Goal: Task Accomplishment & Management: Manage account settings

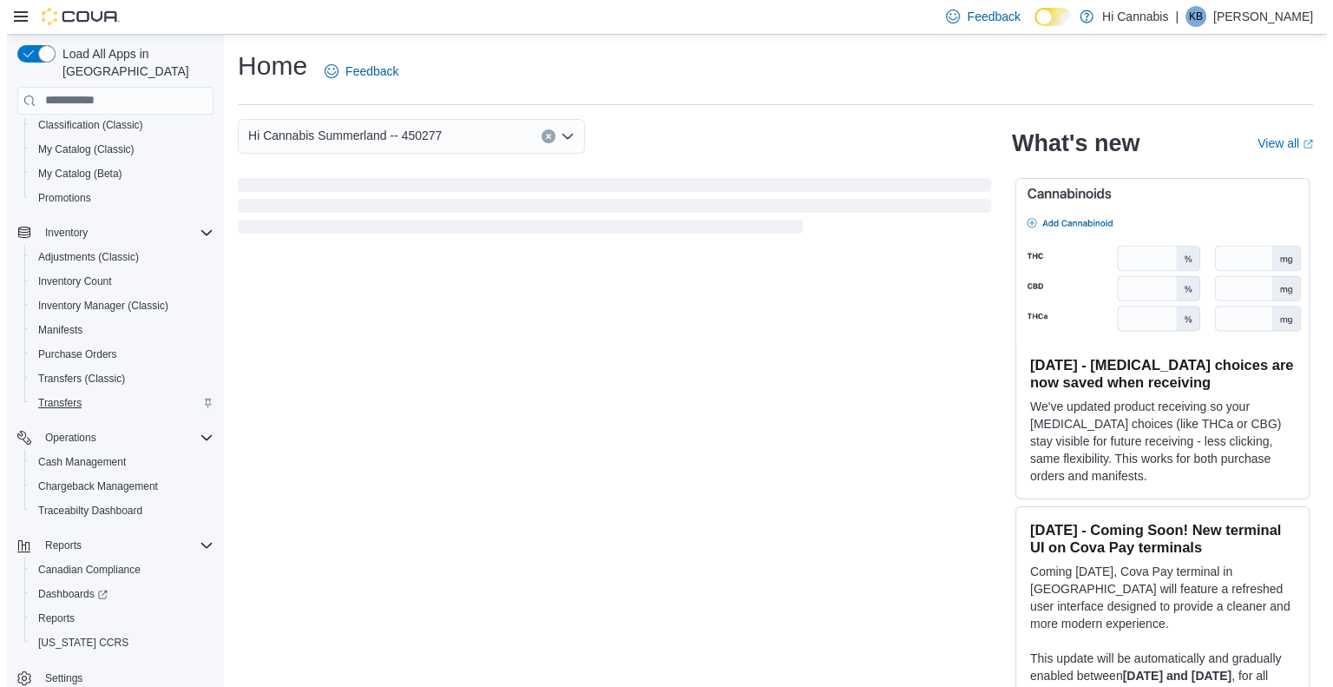
scroll to position [173, 0]
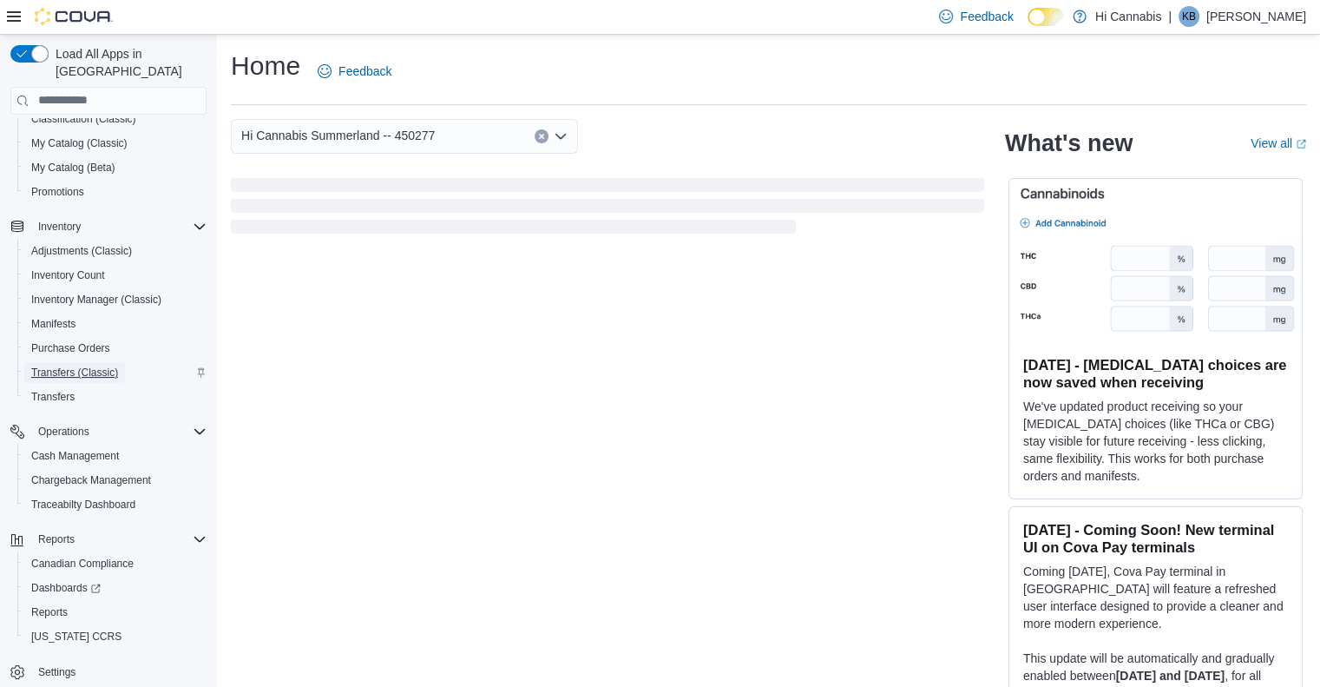
click at [89, 365] on span "Transfers (Classic)" at bounding box center [74, 372] width 87 height 14
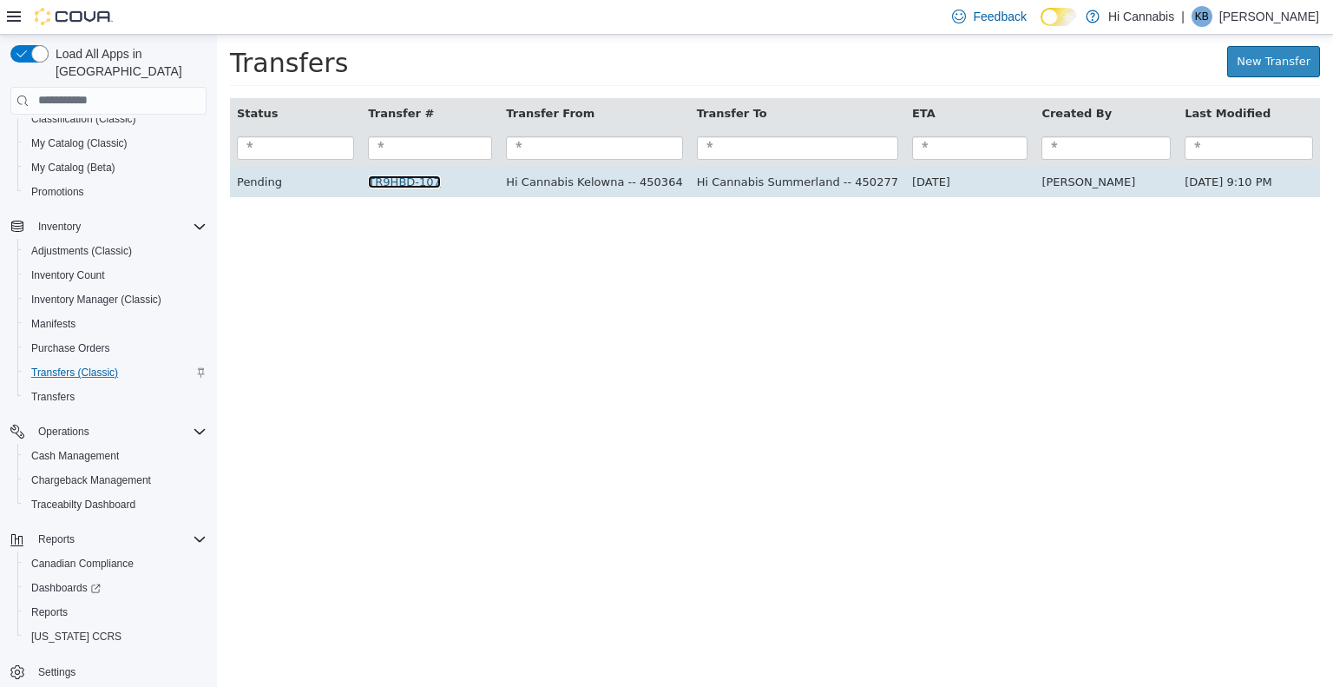
click at [419, 188] on link "TR9HBD-107" at bounding box center [404, 180] width 72 height 13
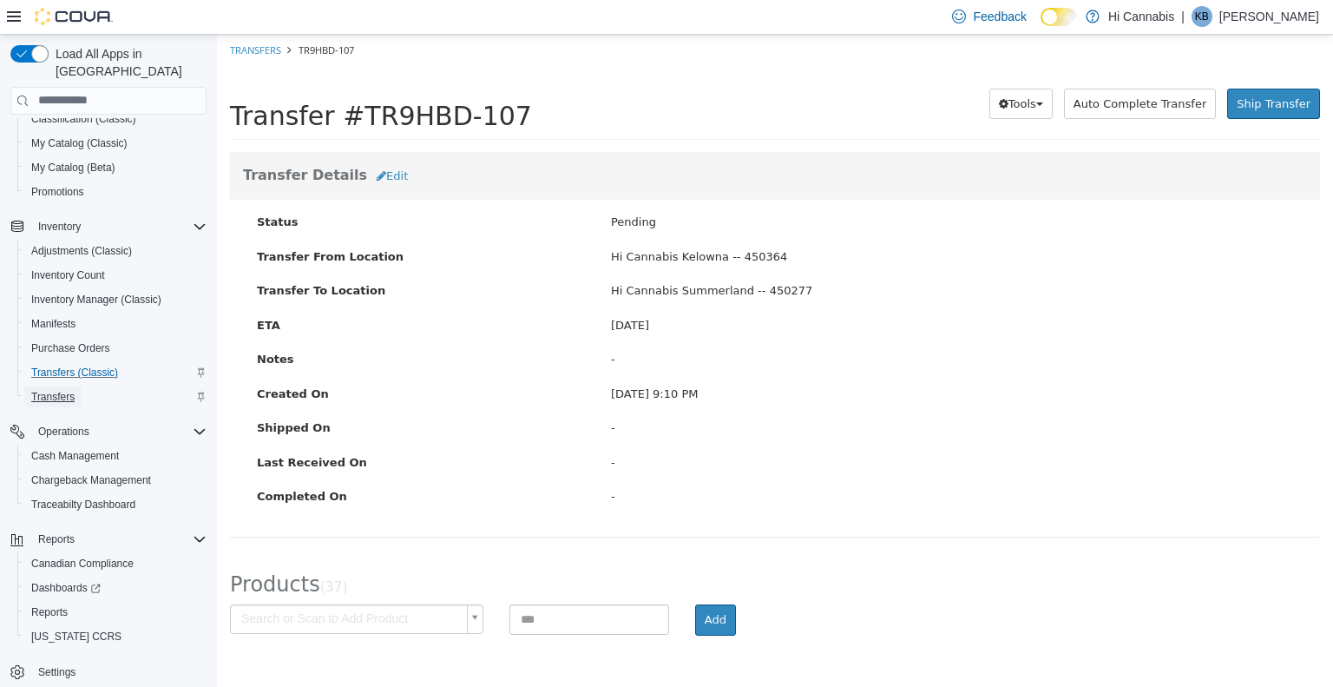
click at [54, 390] on span "Transfers" at bounding box center [52, 397] width 43 height 14
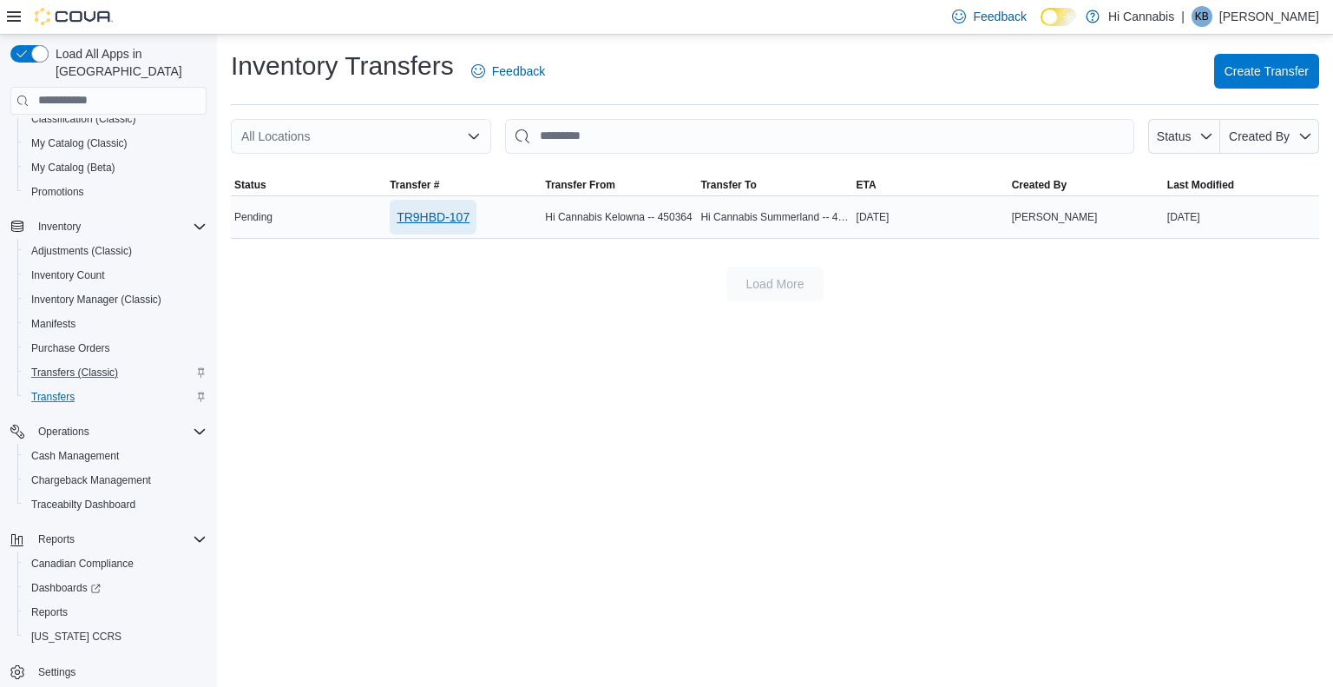
click at [461, 217] on span "TR9HBD-107" at bounding box center [433, 216] width 73 height 17
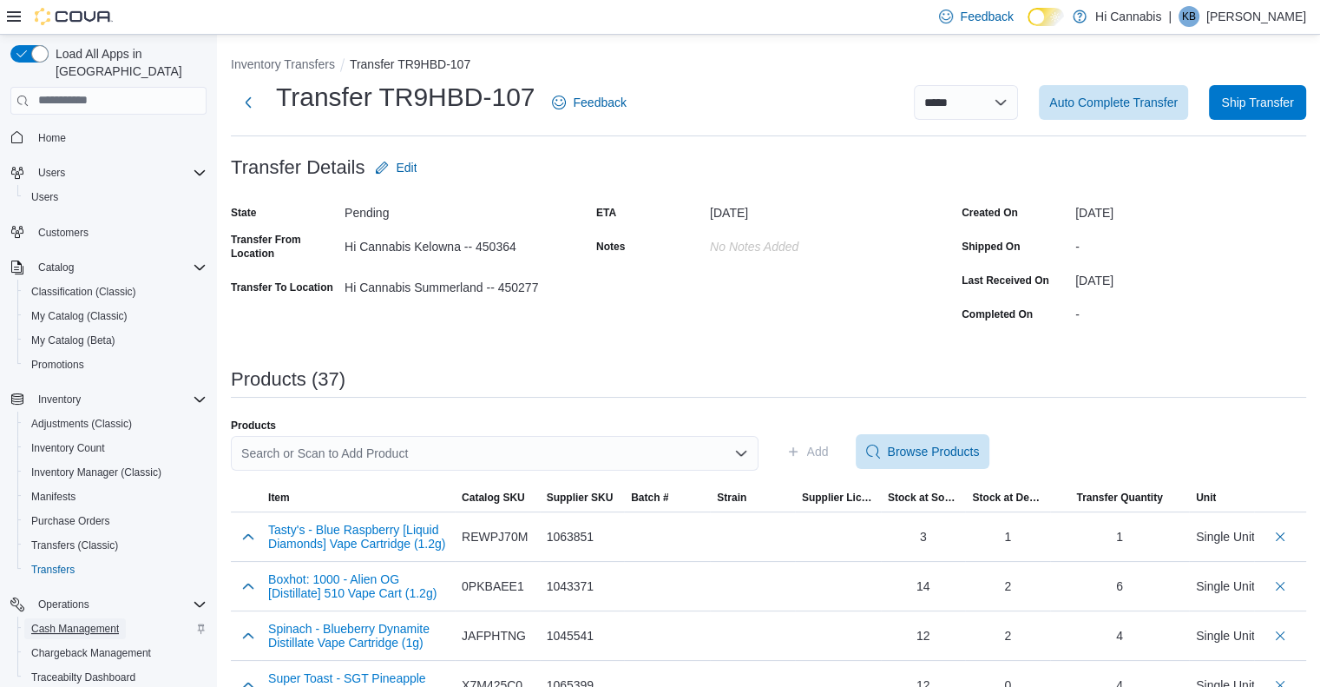
click at [76, 622] on span "Cash Management" at bounding box center [75, 629] width 88 height 14
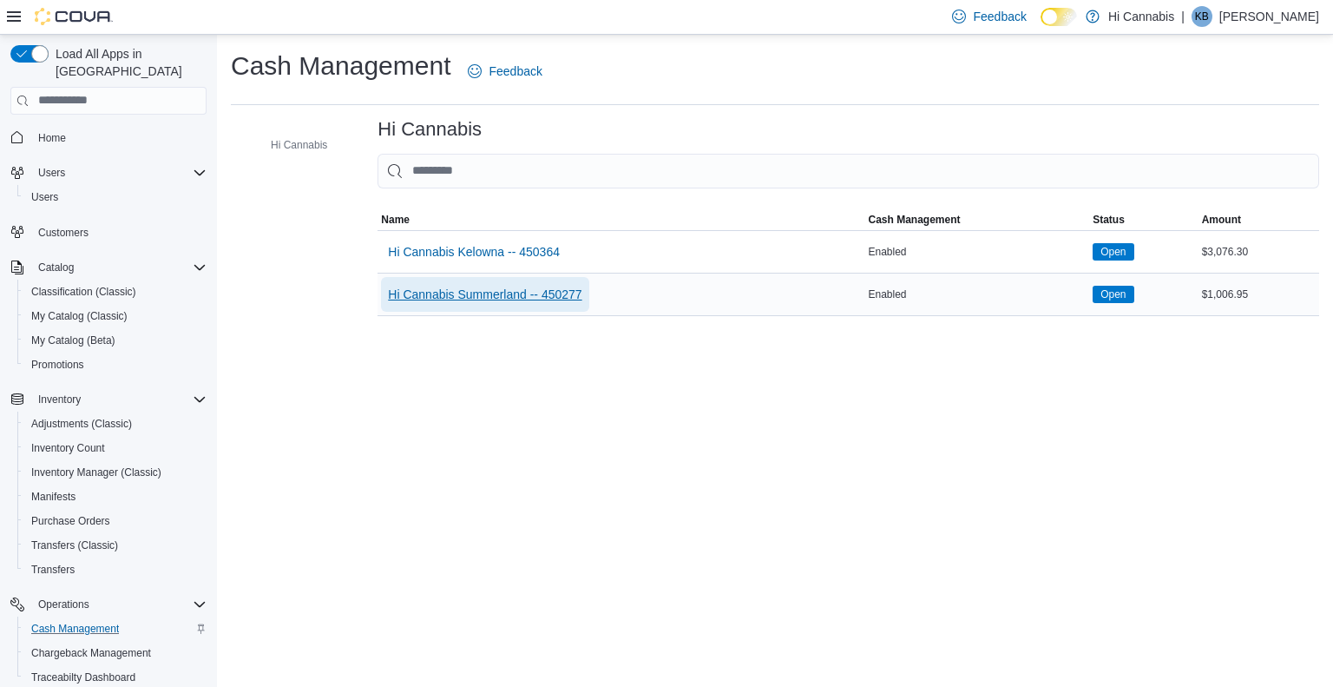
click at [509, 296] on span "Hi Cannabis Summerland -- 450277" at bounding box center [485, 294] width 194 height 17
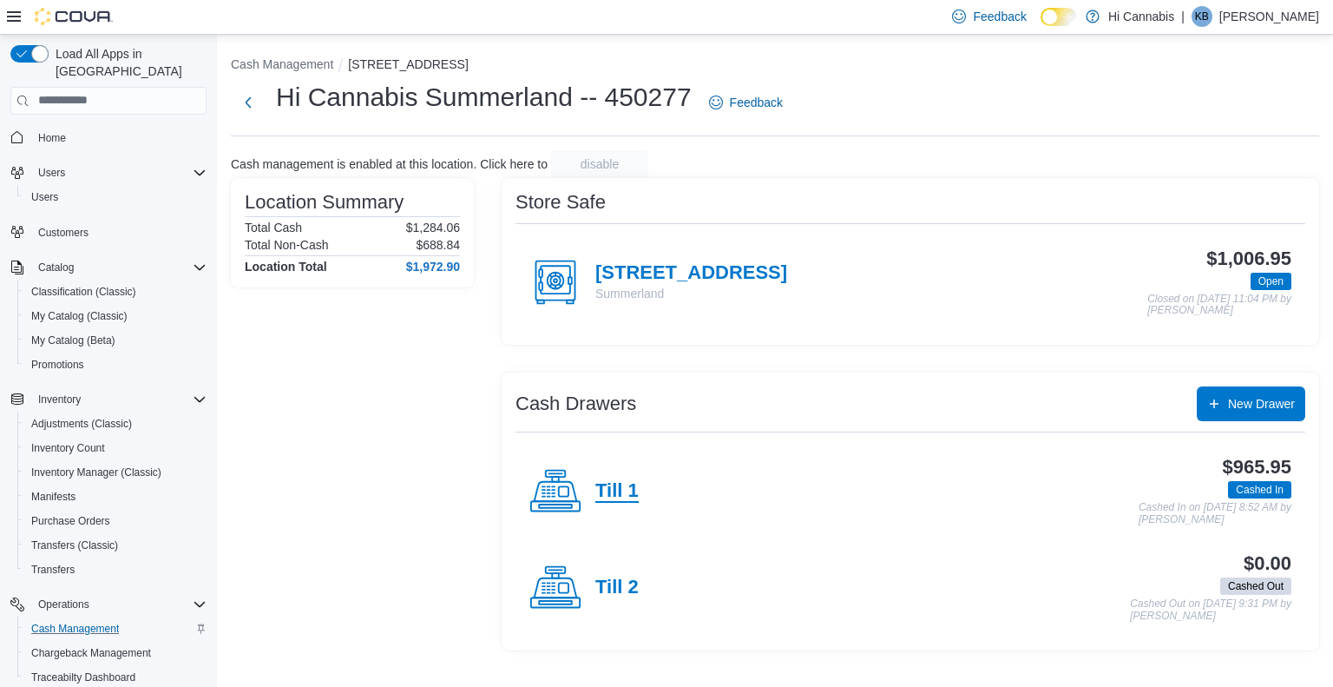
click at [627, 490] on h4 "Till 1" at bounding box center [617, 491] width 43 height 23
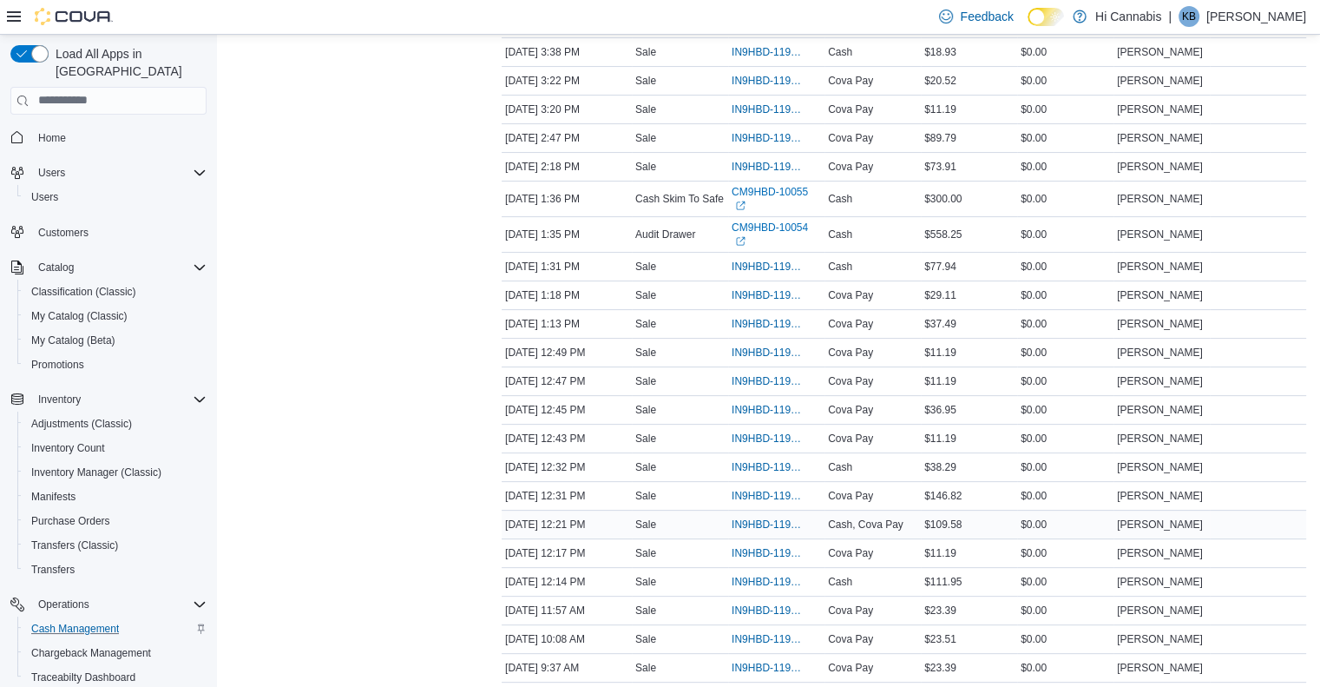
scroll to position [327, 0]
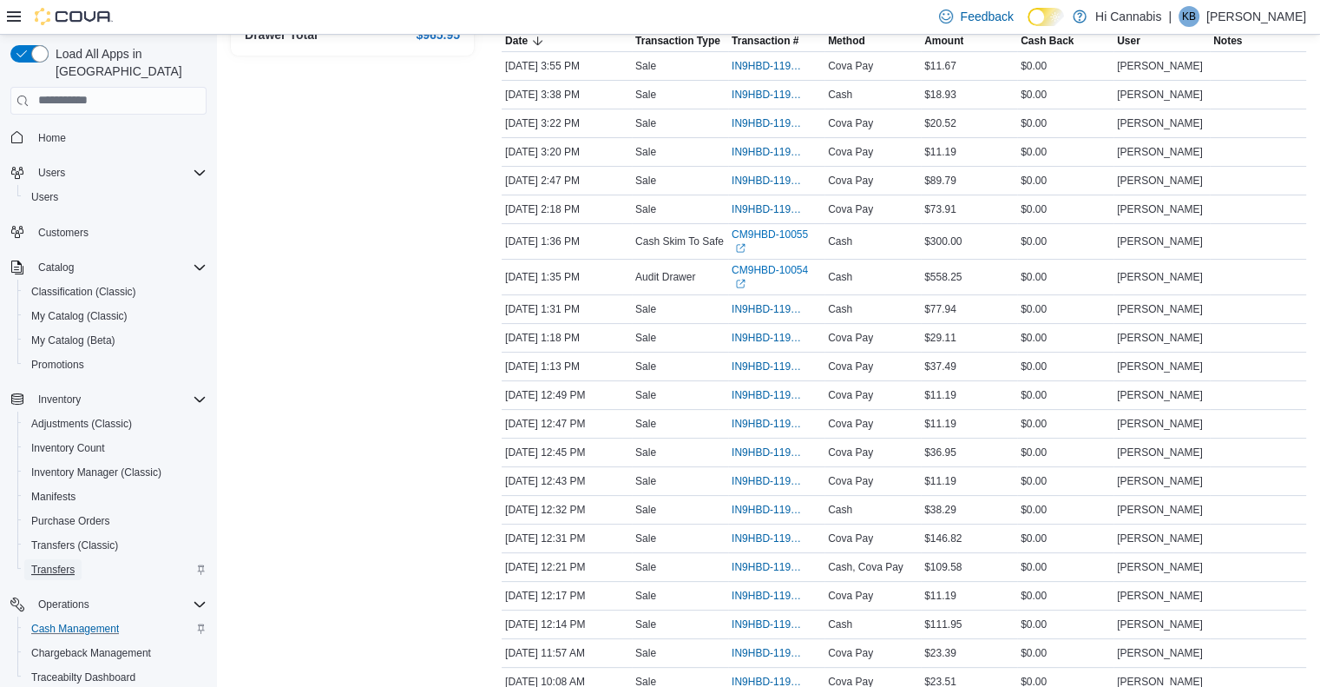
click at [63, 563] on span "Transfers" at bounding box center [52, 570] width 43 height 14
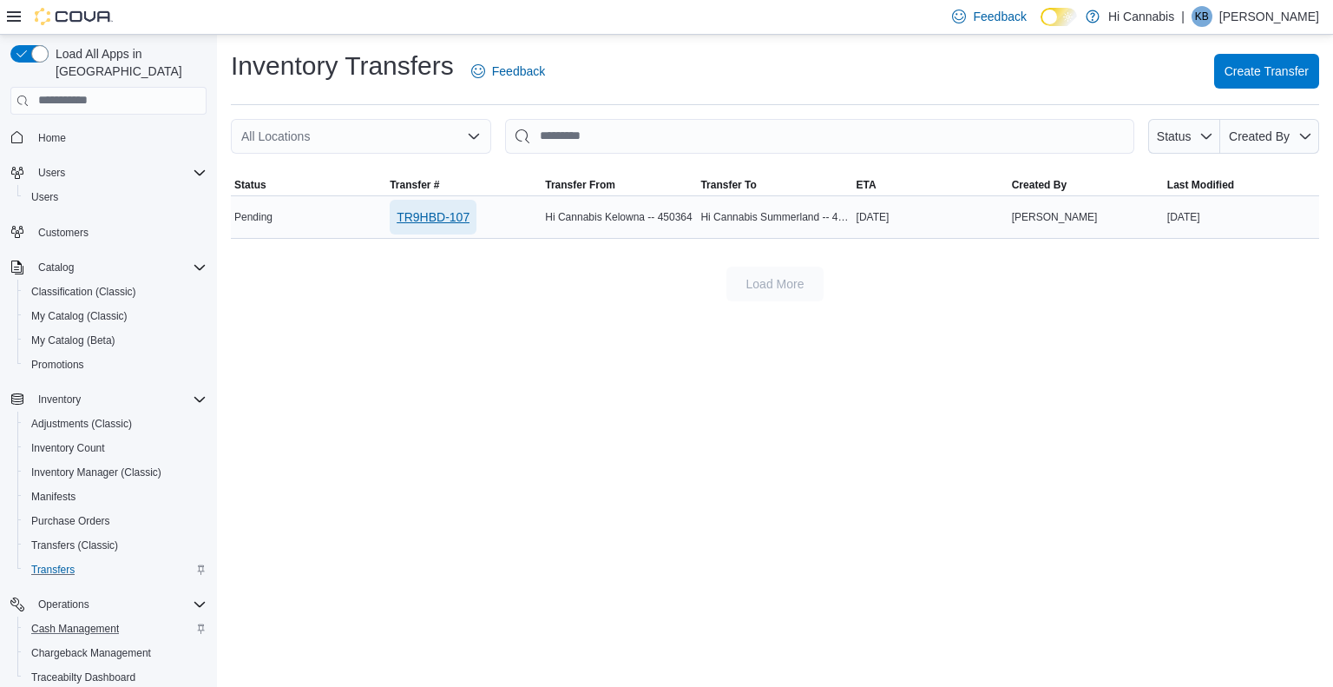
click at [434, 218] on span "TR9HBD-107" at bounding box center [433, 216] width 73 height 17
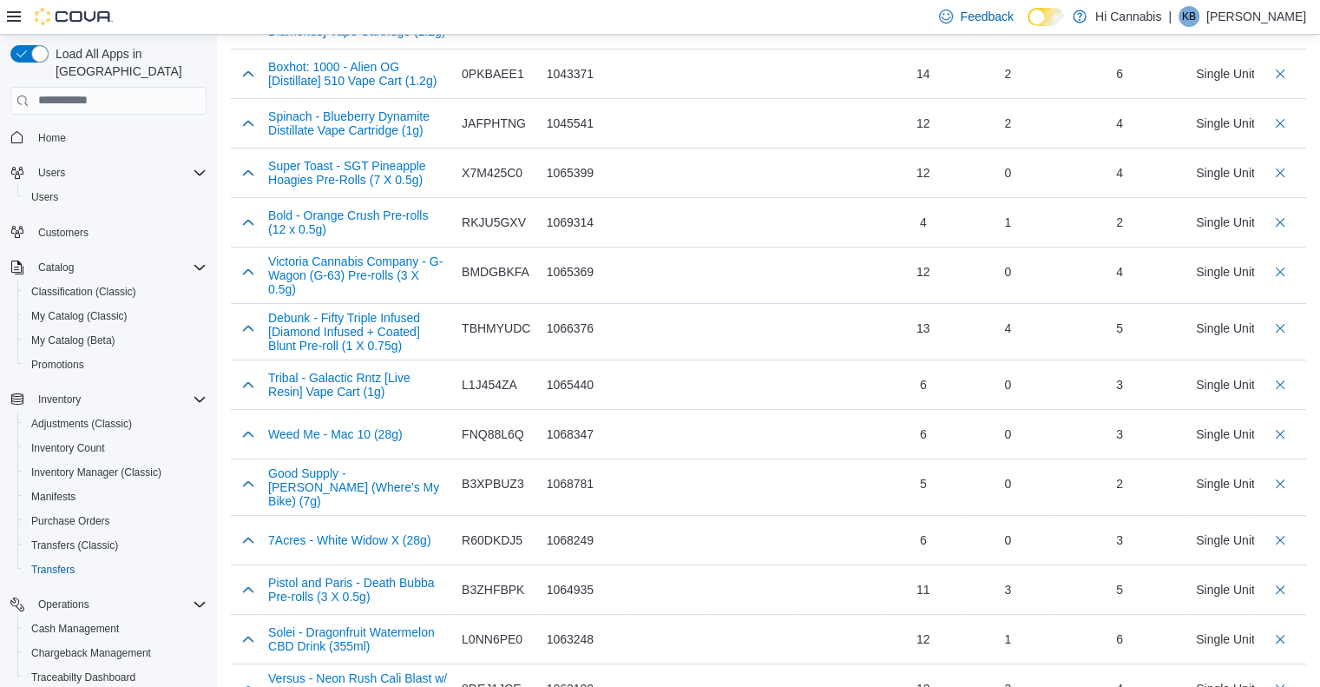
scroll to position [502, 0]
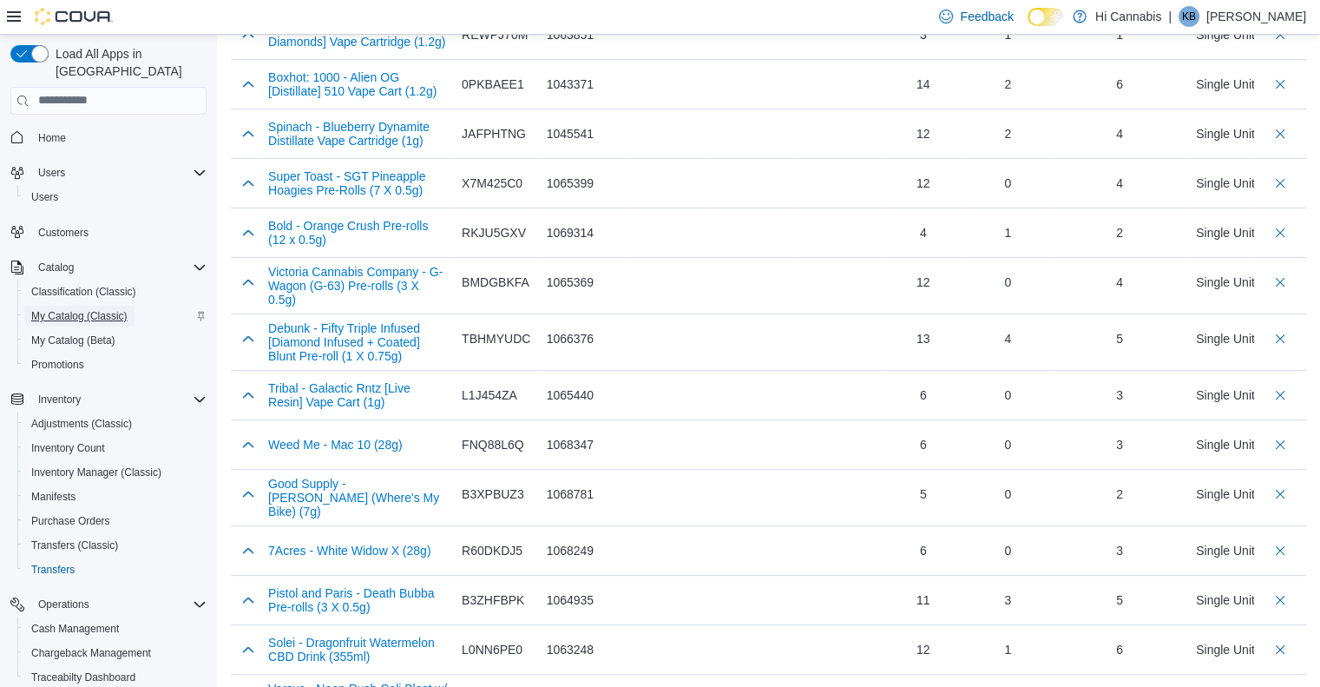
click at [94, 309] on span "My Catalog (Classic)" at bounding box center [79, 316] width 96 height 14
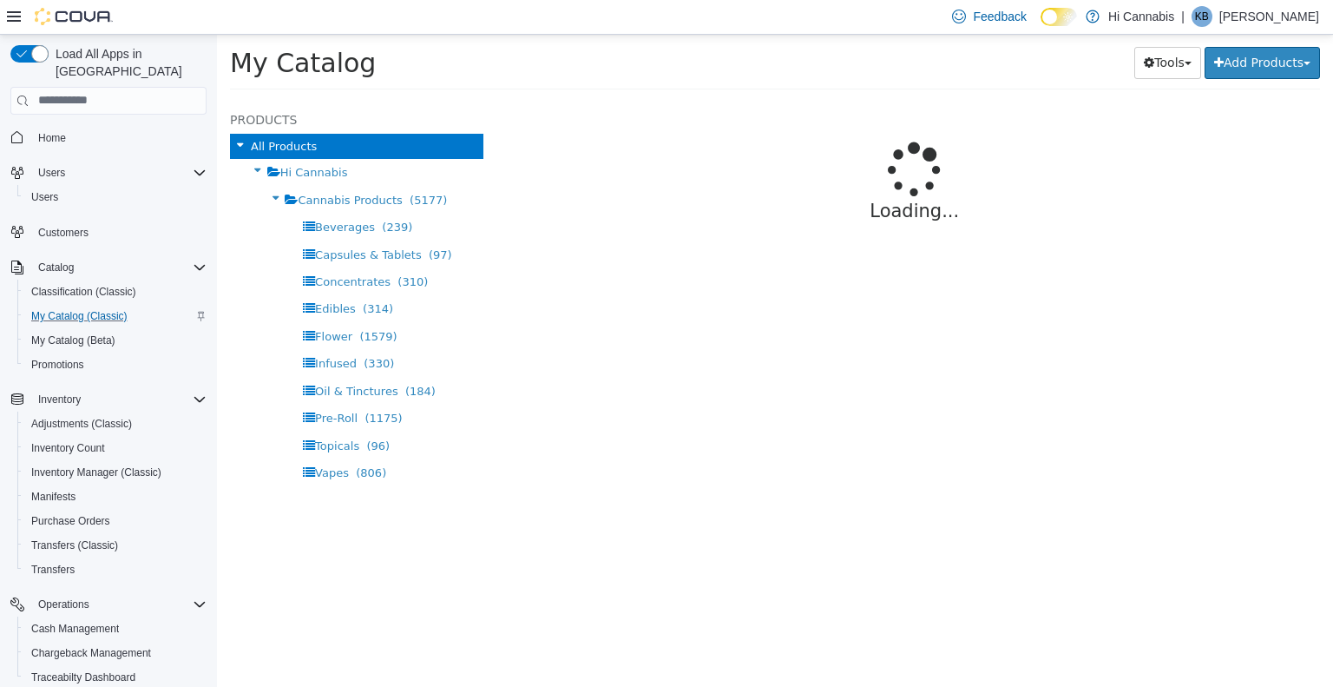
select select "**********"
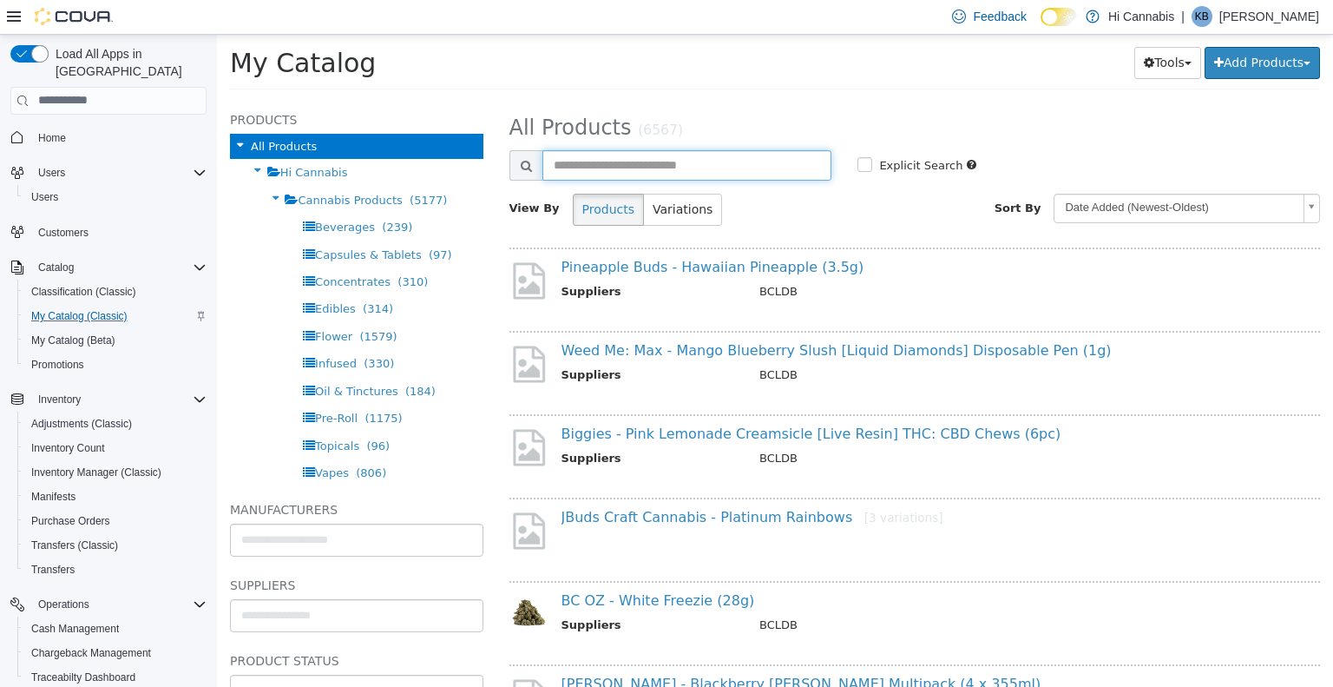
click at [630, 156] on input "text" at bounding box center [688, 164] width 290 height 30
type input "****"
select select "**********"
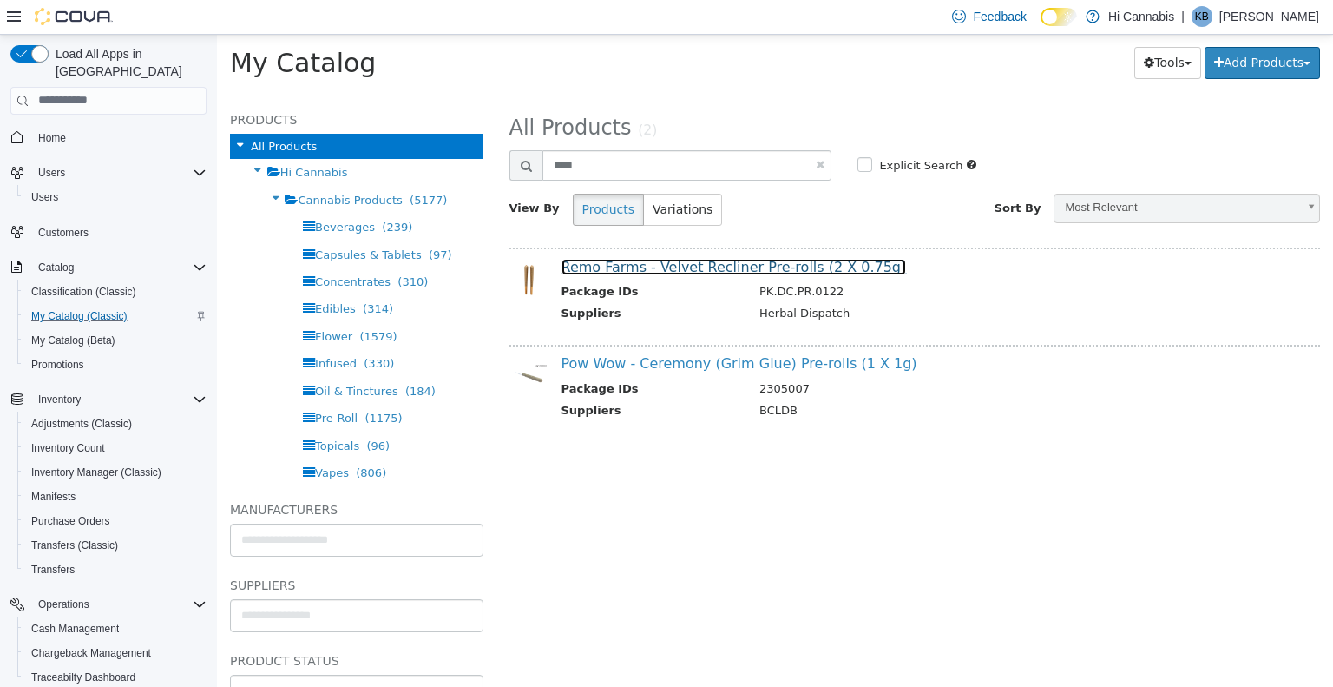
click at [709, 271] on link "Remo Farms - Velvet Recliner Pre-rolls (2 X 0.75g)" at bounding box center [735, 266] width 346 height 16
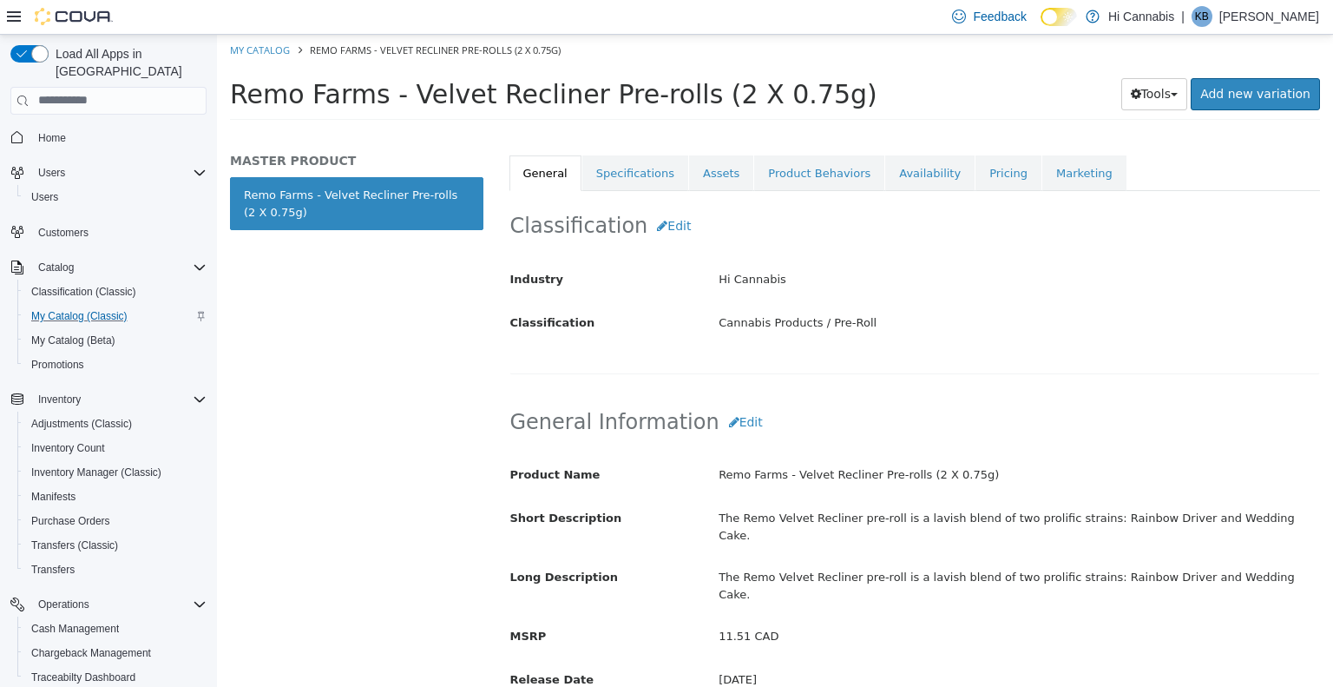
scroll to position [174, 0]
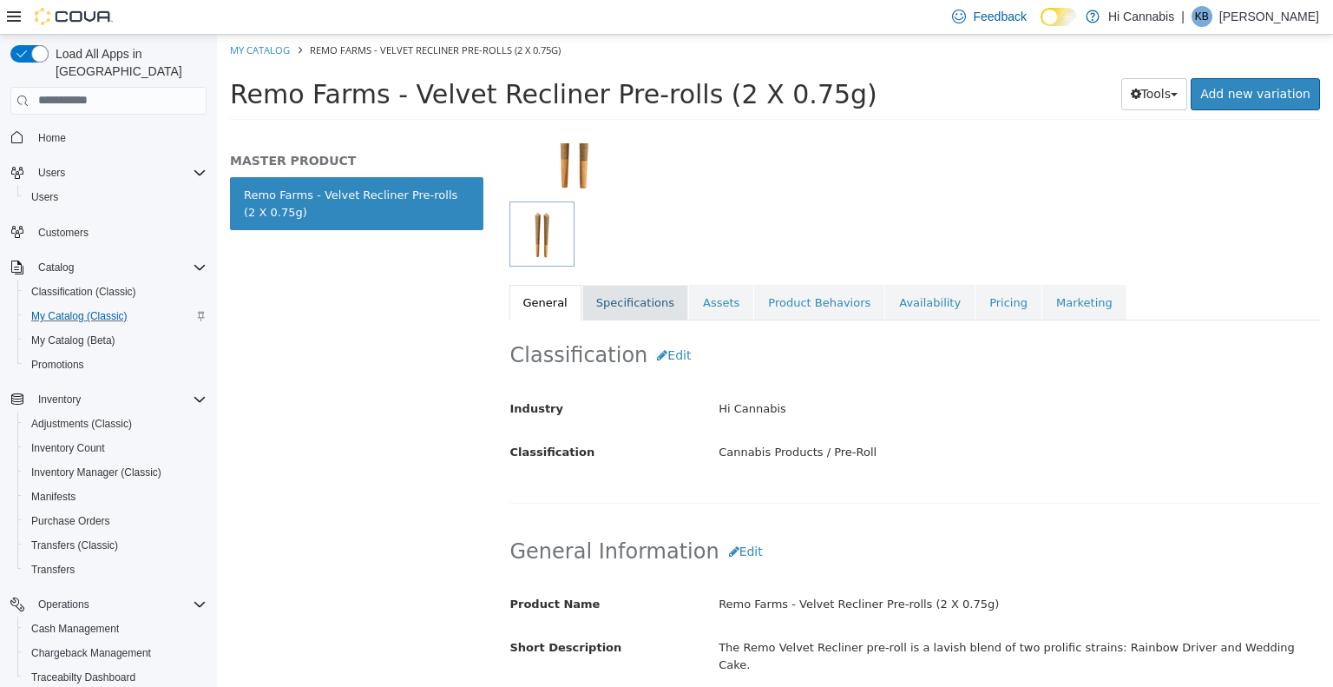
click at [613, 294] on link "Specifications" at bounding box center [636, 302] width 106 height 36
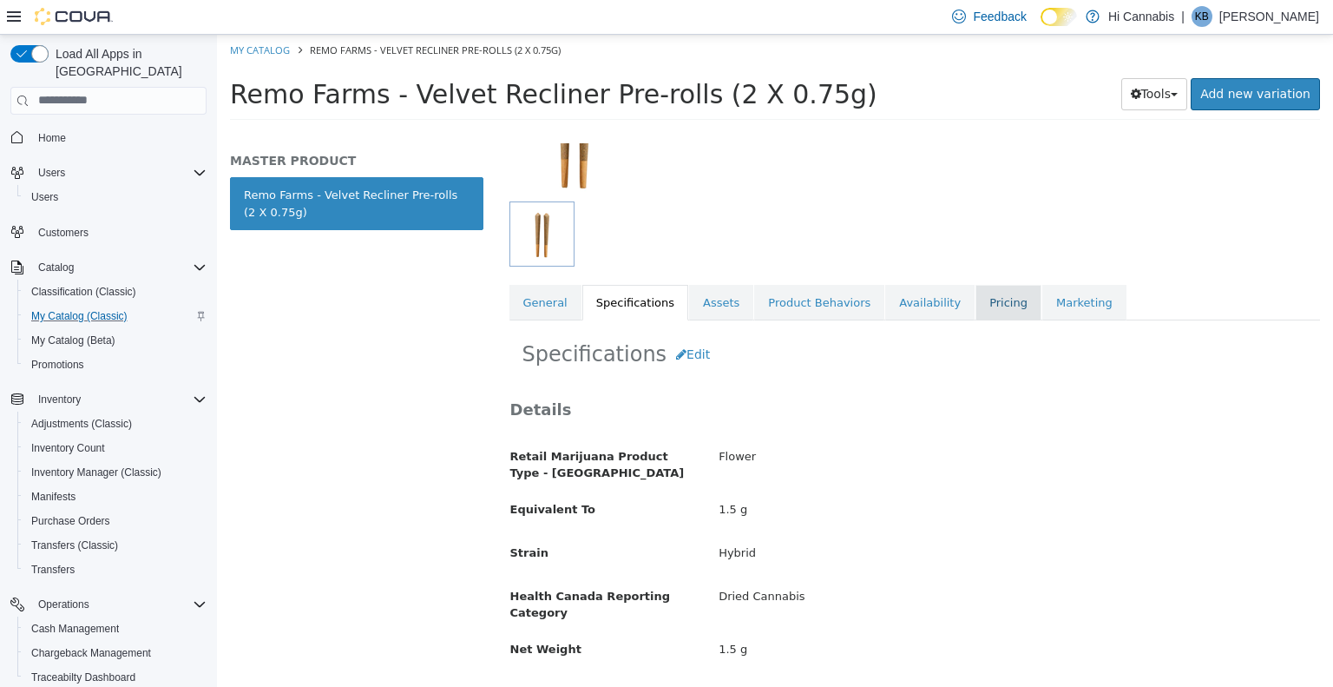
click at [976, 307] on link "Pricing" at bounding box center [1009, 302] width 66 height 36
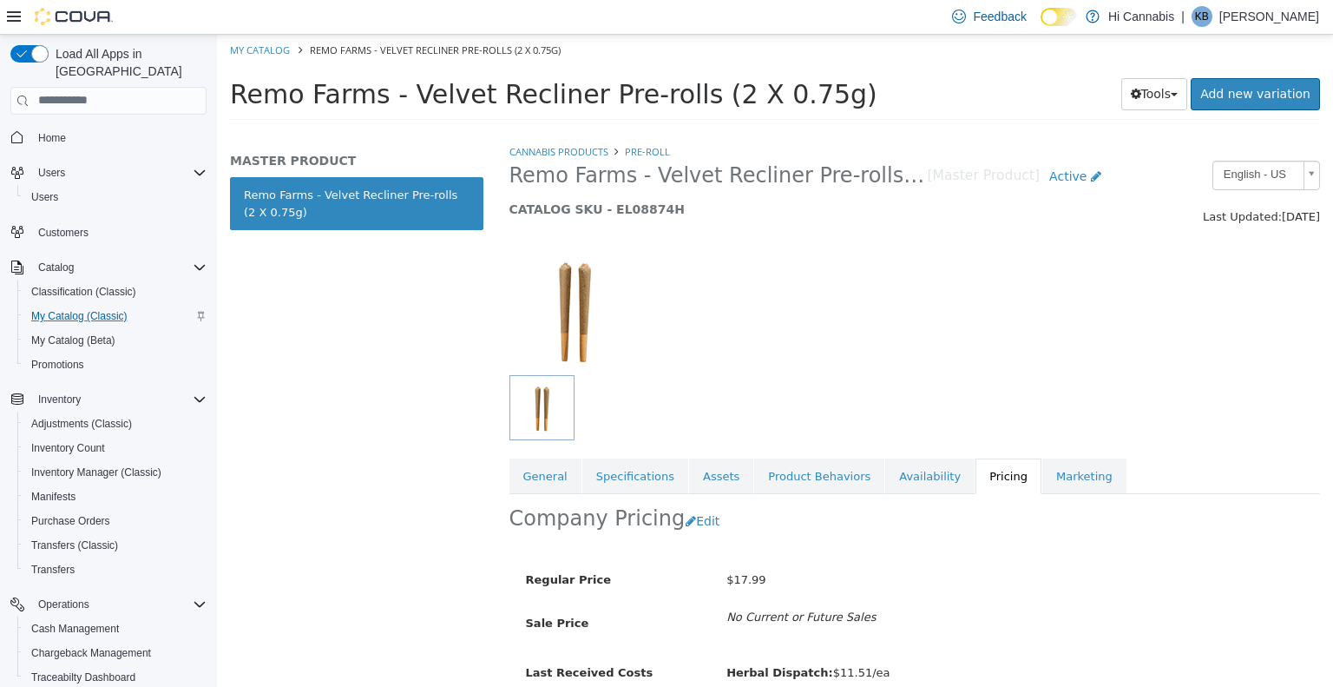
click at [451, 346] on div "MASTER PRODUCT Remo Farms - Velvet Recliner Pre-rolls (2 X 0.75g)" at bounding box center [357, 413] width 280 height 543
click at [253, 43] on link "My Catalog" at bounding box center [260, 49] width 60 height 13
click at [253, 65] on div "Remo Farms - Velvet Recliner Pre-rolls (2 X 0.75g) Tools Clone Print Labels Add…" at bounding box center [775, 98] width 1116 height 66
select select "**********"
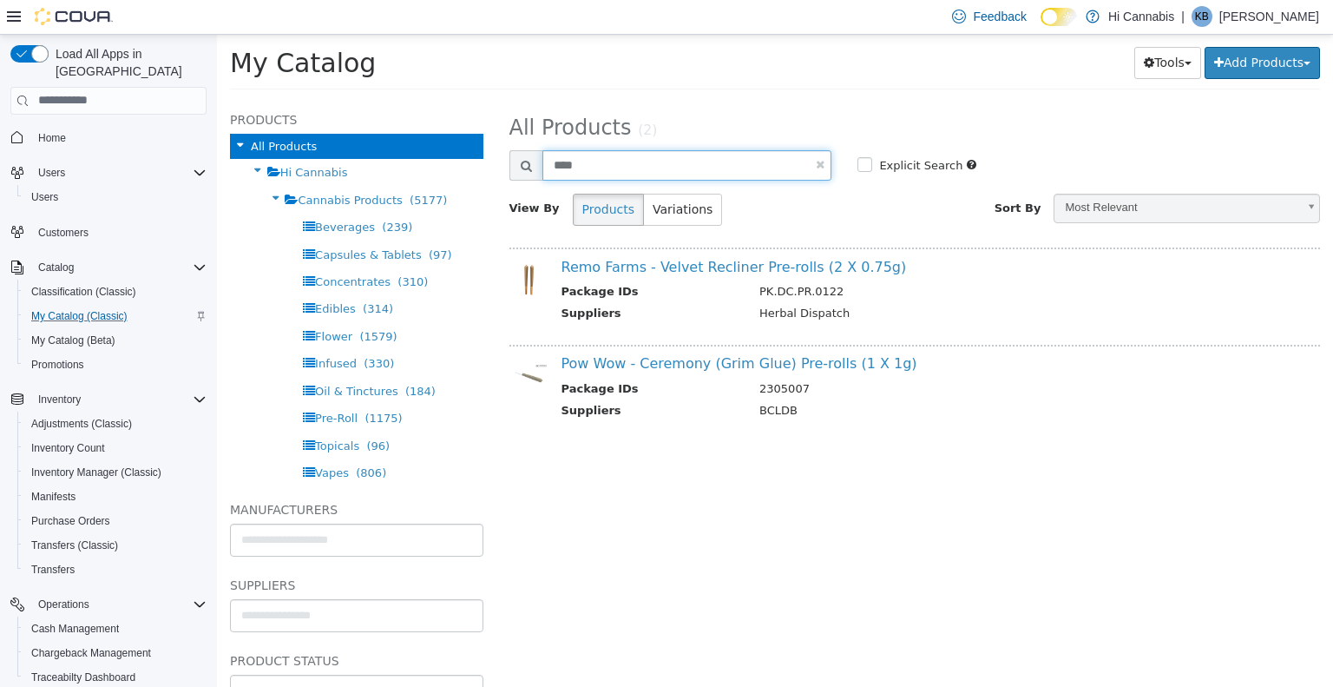
click at [648, 168] on input "****" at bounding box center [688, 164] width 290 height 30
type input "*********"
select select "**********"
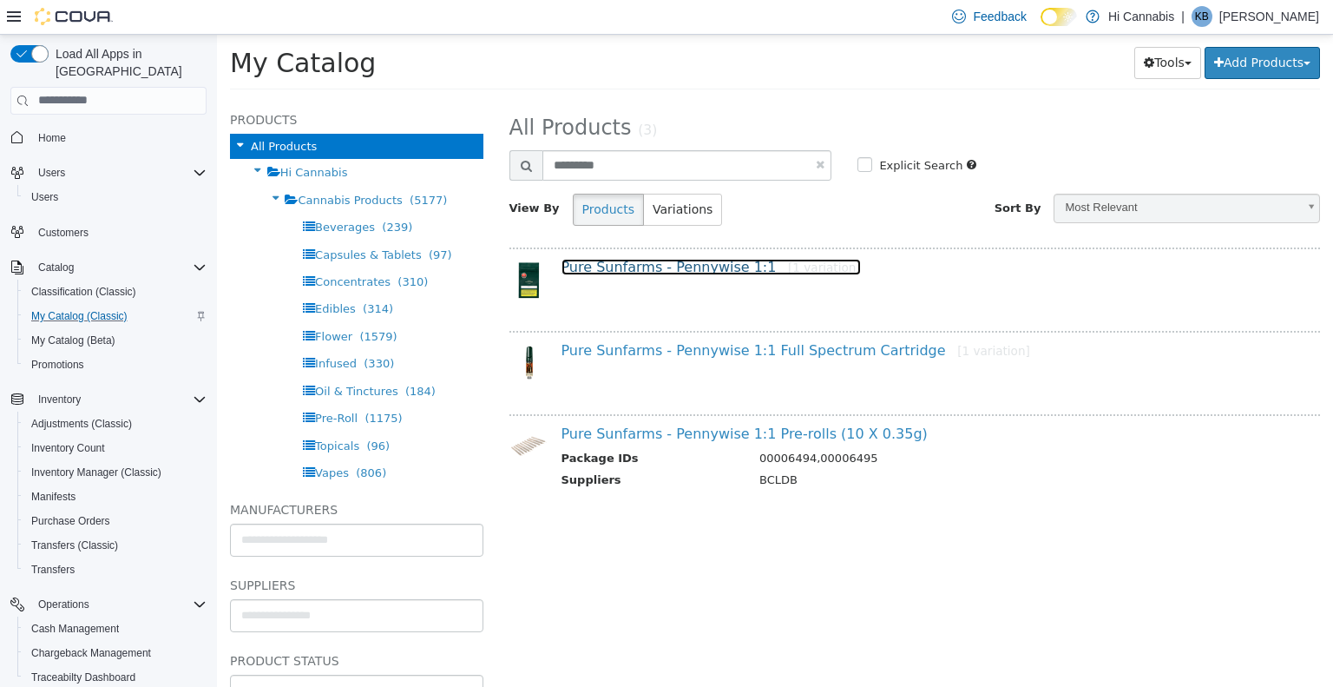
click at [645, 273] on link "Pure Sunfarms - Pennywise 1:1 [1 variation]" at bounding box center [712, 266] width 300 height 16
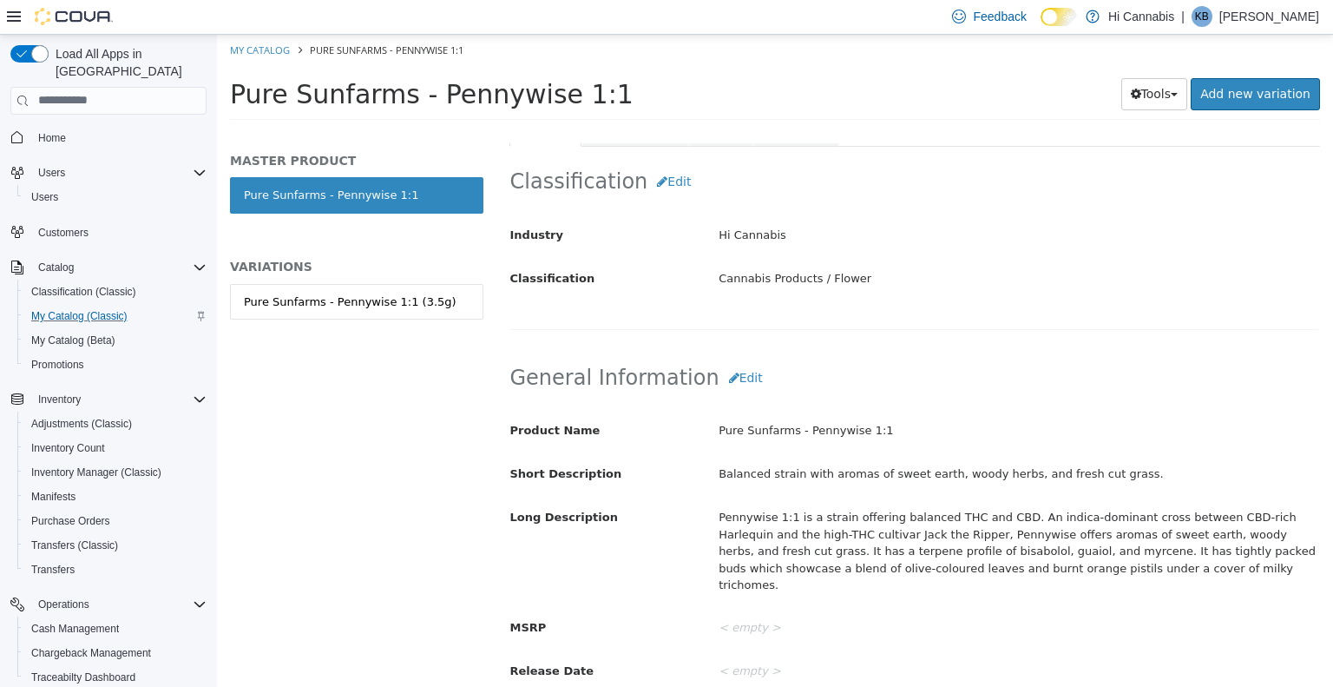
scroll to position [174, 0]
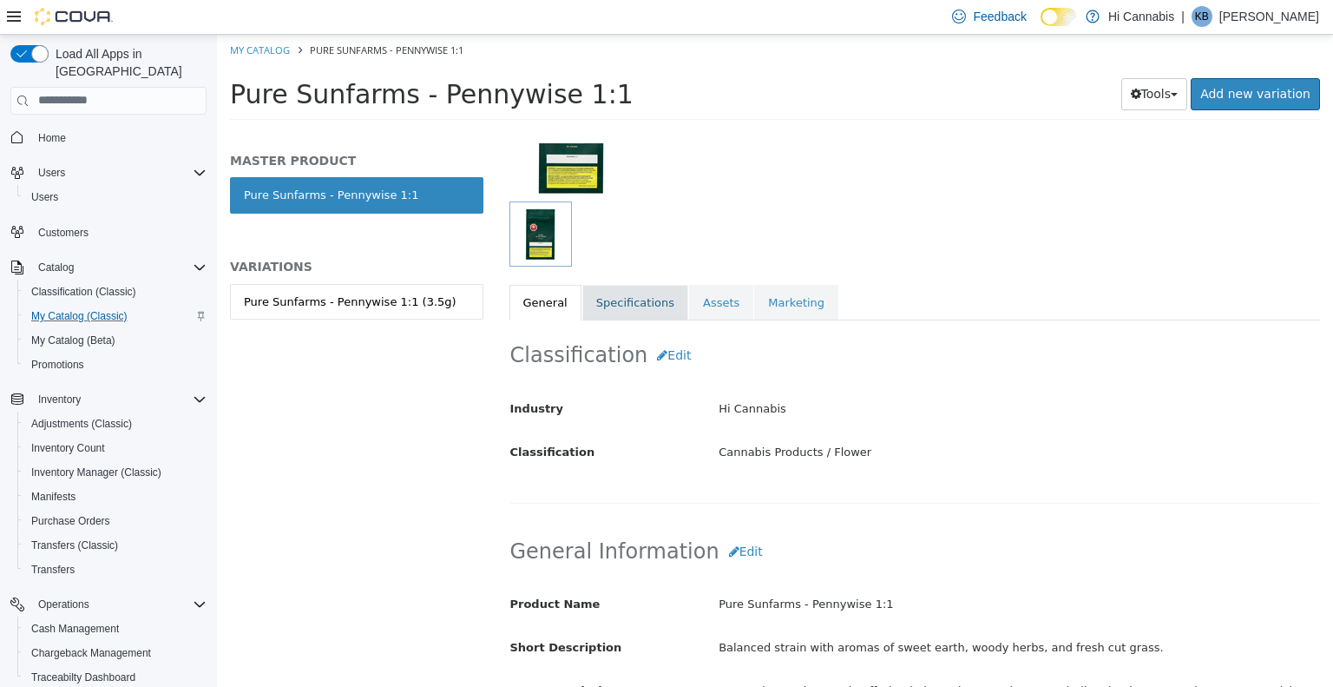
click at [623, 307] on link "Specifications" at bounding box center [636, 302] width 106 height 36
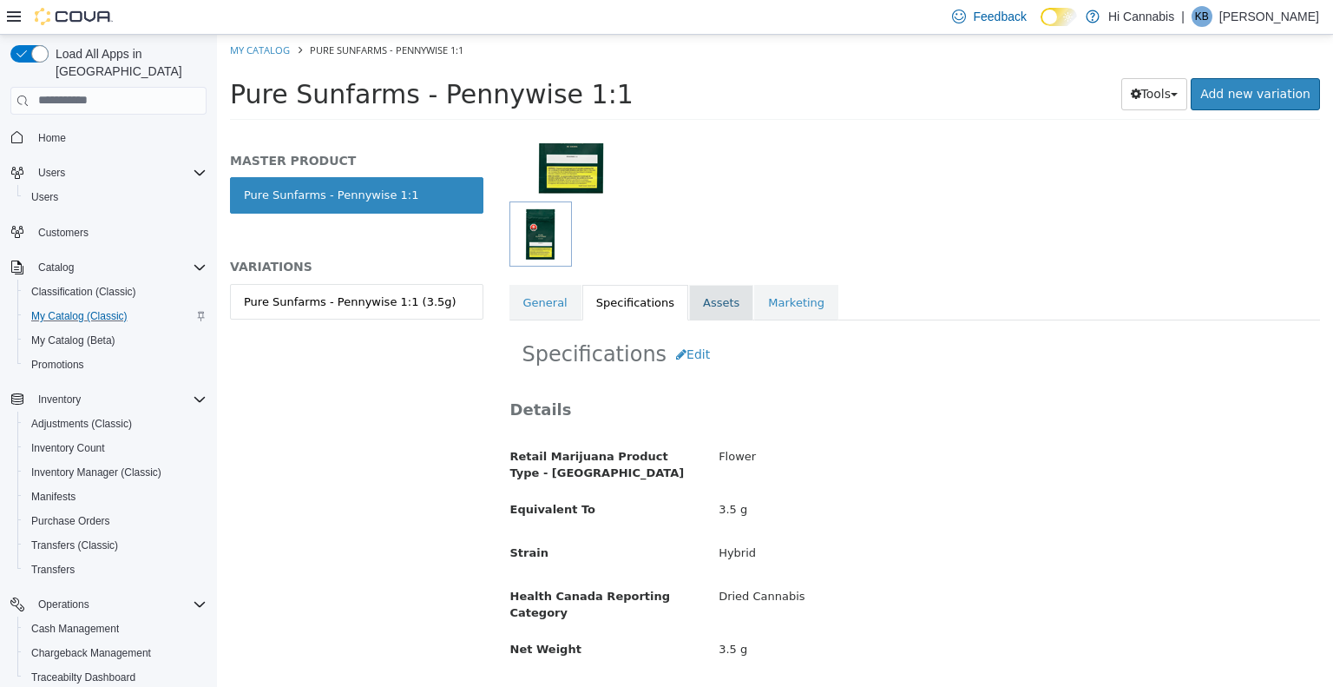
click at [709, 295] on link "Assets" at bounding box center [721, 302] width 64 height 36
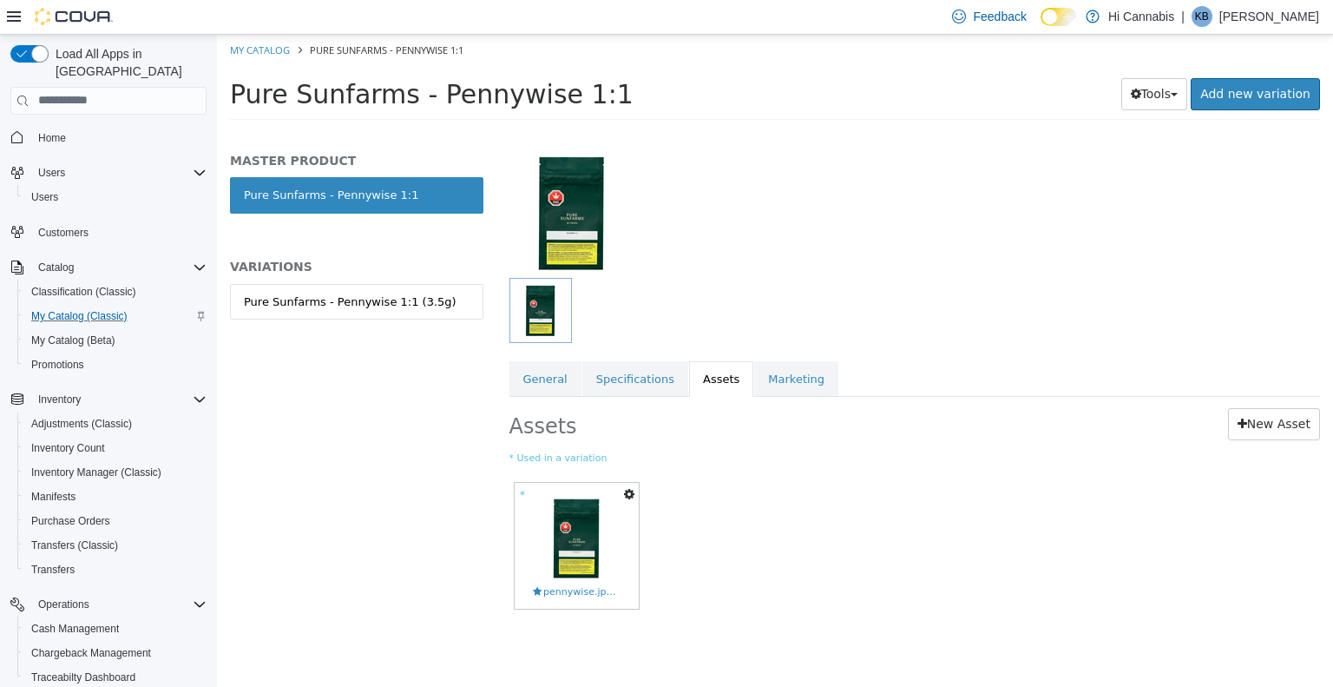
scroll to position [95, 0]
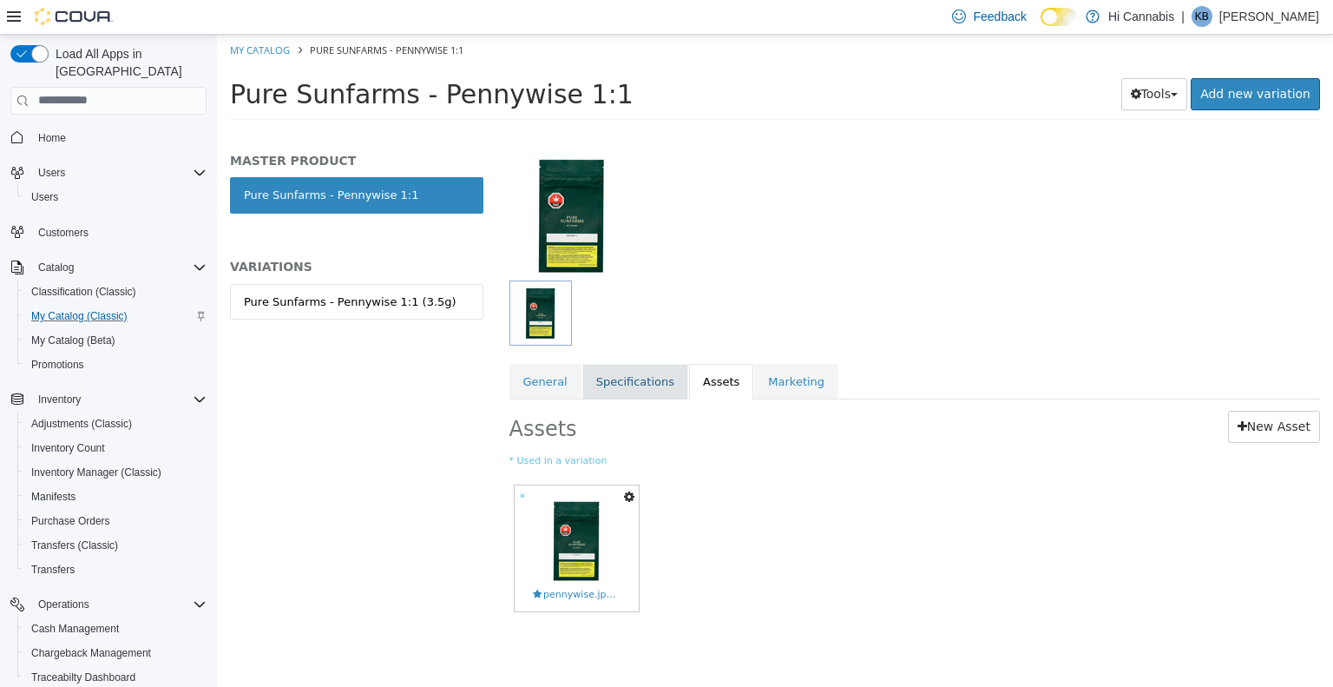
click at [608, 378] on link "Specifications" at bounding box center [636, 381] width 106 height 36
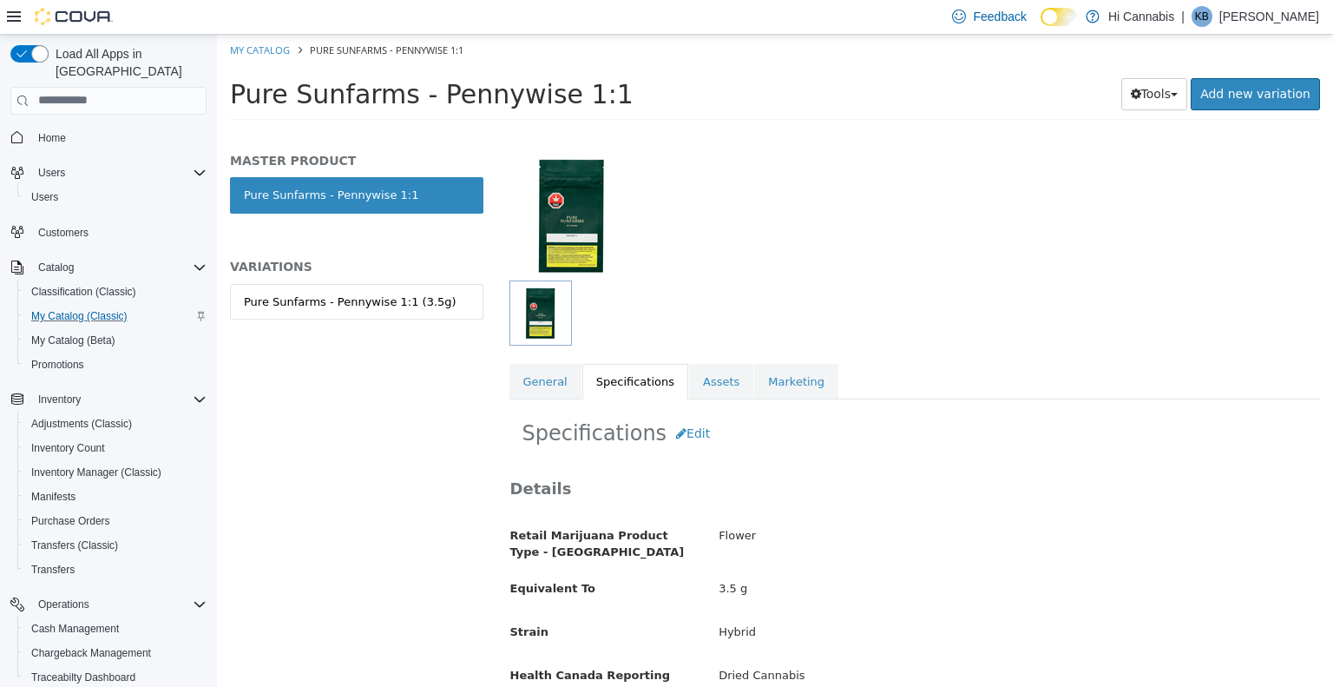
scroll to position [174, 0]
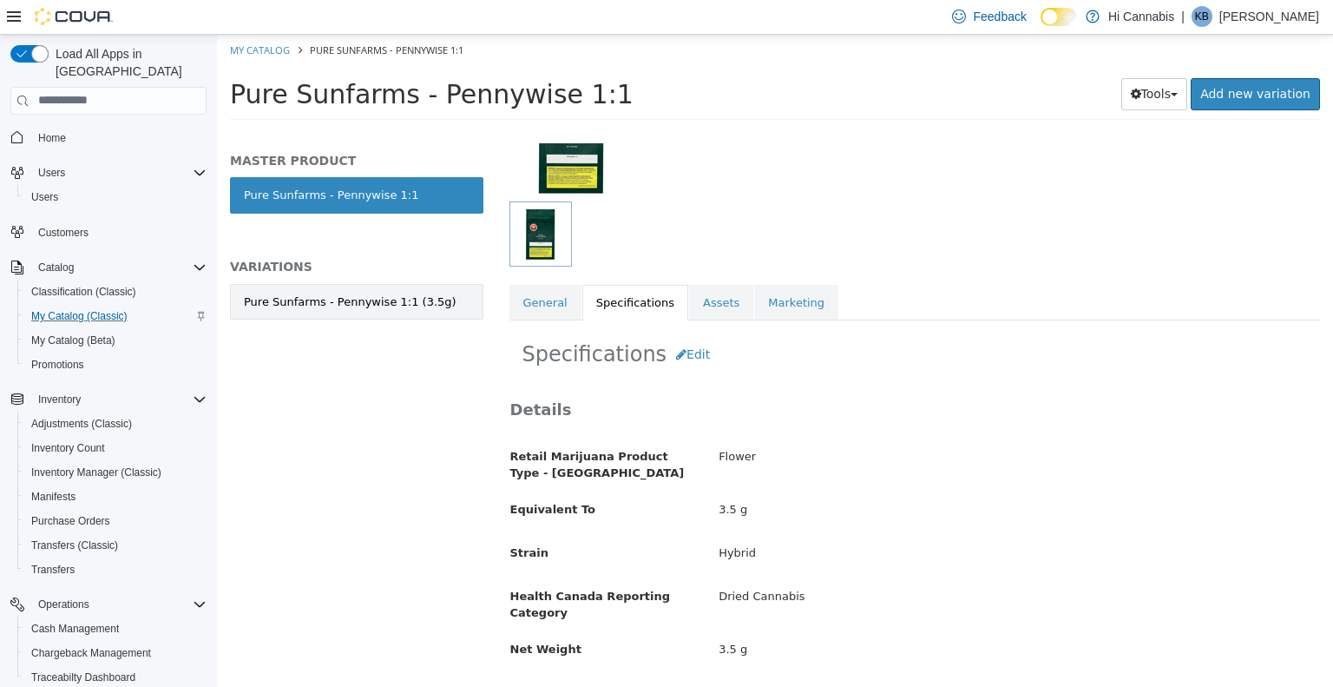
click at [417, 313] on link "Pure Sunfarms - Pennywise 1:1 (3.5g)" at bounding box center [356, 301] width 253 height 36
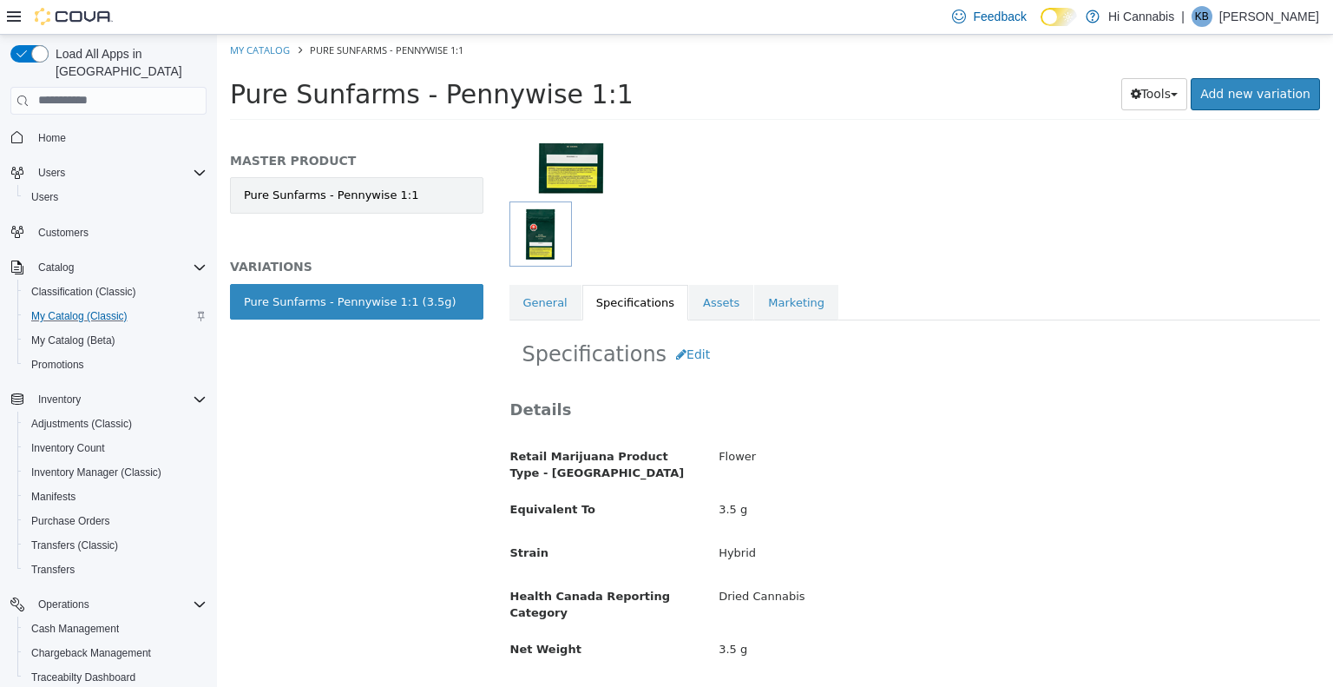
click at [352, 197] on link "Pure Sunfarms - Pennywise 1:1" at bounding box center [356, 194] width 253 height 36
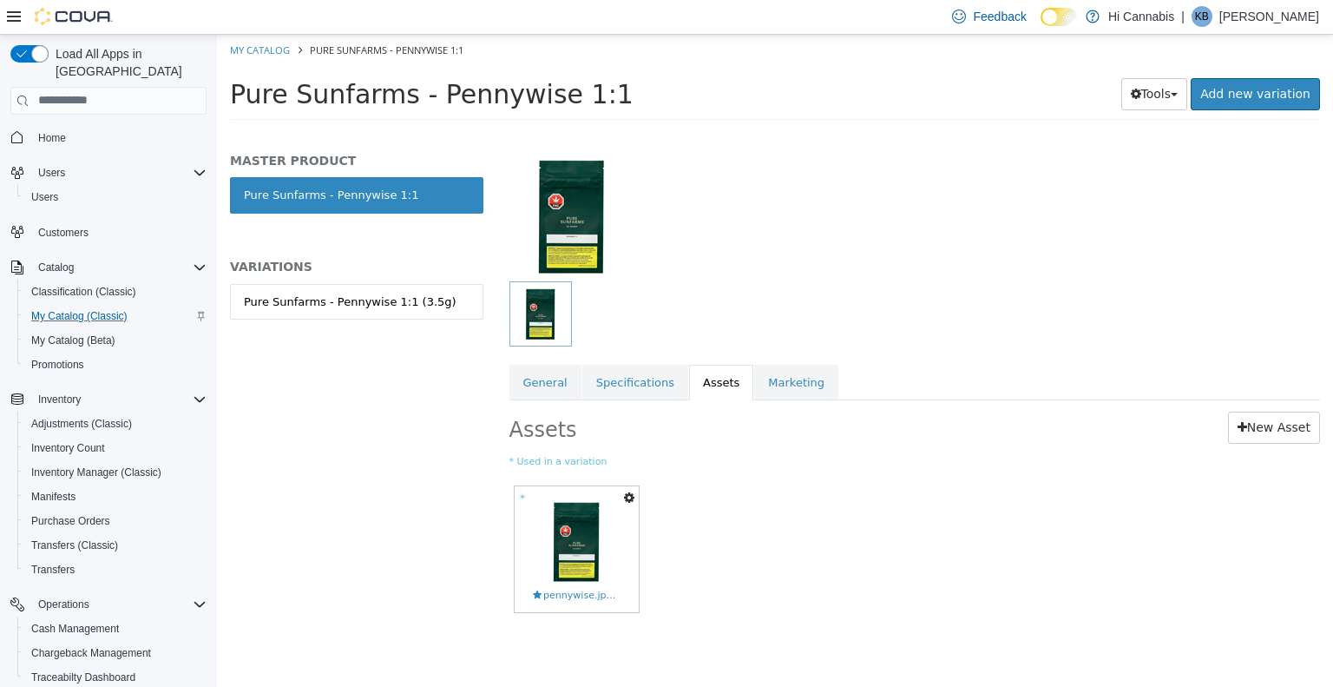
scroll to position [95, 0]
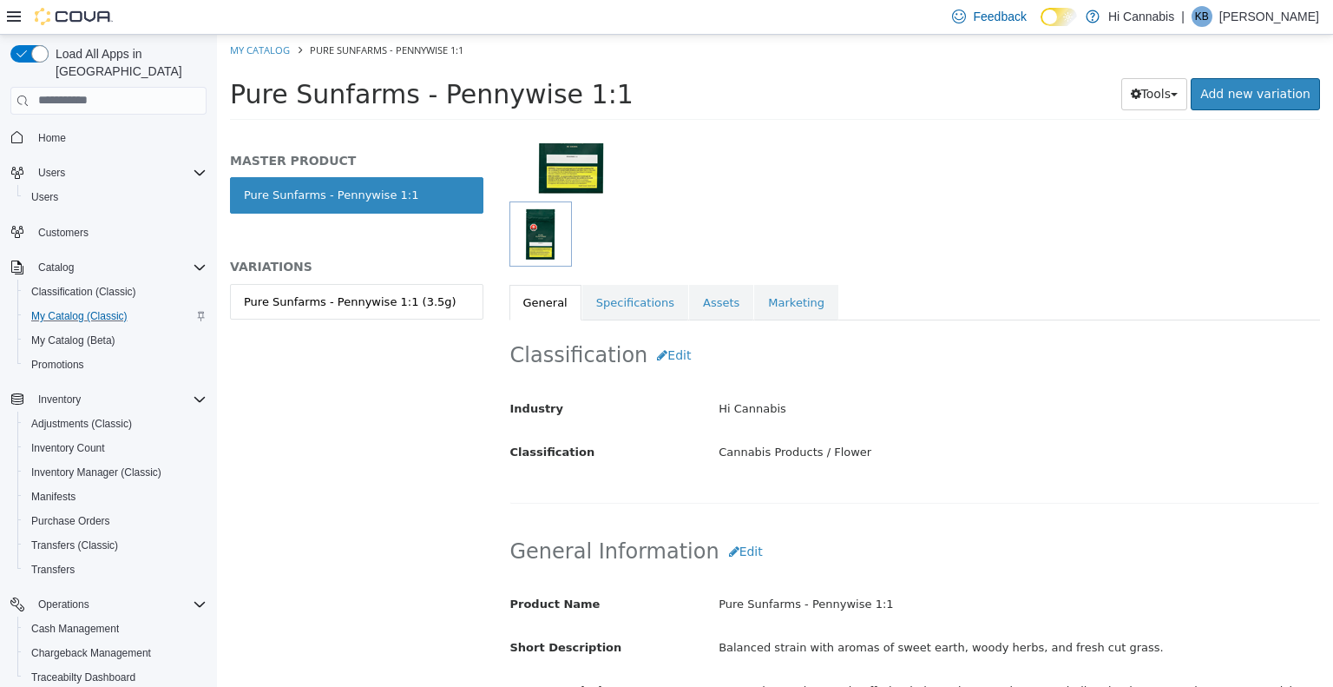
select select "**********"
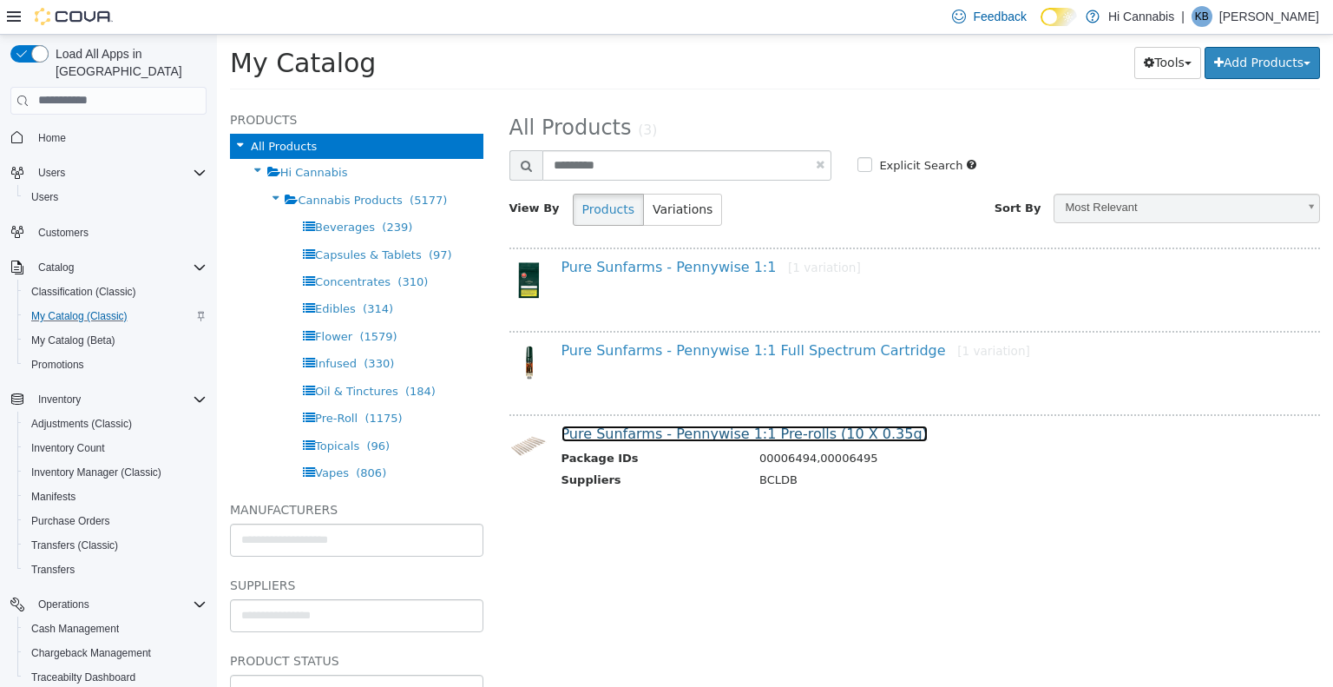
click at [736, 426] on link "Pure Sunfarms - Pennywise 1:1 Pre-rolls (10 X 0.35g)" at bounding box center [745, 433] width 366 height 16
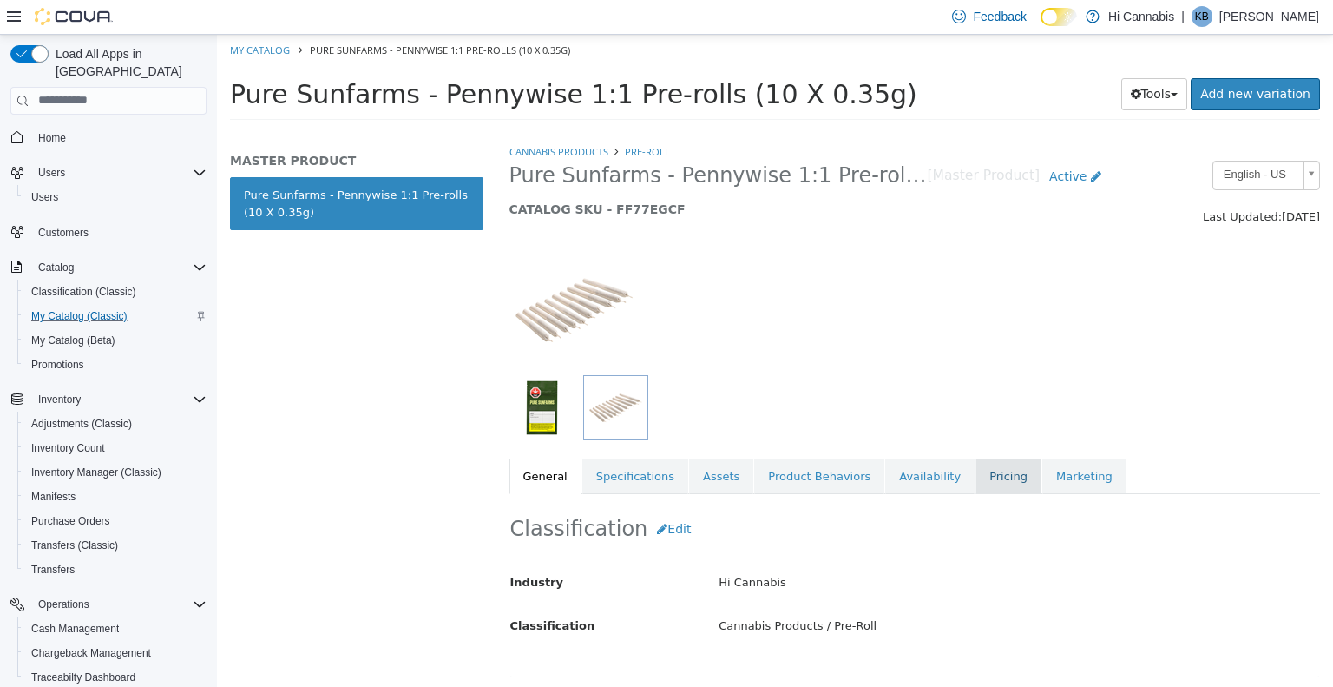
click at [976, 464] on link "Pricing" at bounding box center [1009, 475] width 66 height 36
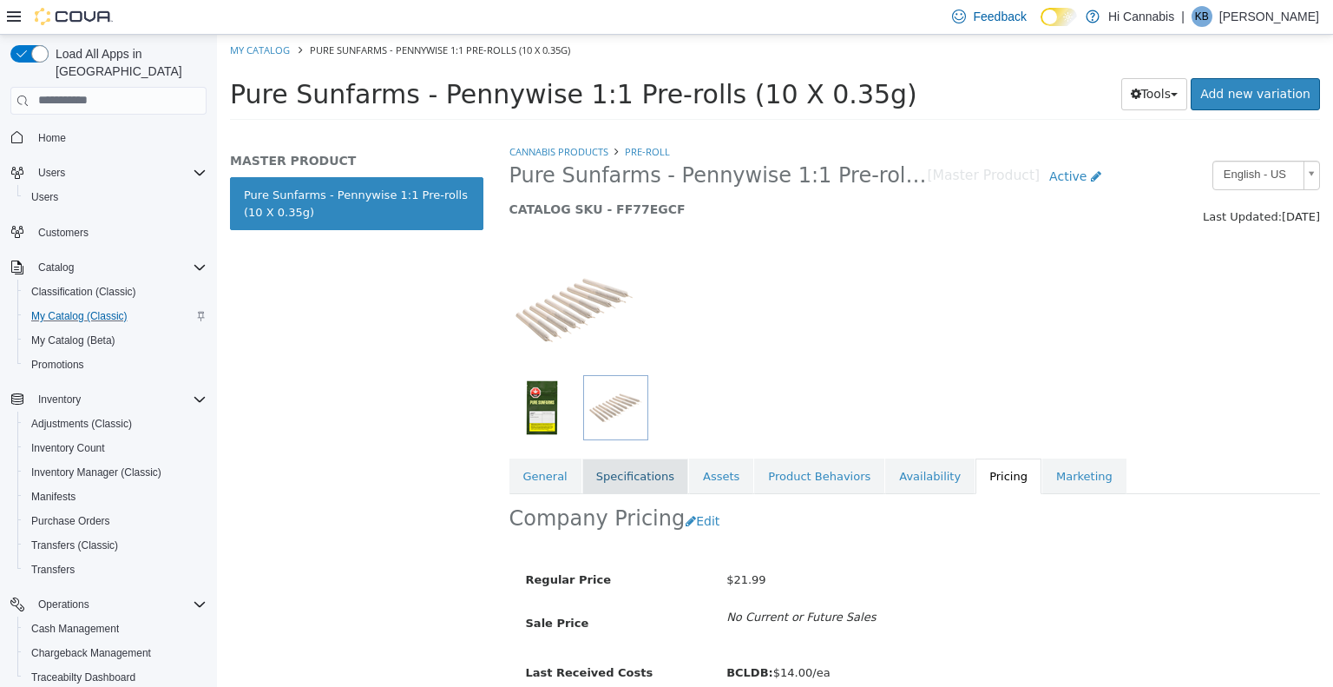
click at [632, 474] on link "Specifications" at bounding box center [636, 475] width 106 height 36
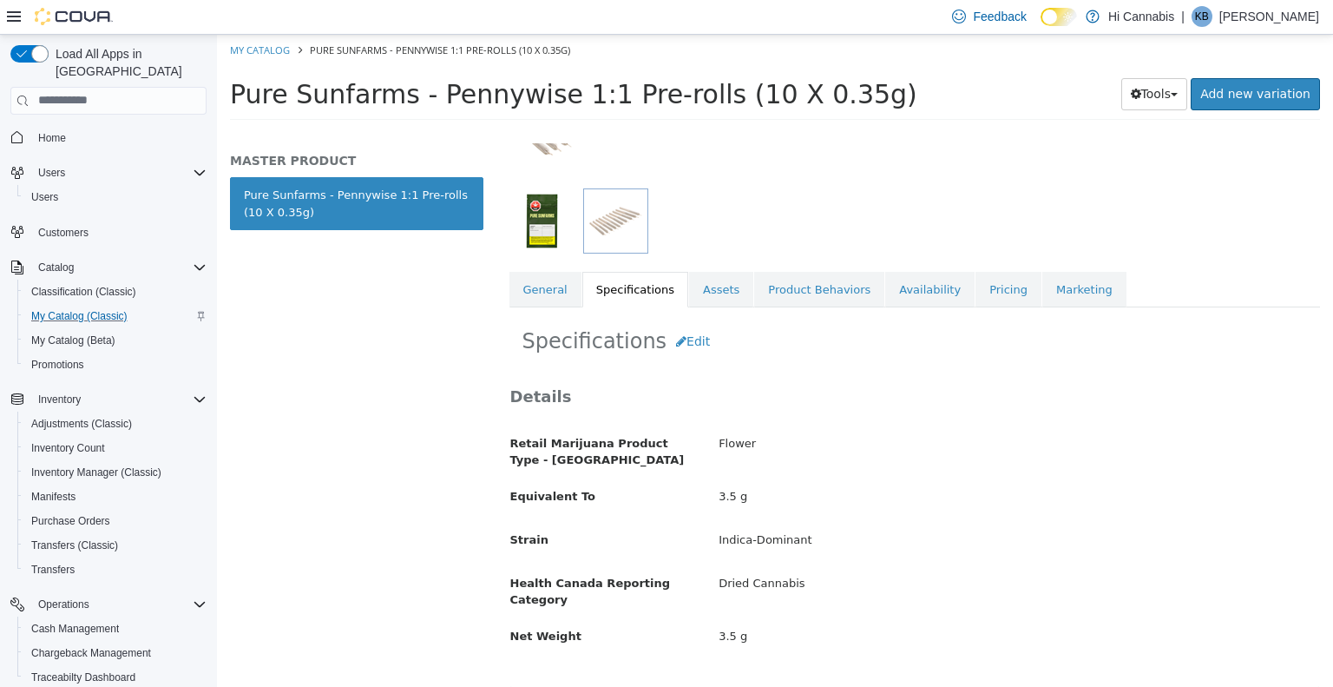
scroll to position [142, 0]
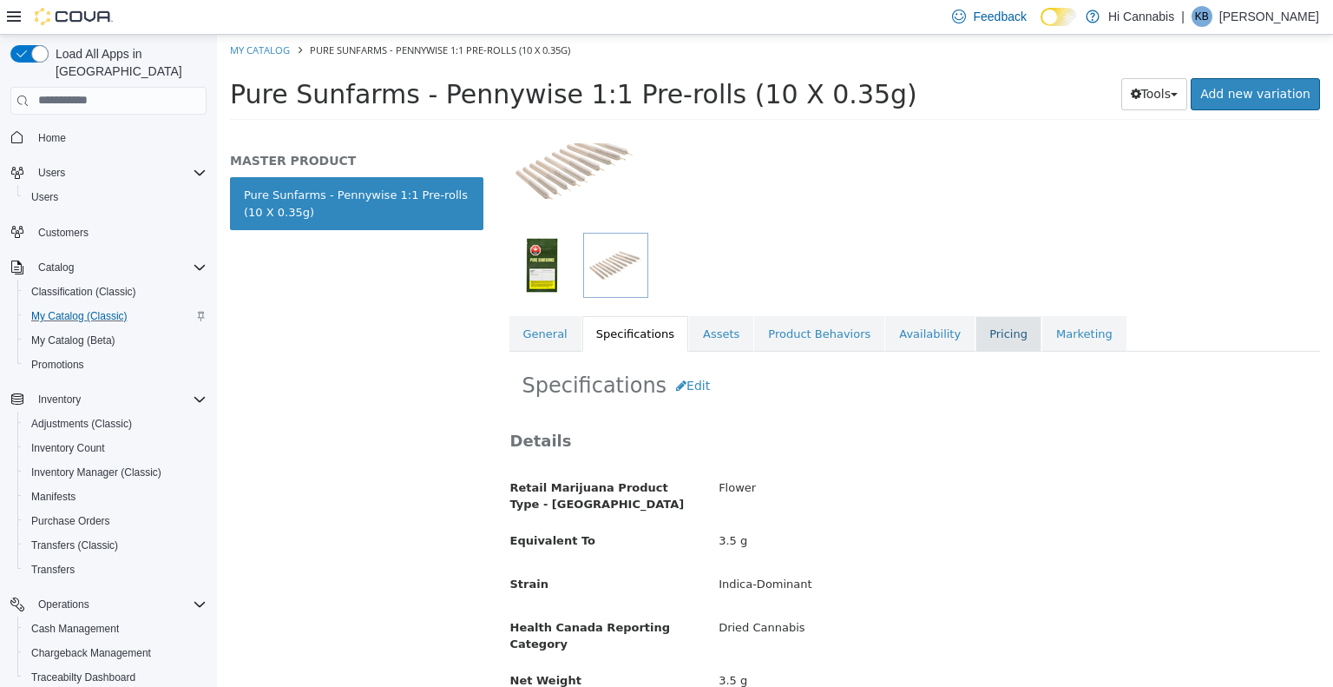
click at [976, 328] on link "Pricing" at bounding box center [1009, 333] width 66 height 36
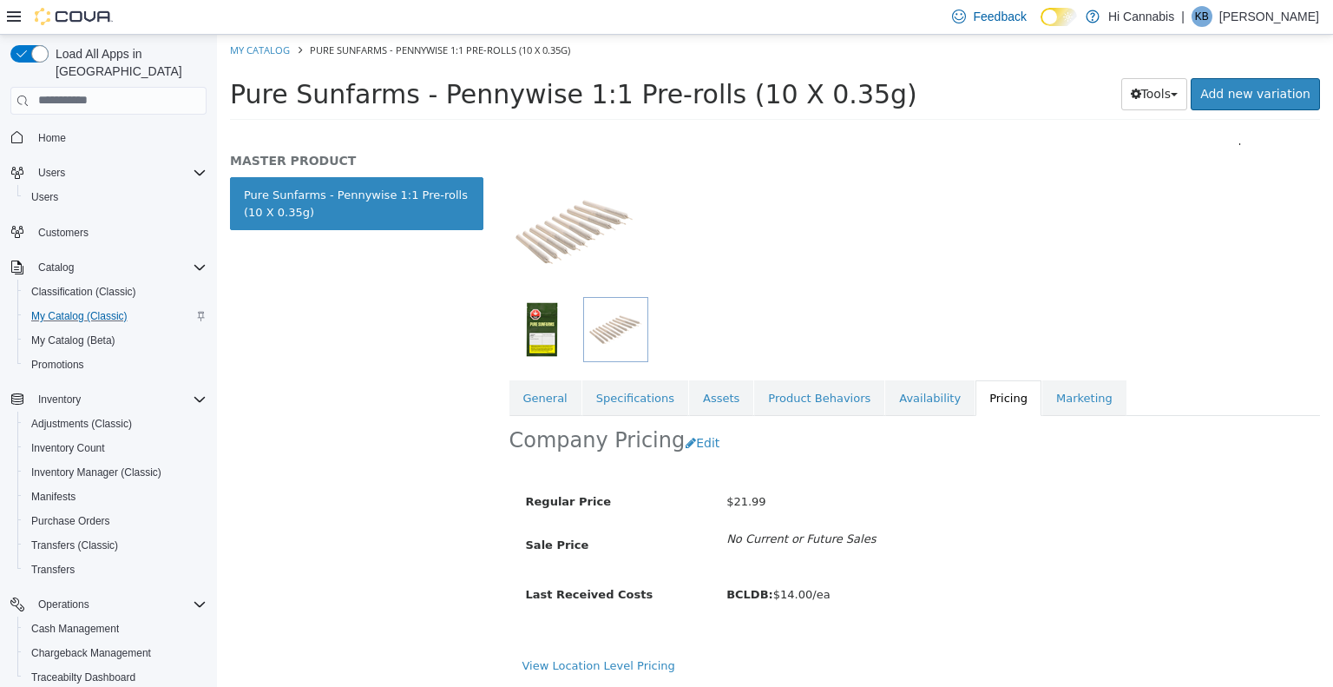
scroll to position [76, 0]
click at [265, 53] on link "My Catalog" at bounding box center [260, 49] width 60 height 13
select select "**********"
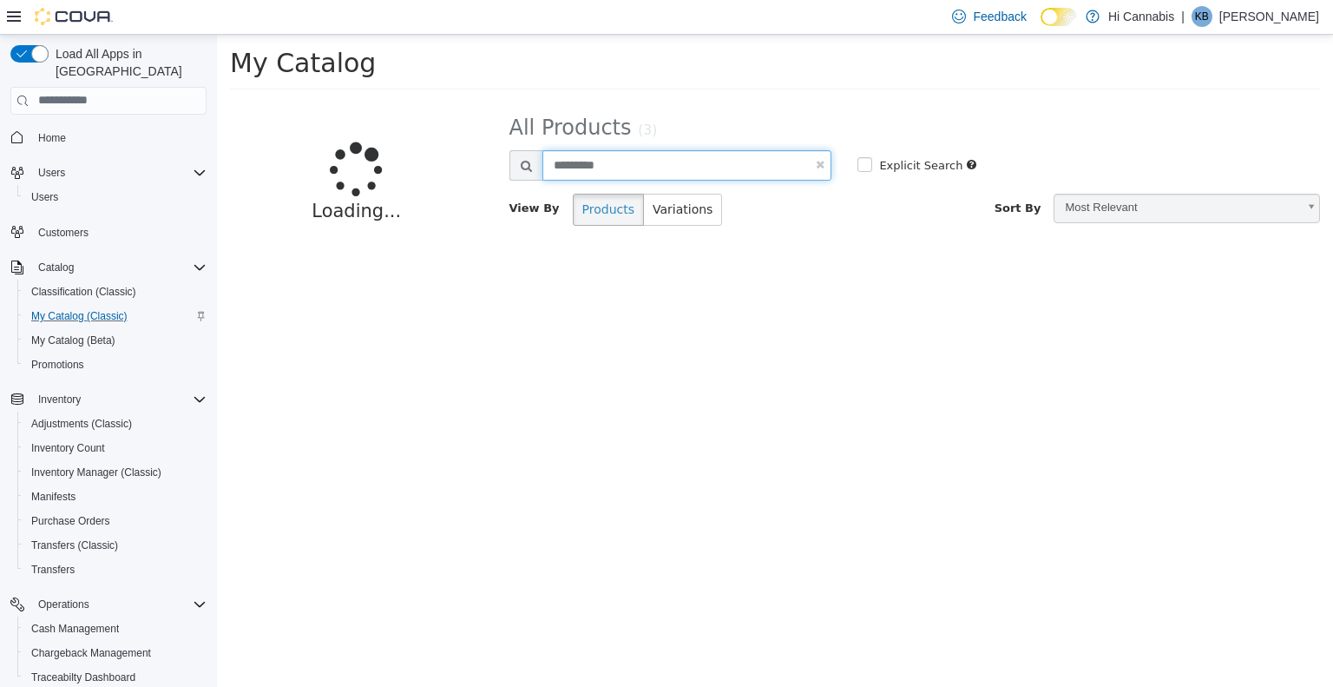
click at [619, 168] on input "*********" at bounding box center [688, 164] width 290 height 30
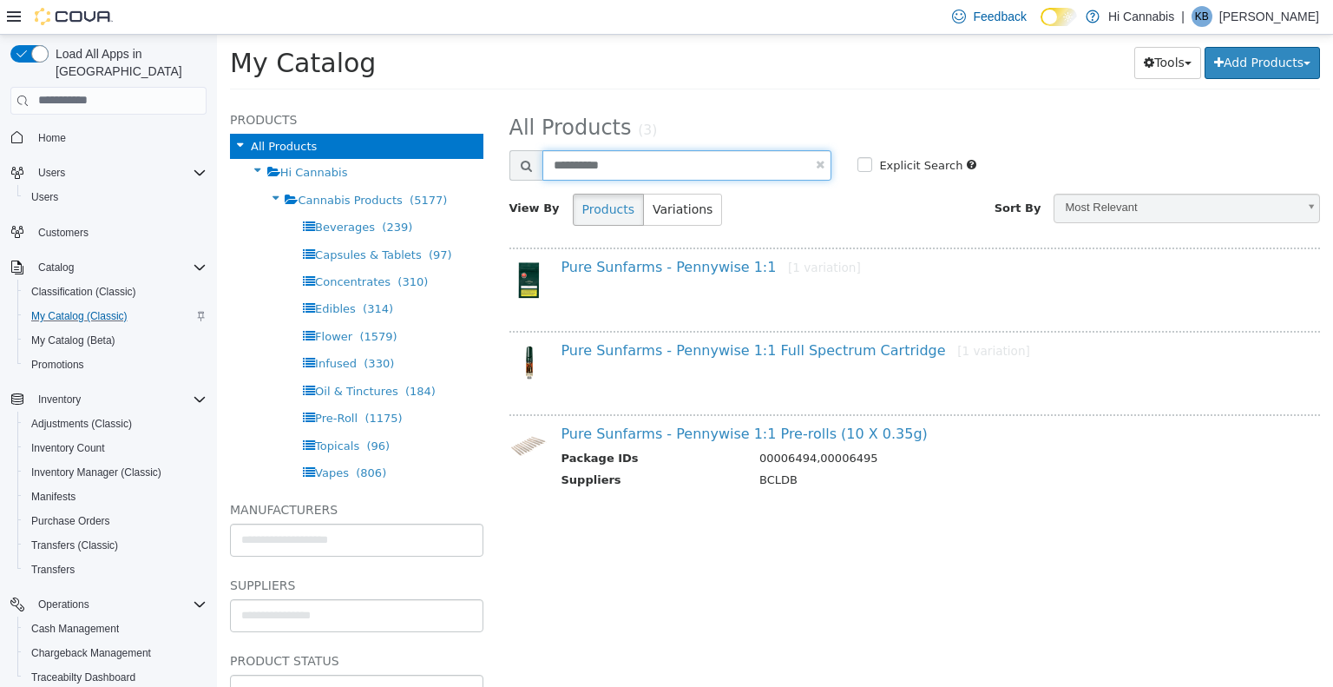
type input "**********"
select select "**********"
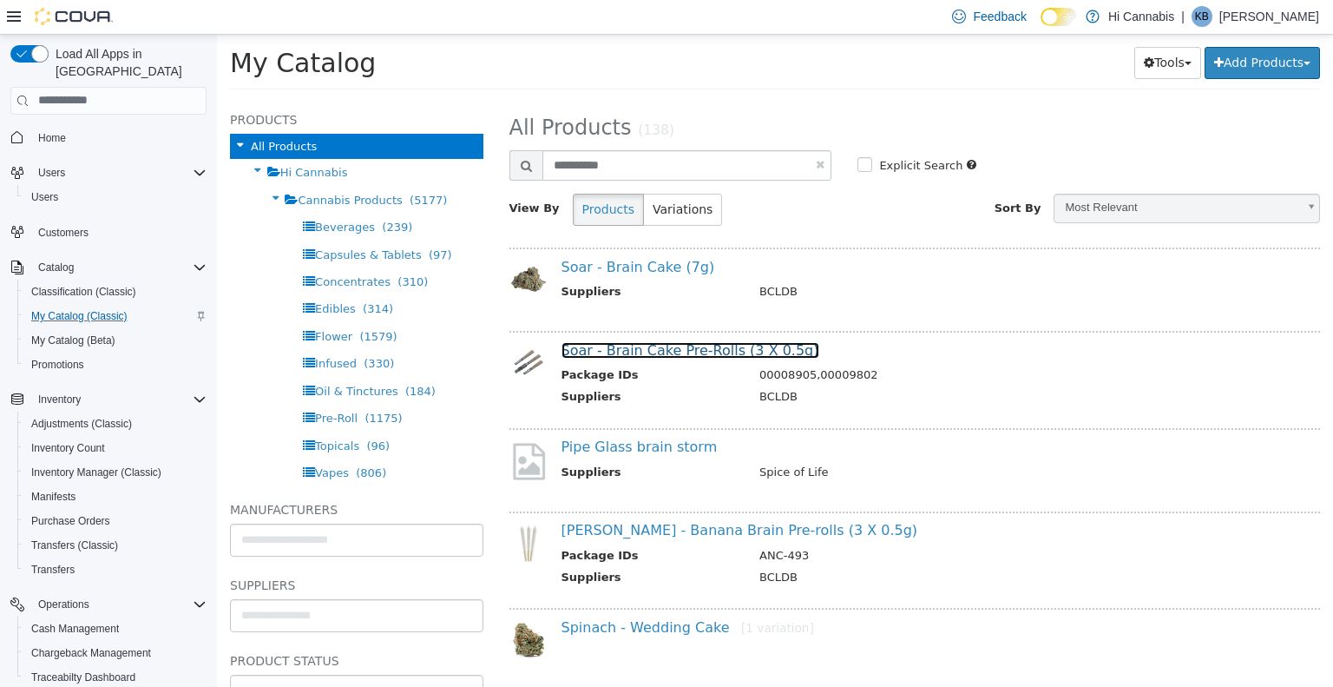
click at [702, 346] on link "Soar - Brain Cake Pre-Rolls (3 X 0.5g)" at bounding box center [691, 349] width 258 height 16
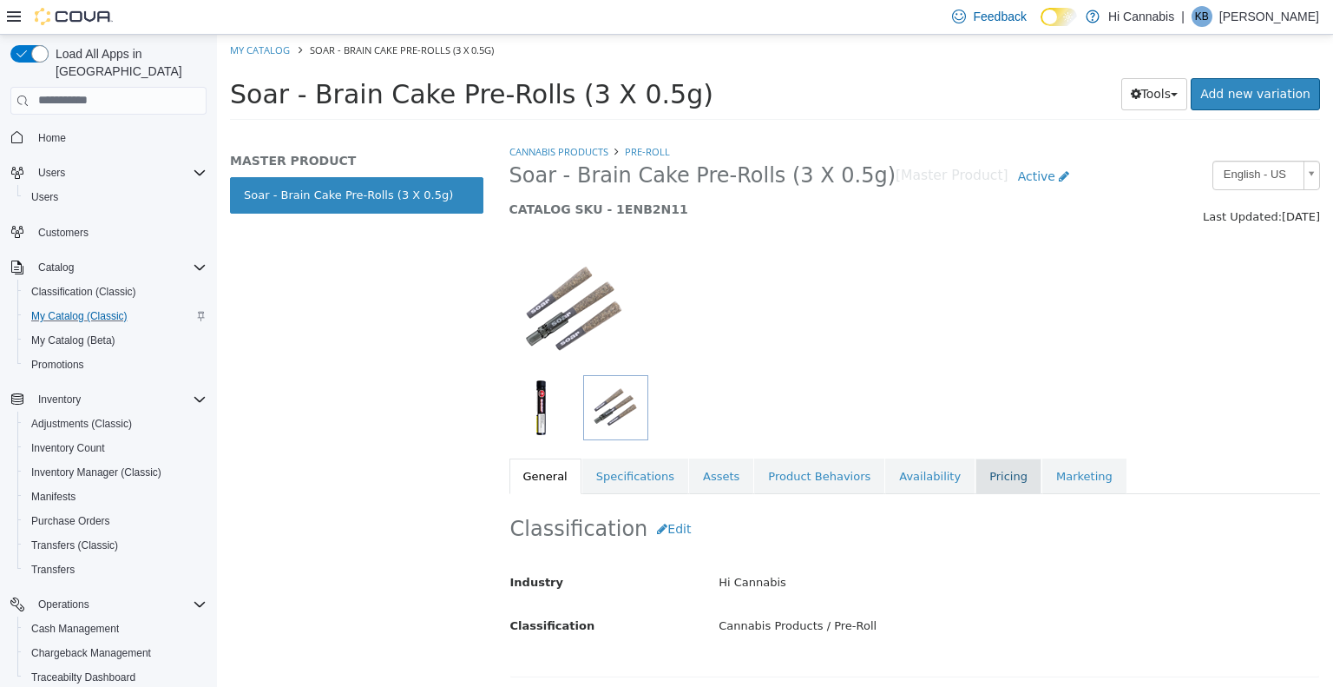
click at [976, 477] on link "Pricing" at bounding box center [1009, 475] width 66 height 36
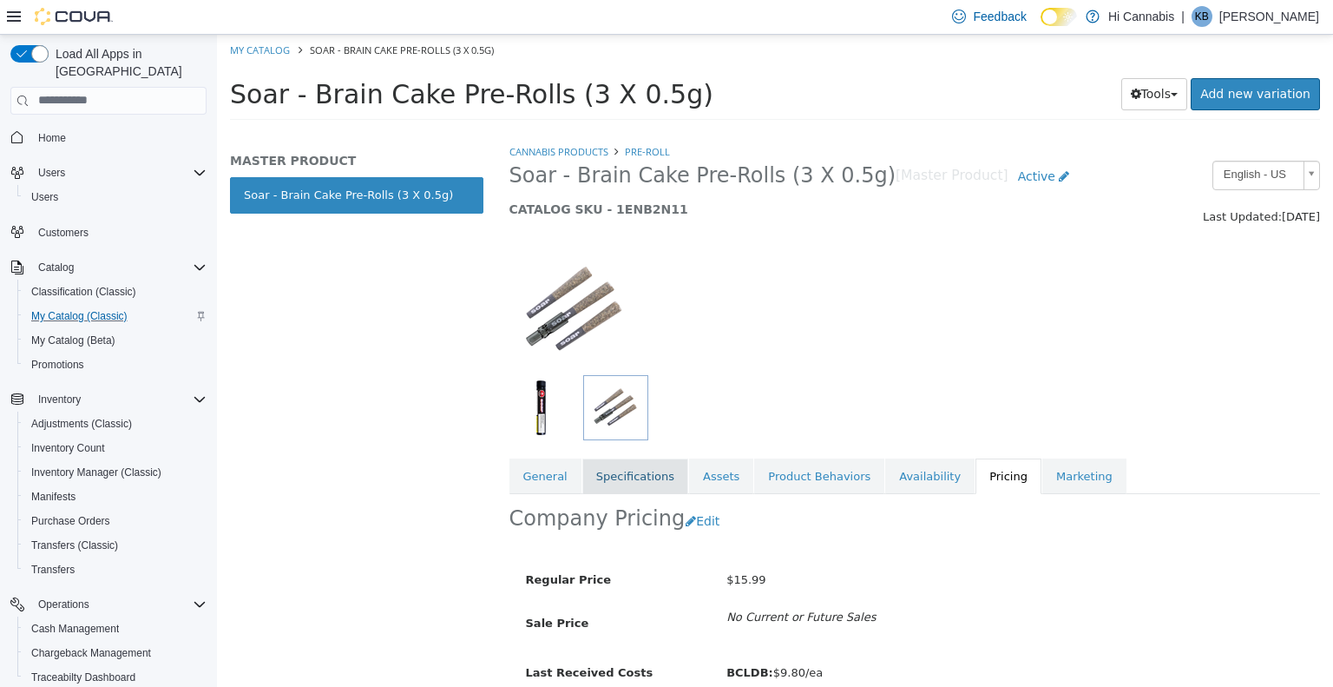
click at [635, 490] on link "Specifications" at bounding box center [636, 475] width 106 height 36
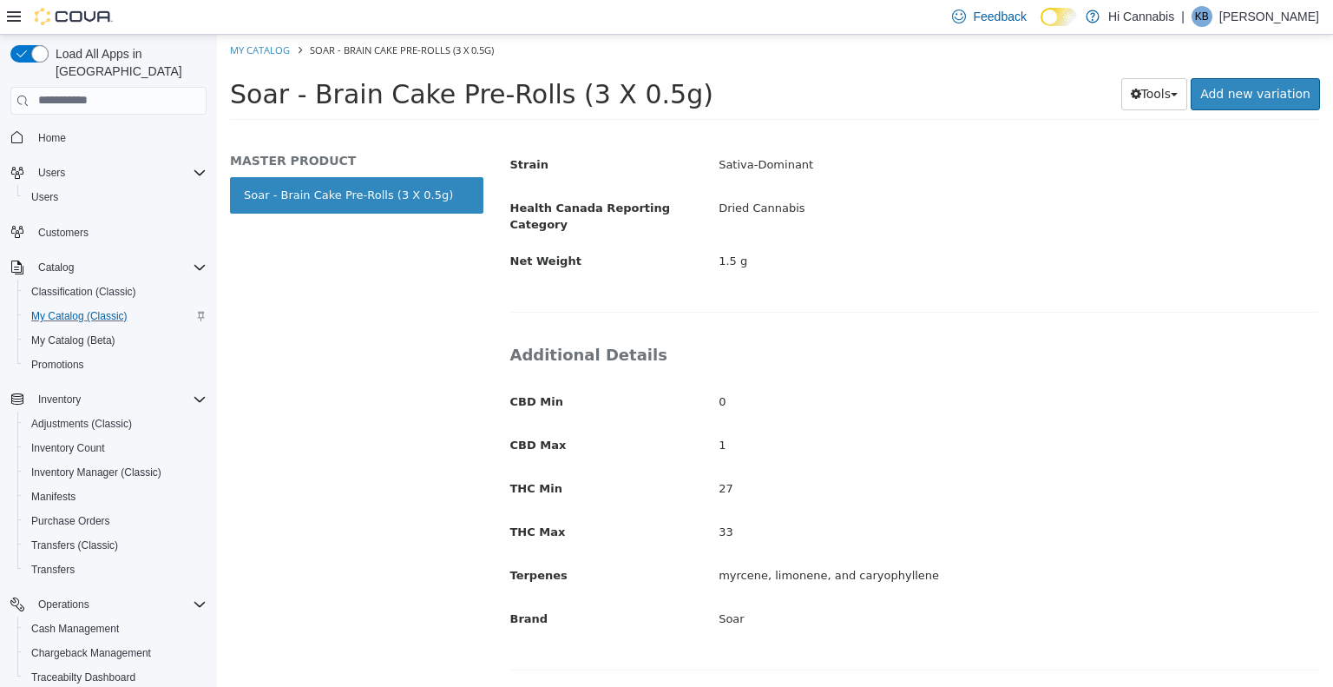
scroll to position [569, 0]
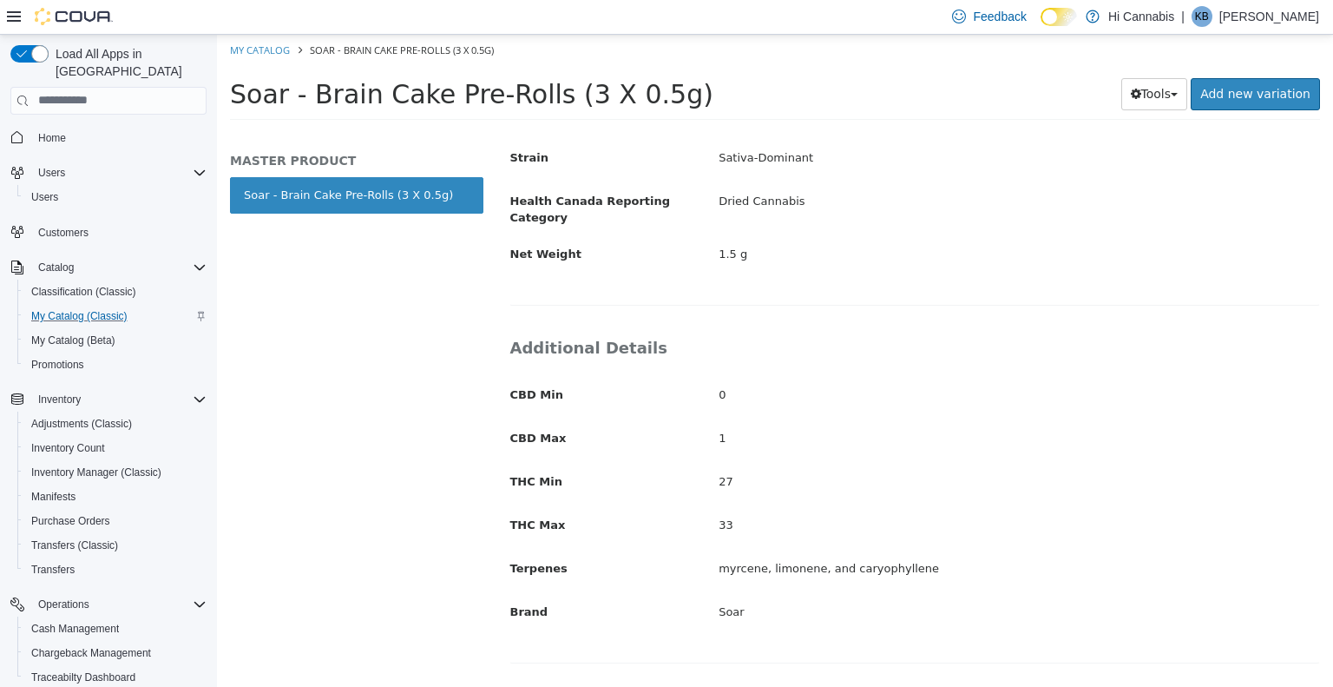
click at [1073, 444] on div "1" at bounding box center [1019, 438] width 627 height 30
click at [260, 47] on link "My Catalog" at bounding box center [260, 49] width 60 height 13
select select "**********"
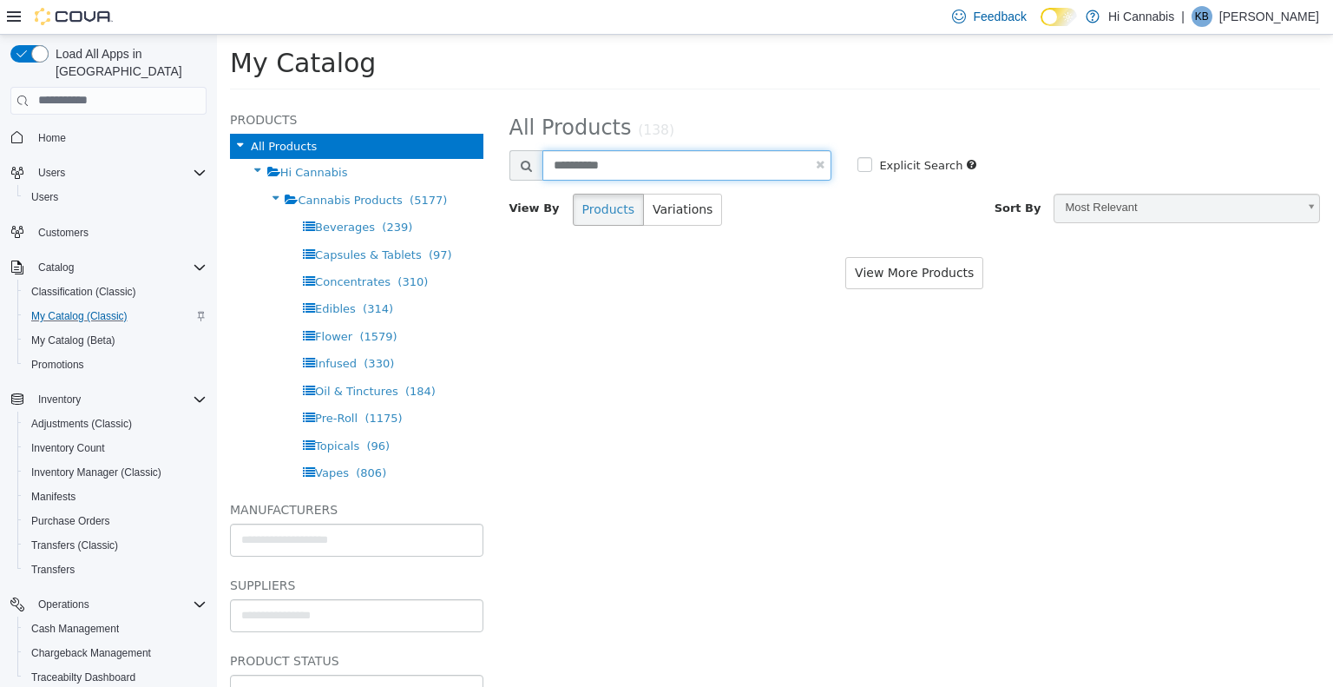
click at [722, 174] on input "**********" at bounding box center [688, 164] width 290 height 30
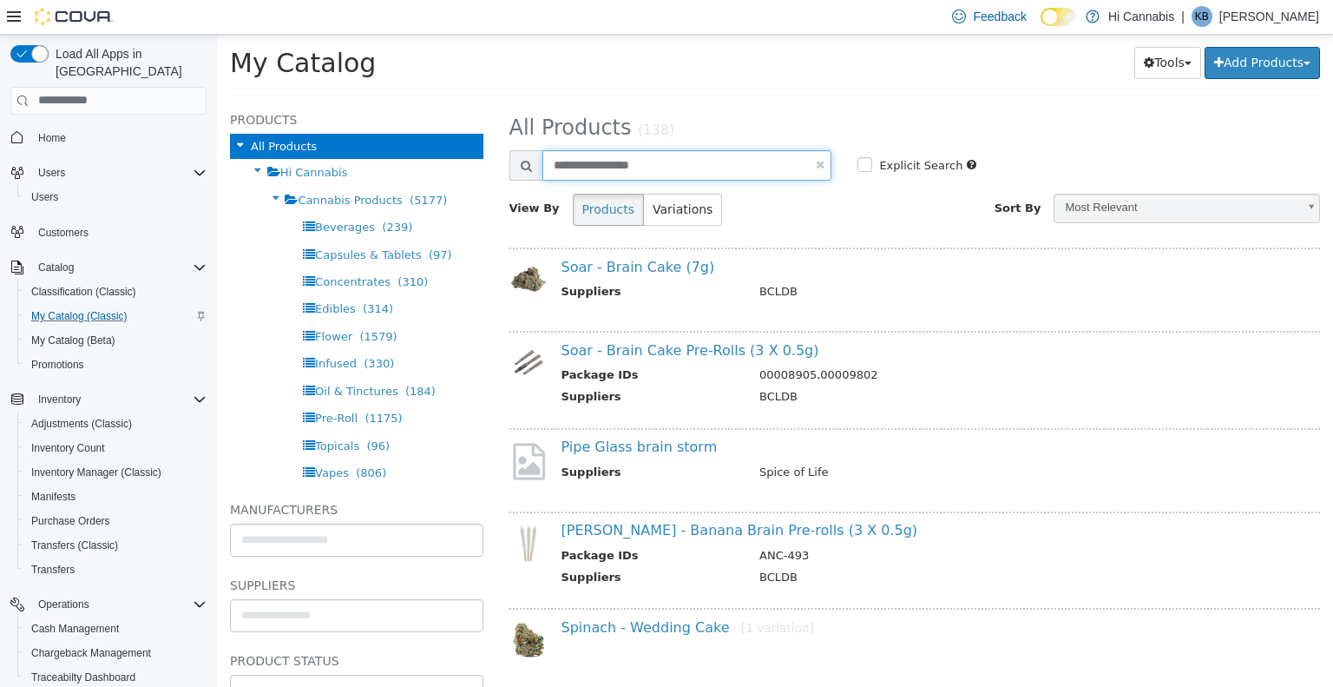
type input "**********"
select select "**********"
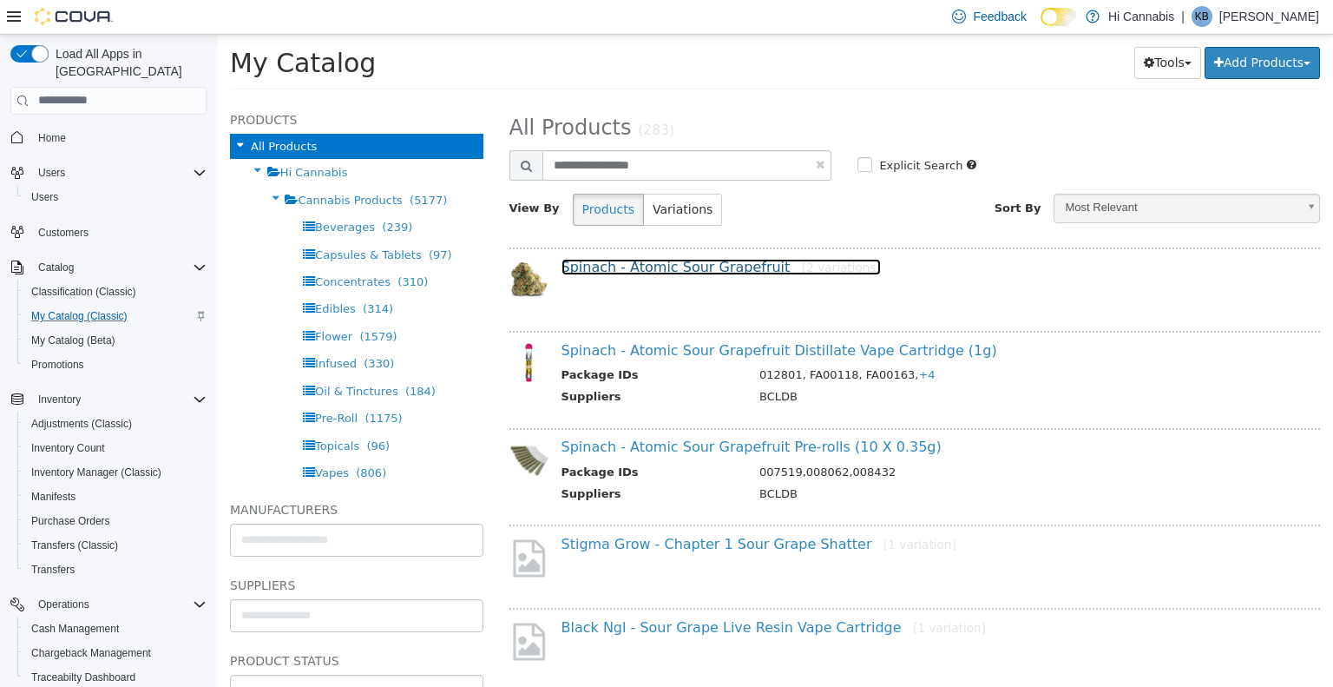
click at [657, 271] on link "Spinach - Atomic Sour Grapefruit [2 variations]" at bounding box center [721, 266] width 319 height 16
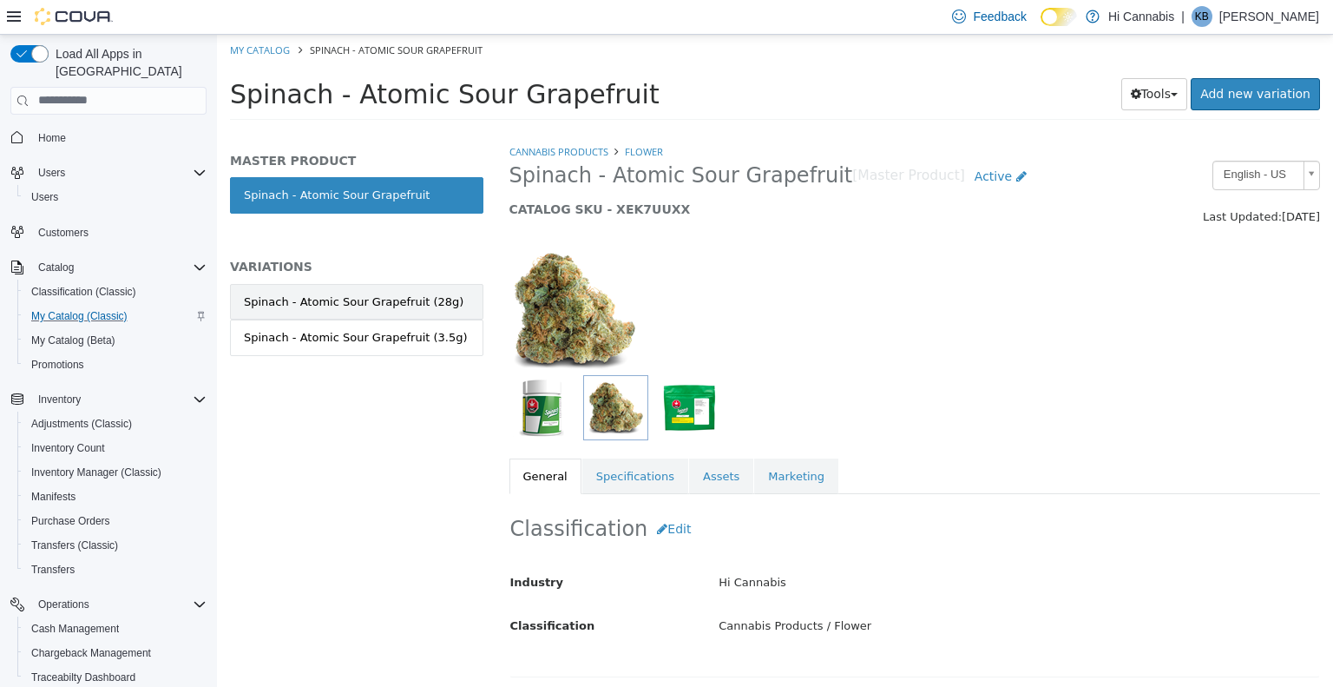
click at [349, 309] on link "Spinach - Atomic Sour Grapefruit (28g)" at bounding box center [356, 301] width 253 height 36
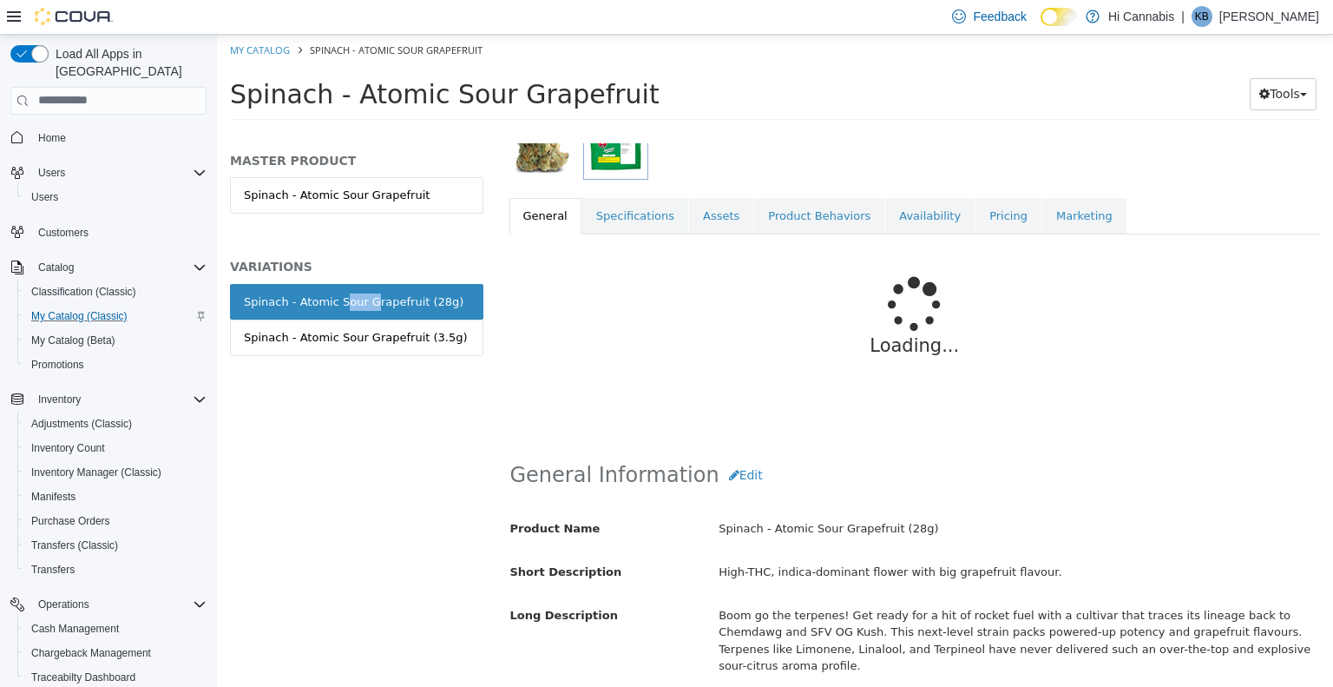
scroll to position [261, 0]
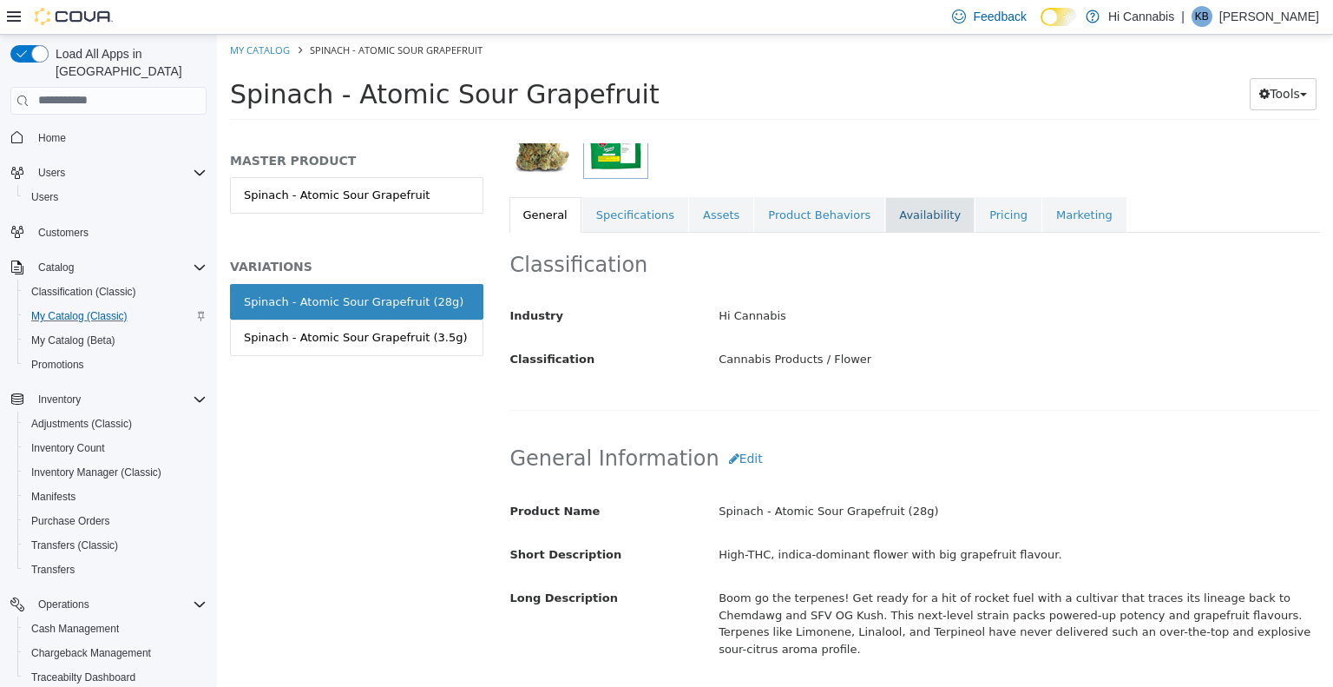
click at [906, 199] on link "Availability" at bounding box center [929, 214] width 89 height 36
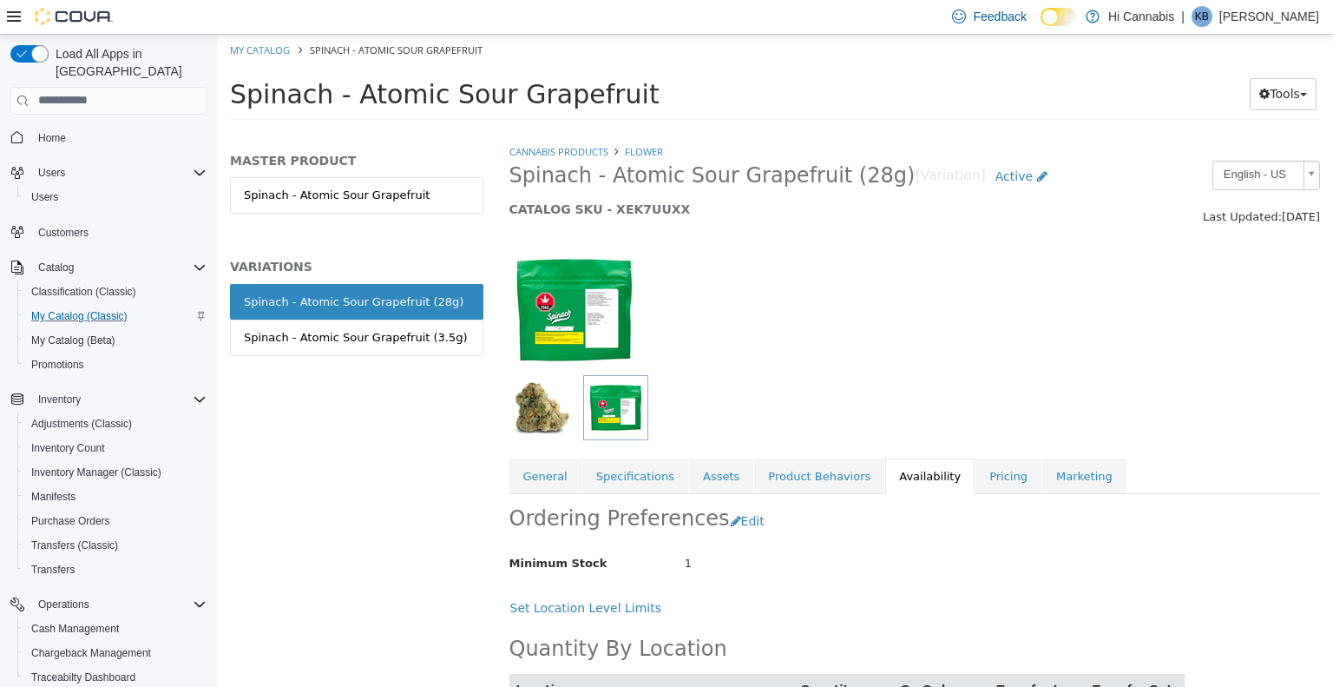
scroll to position [128, 0]
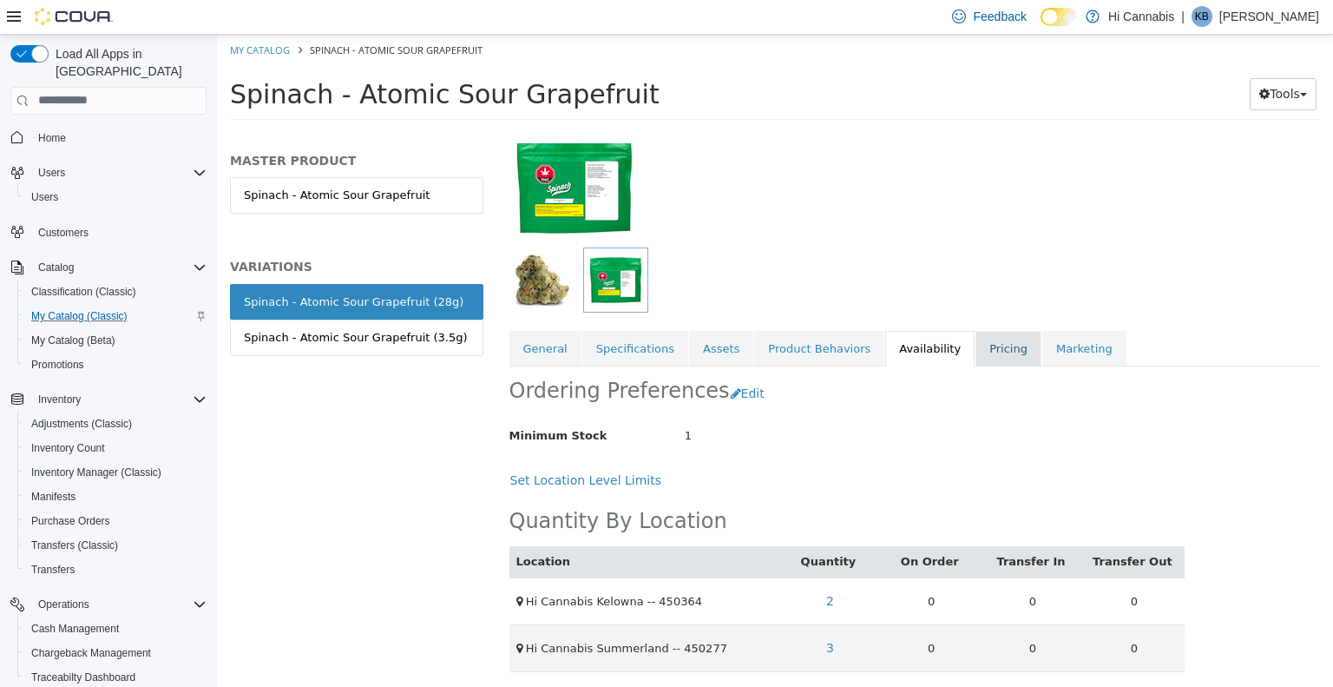
click at [976, 352] on link "Pricing" at bounding box center [1009, 348] width 66 height 36
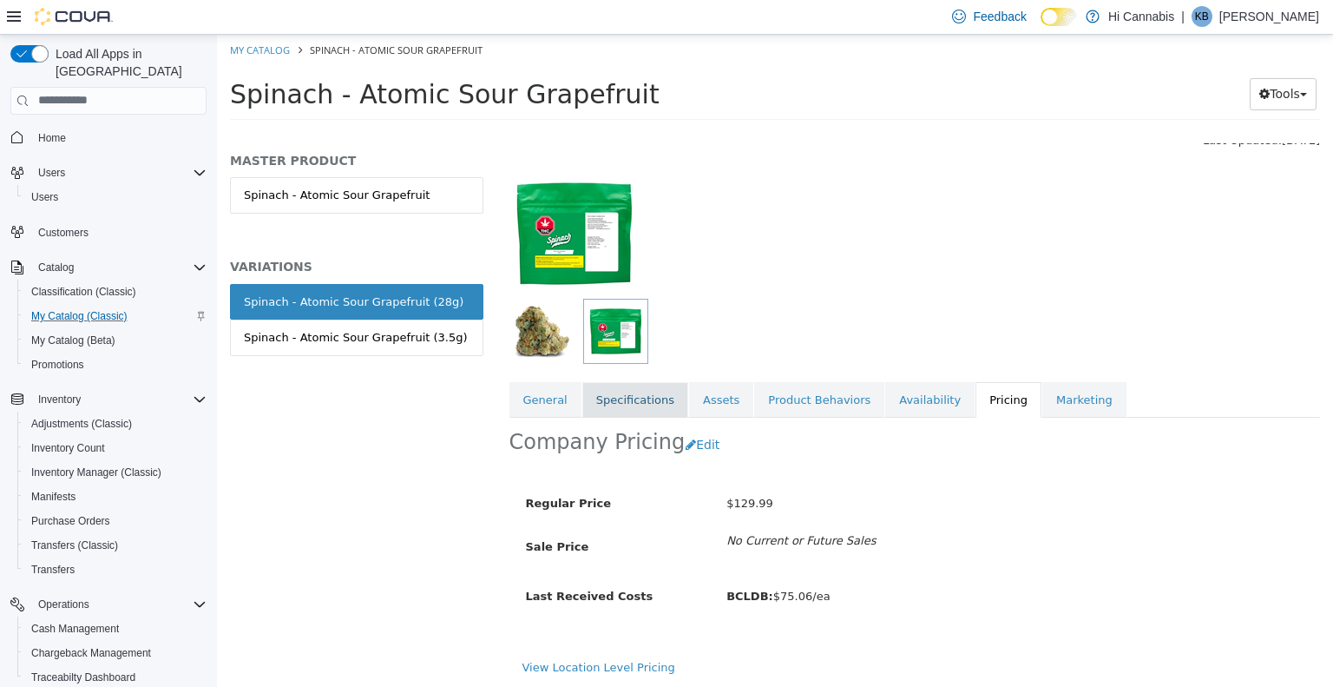
click at [669, 411] on link "Specifications" at bounding box center [636, 399] width 106 height 36
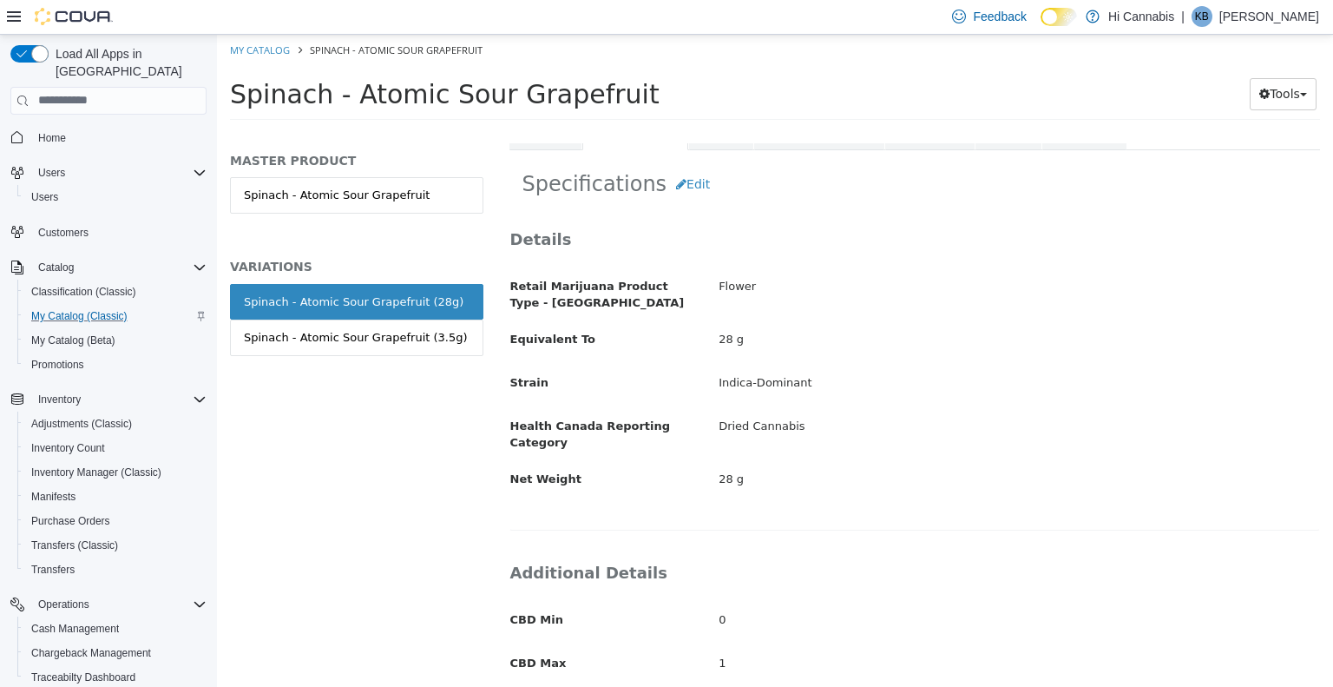
scroll to position [214, 0]
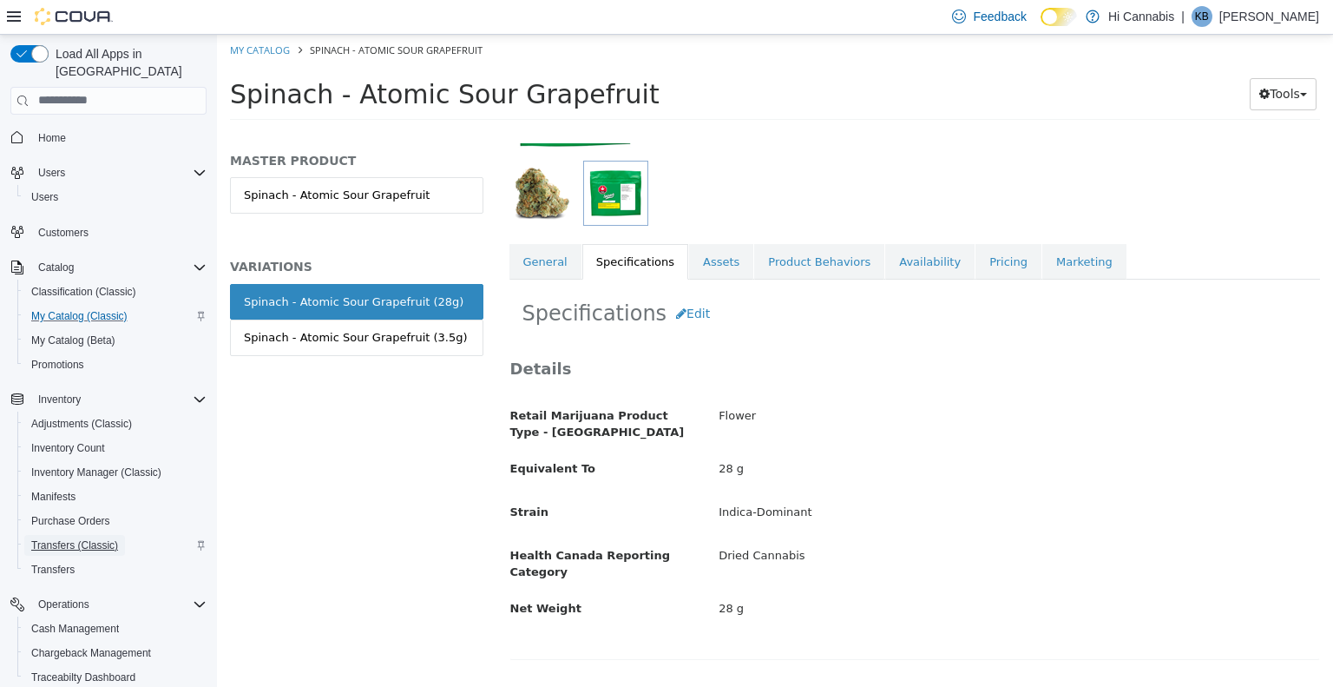
click at [86, 538] on span "Transfers (Classic)" at bounding box center [74, 545] width 87 height 14
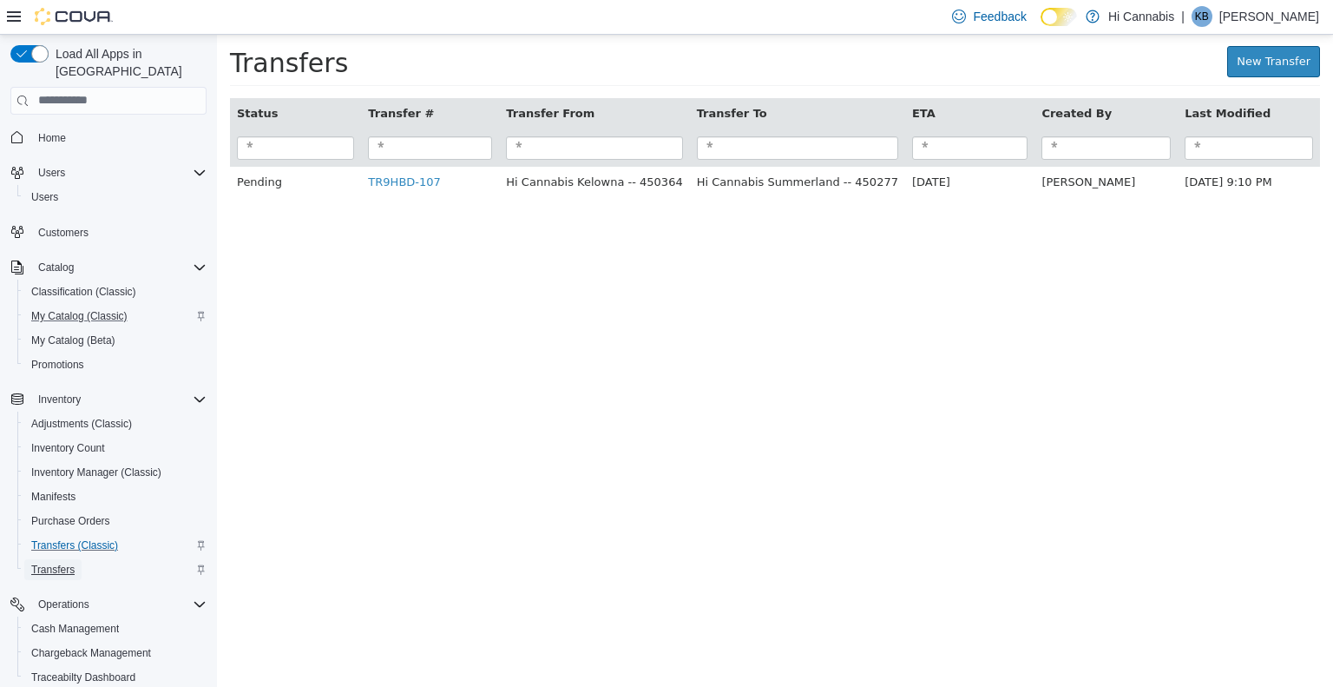
click at [53, 563] on span "Transfers" at bounding box center [52, 570] width 43 height 14
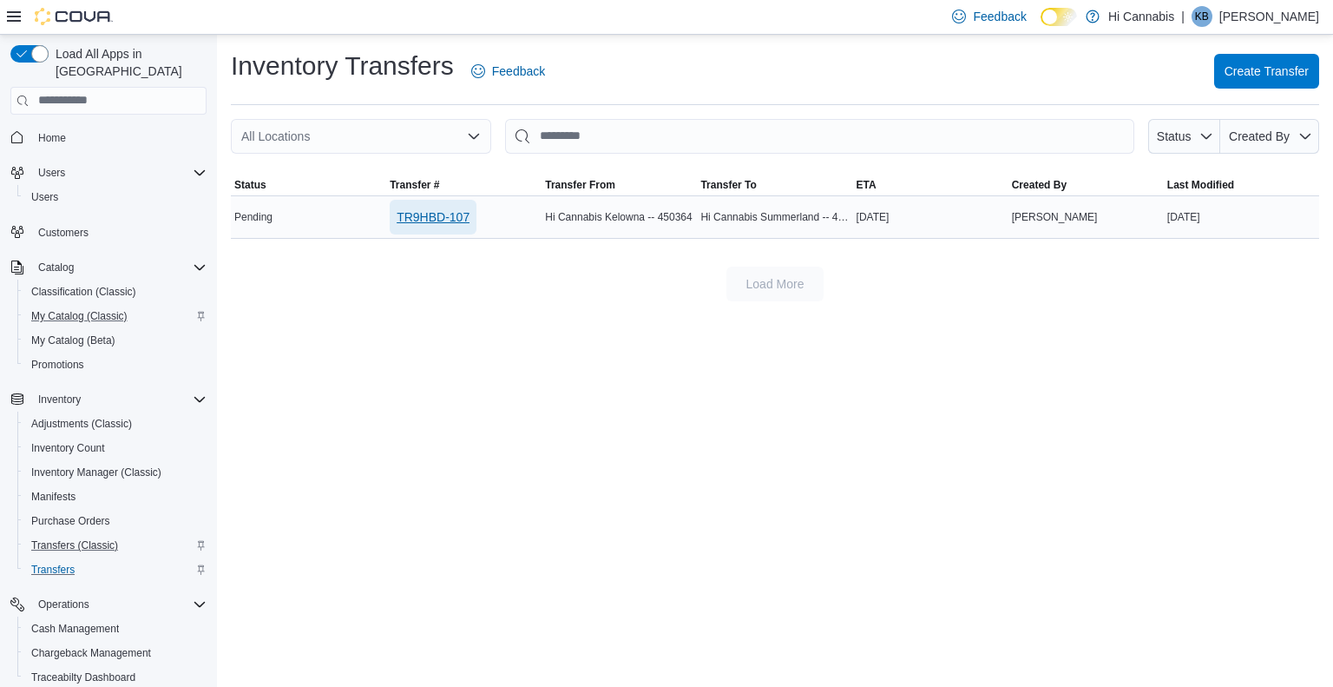
click at [432, 214] on span "TR9HBD-107" at bounding box center [433, 216] width 73 height 17
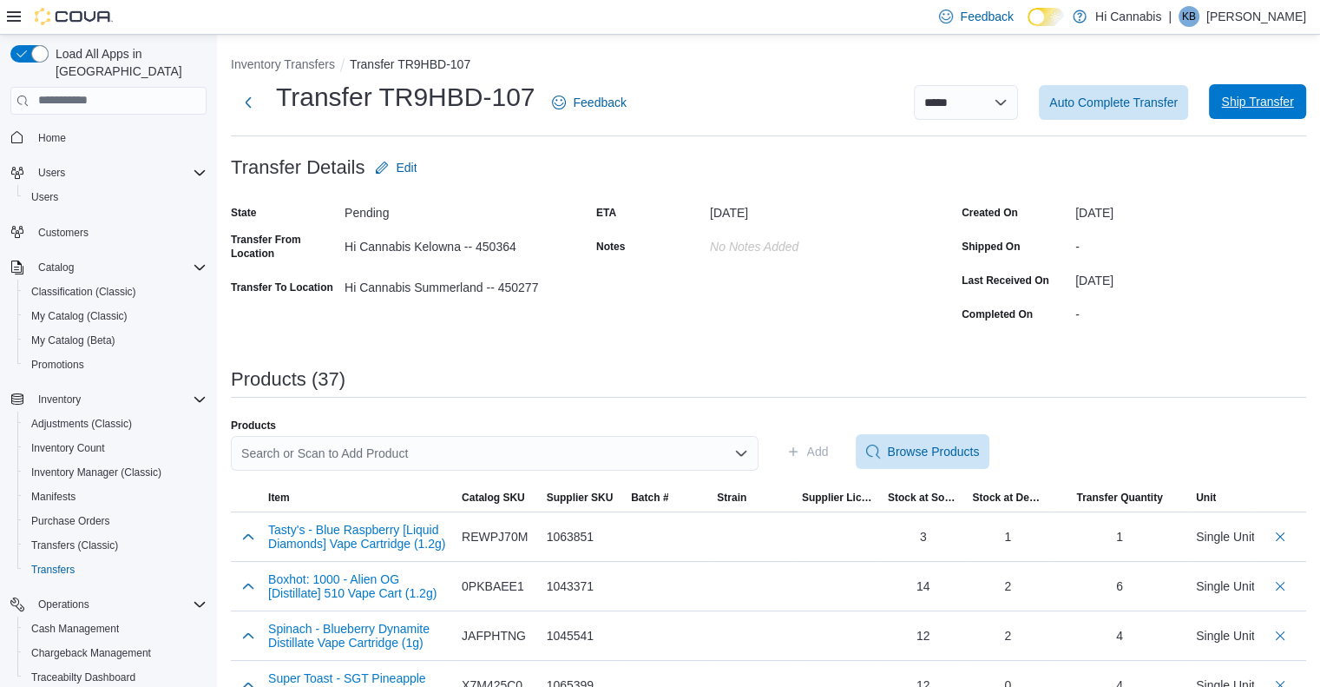
click at [1266, 105] on span "Ship Transfer" at bounding box center [1257, 101] width 72 height 17
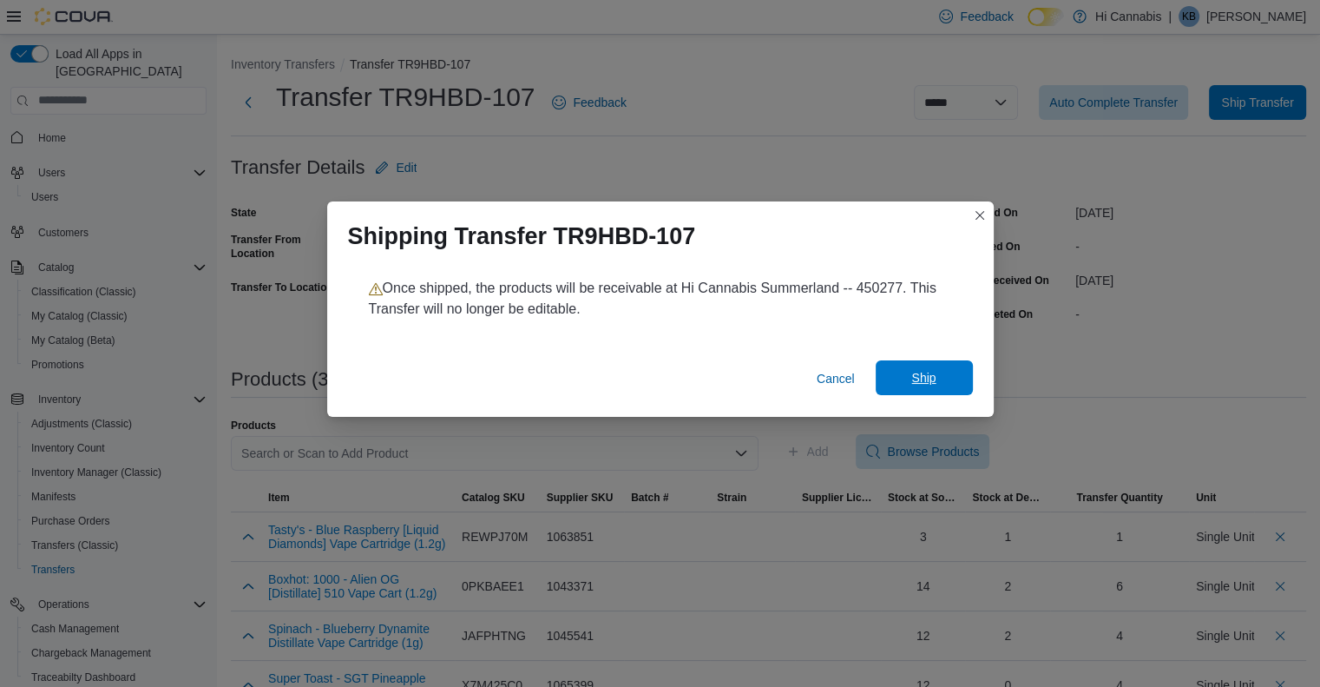
click at [908, 377] on span "Ship" at bounding box center [924, 377] width 76 height 35
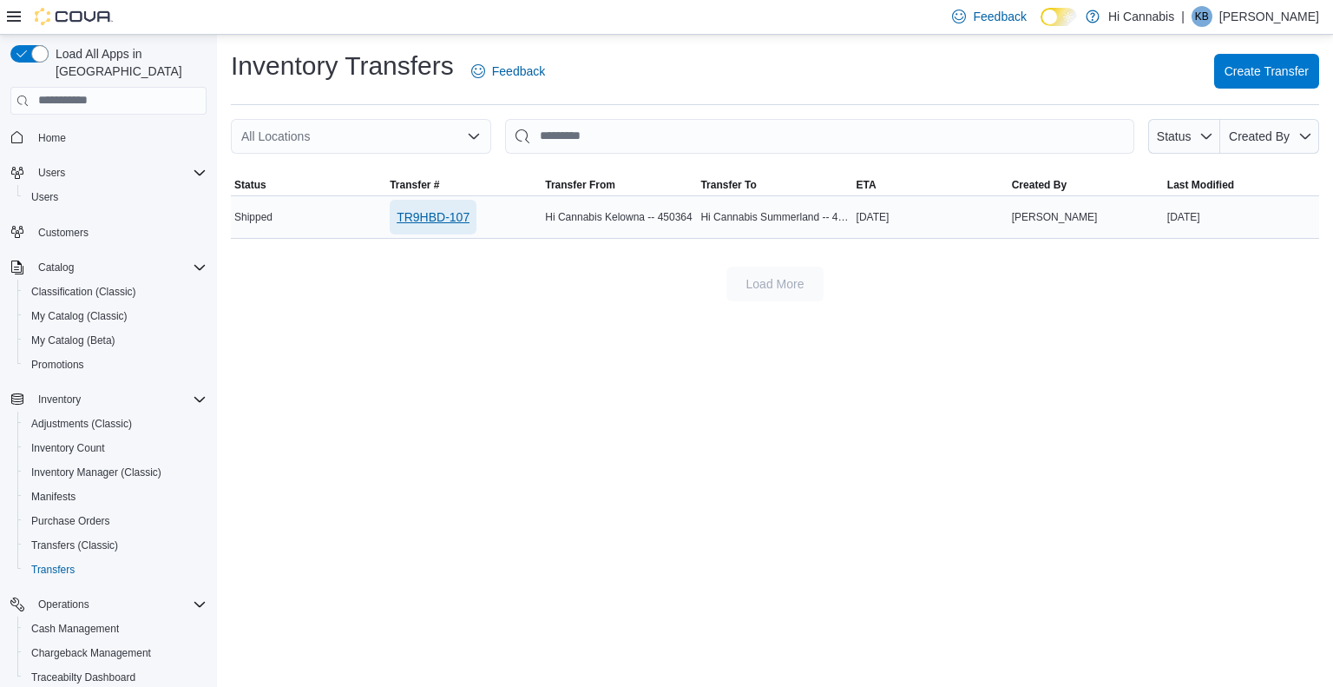
click at [413, 213] on span "TR9HBD-107" at bounding box center [433, 216] width 73 height 17
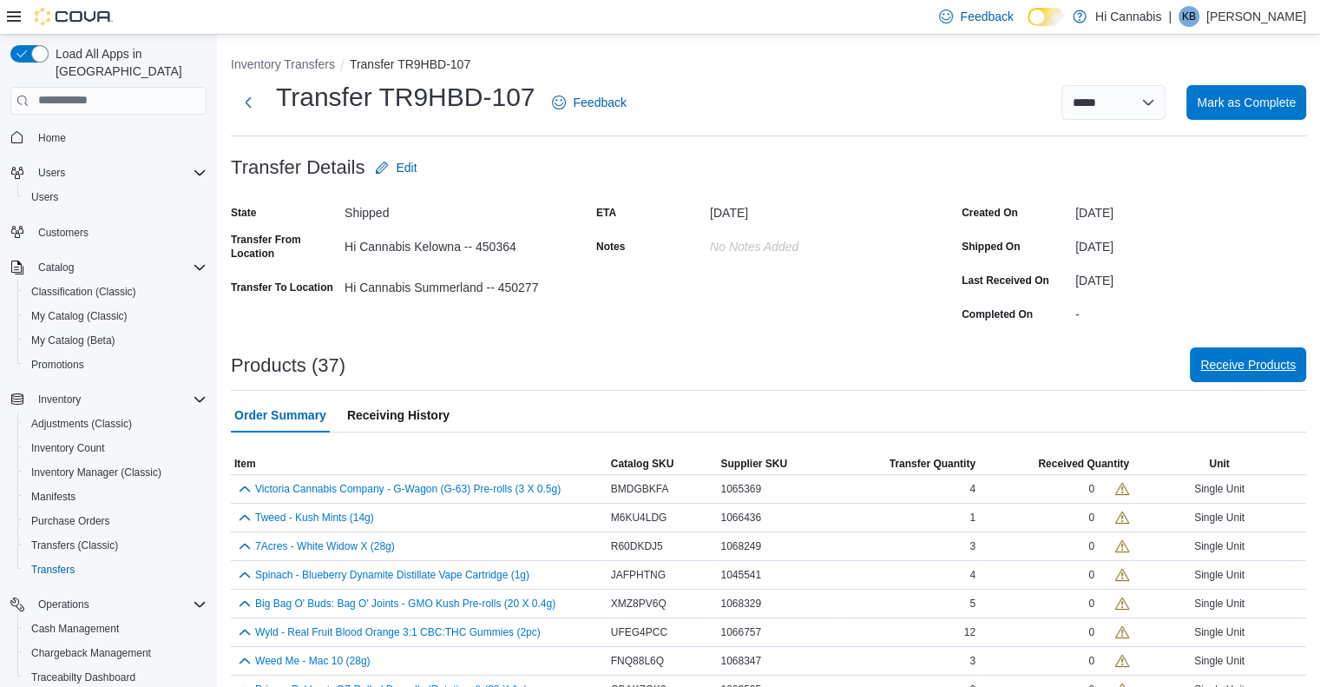
click at [1270, 363] on span "Receive Products" at bounding box center [1248, 364] width 95 height 17
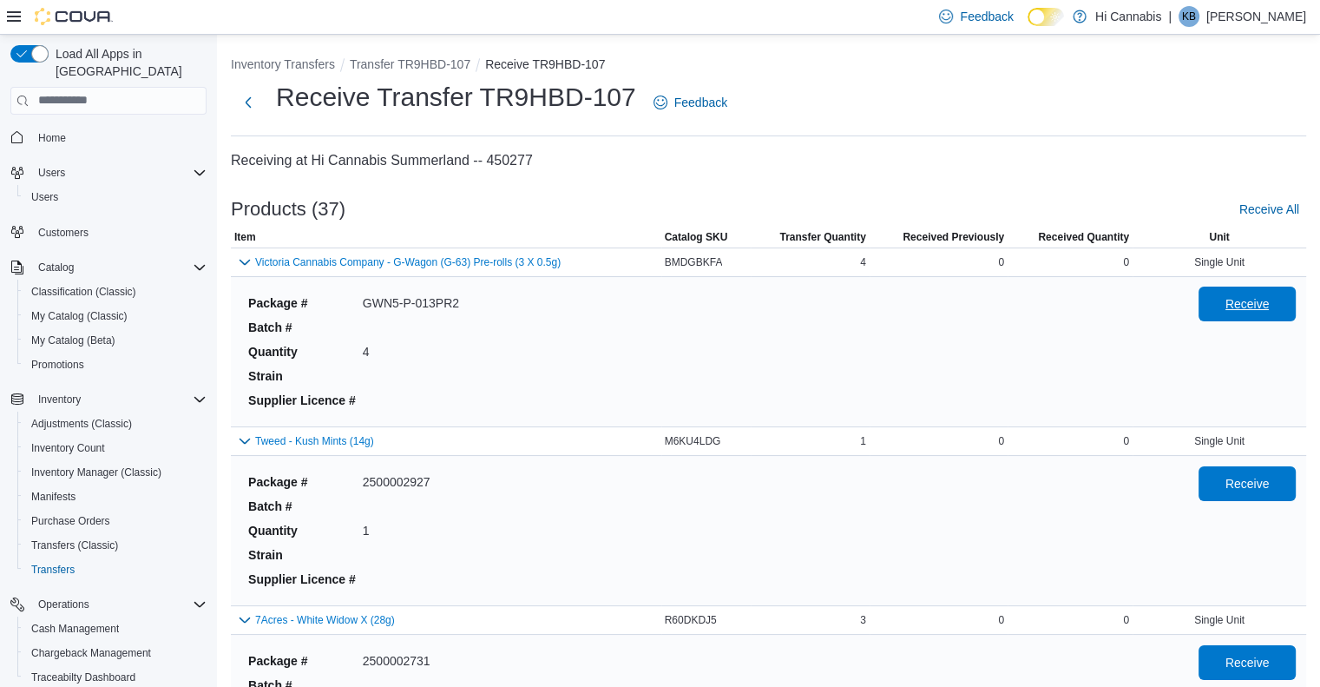
click at [1270, 301] on span "Receive" at bounding box center [1248, 303] width 44 height 17
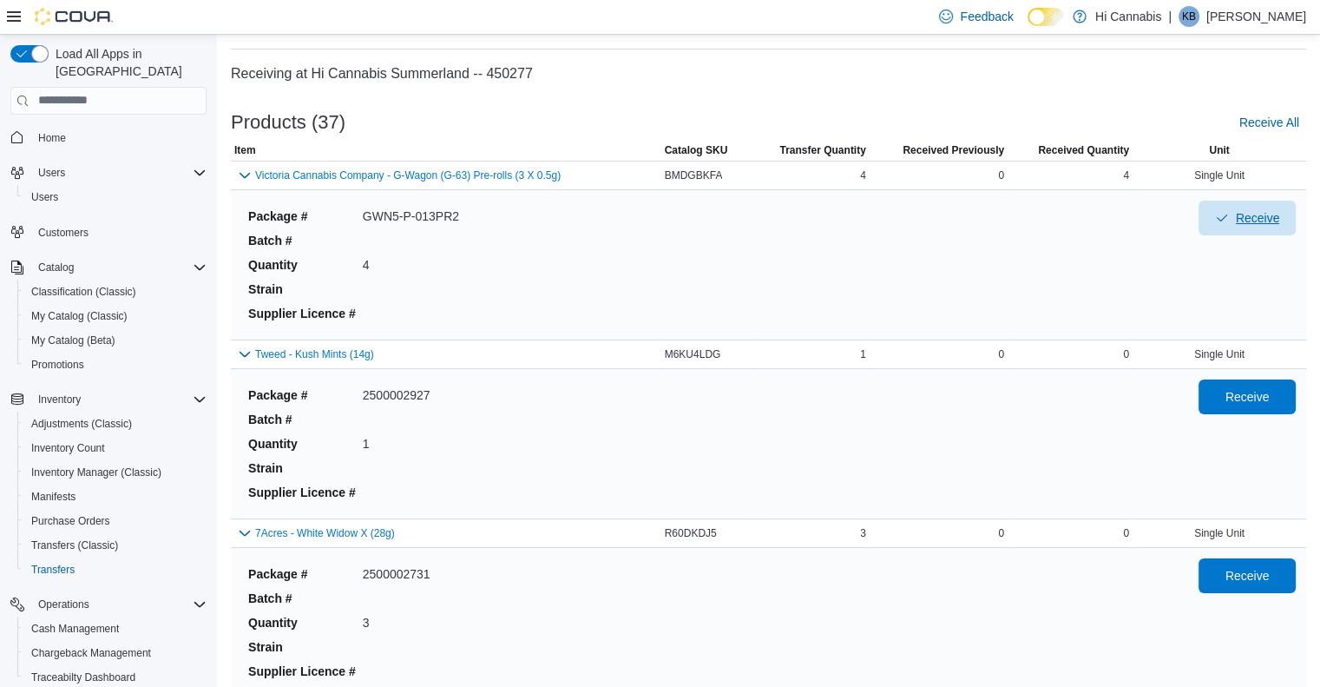
scroll to position [87, 0]
click at [1267, 379] on span "Receive" at bounding box center [1247, 395] width 76 height 35
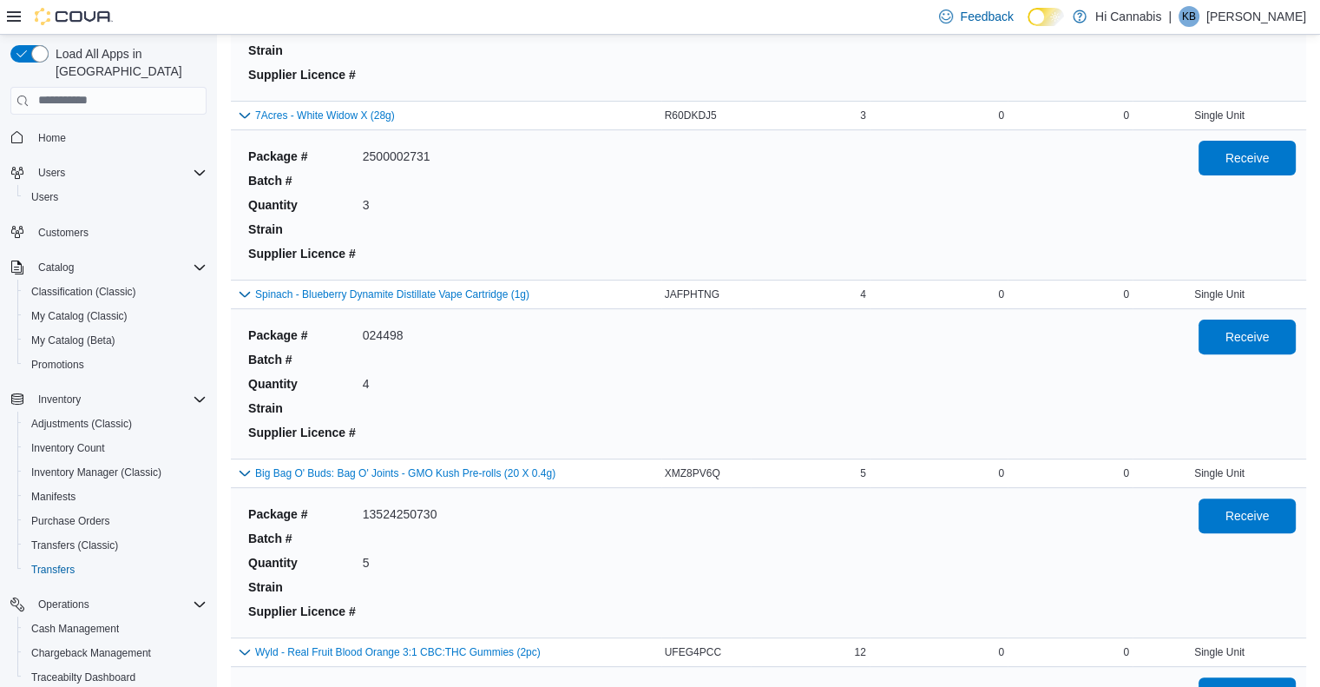
scroll to position [521, 0]
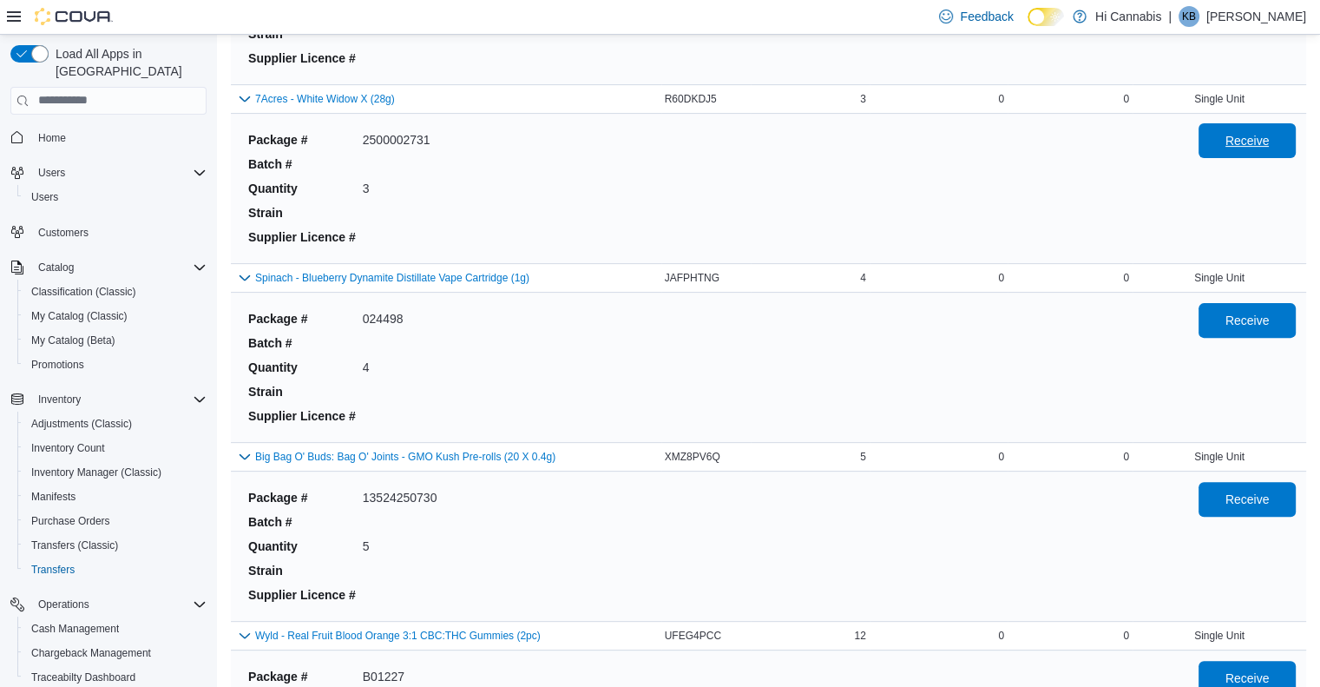
click at [1255, 155] on span "Receive" at bounding box center [1247, 140] width 76 height 35
click at [1270, 311] on span "Receive" at bounding box center [1248, 319] width 44 height 17
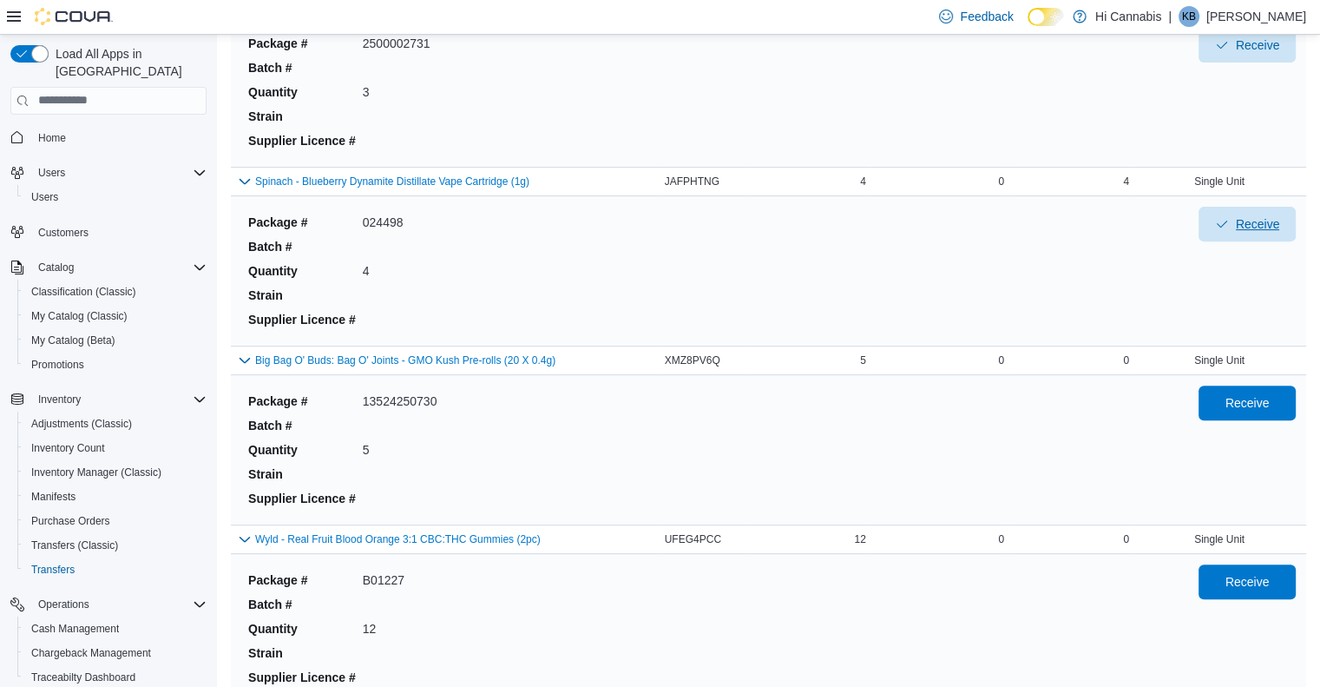
scroll to position [781, 0]
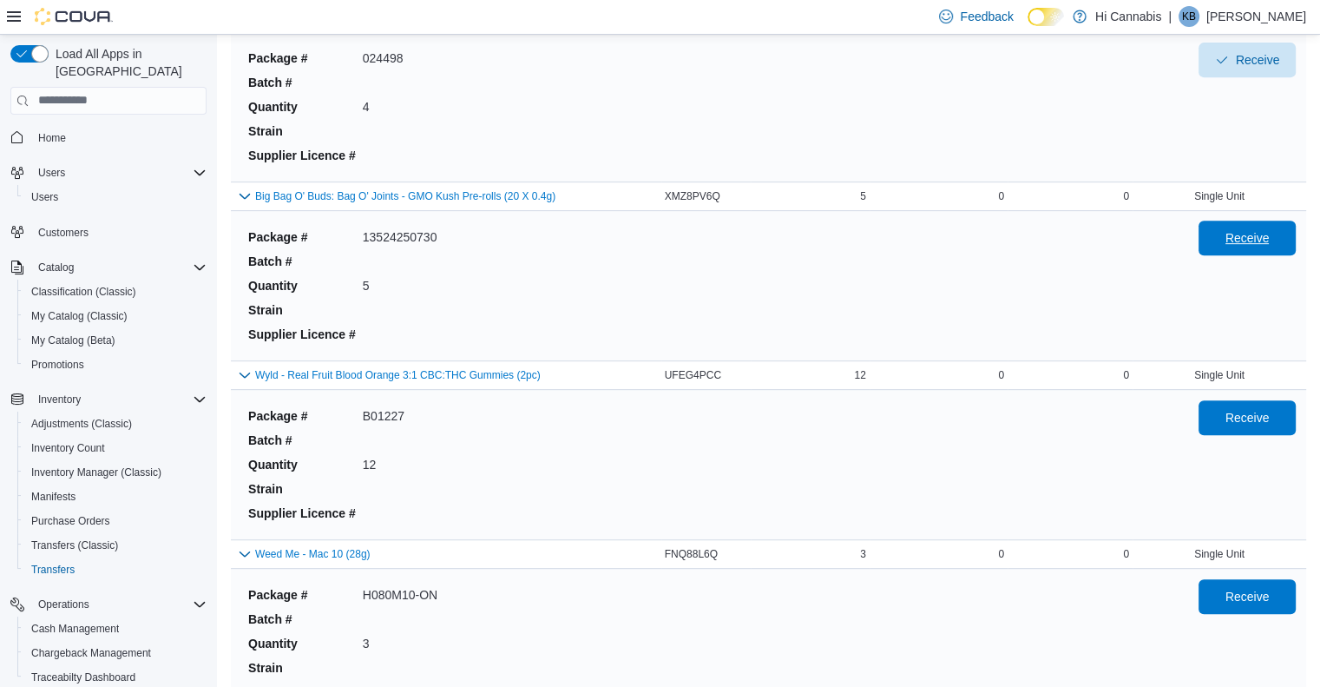
click at [1260, 237] on span "Receive" at bounding box center [1248, 237] width 44 height 17
click at [1266, 403] on span "Receive" at bounding box center [1247, 416] width 76 height 35
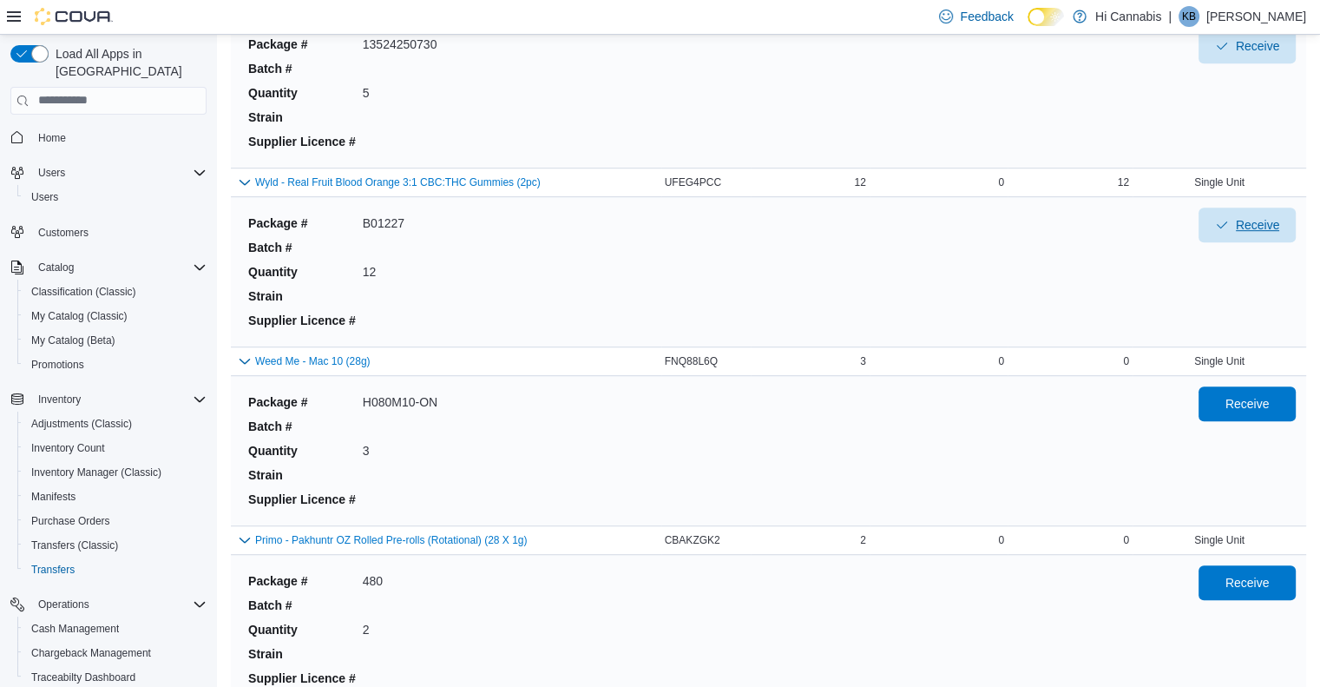
scroll to position [1042, 0]
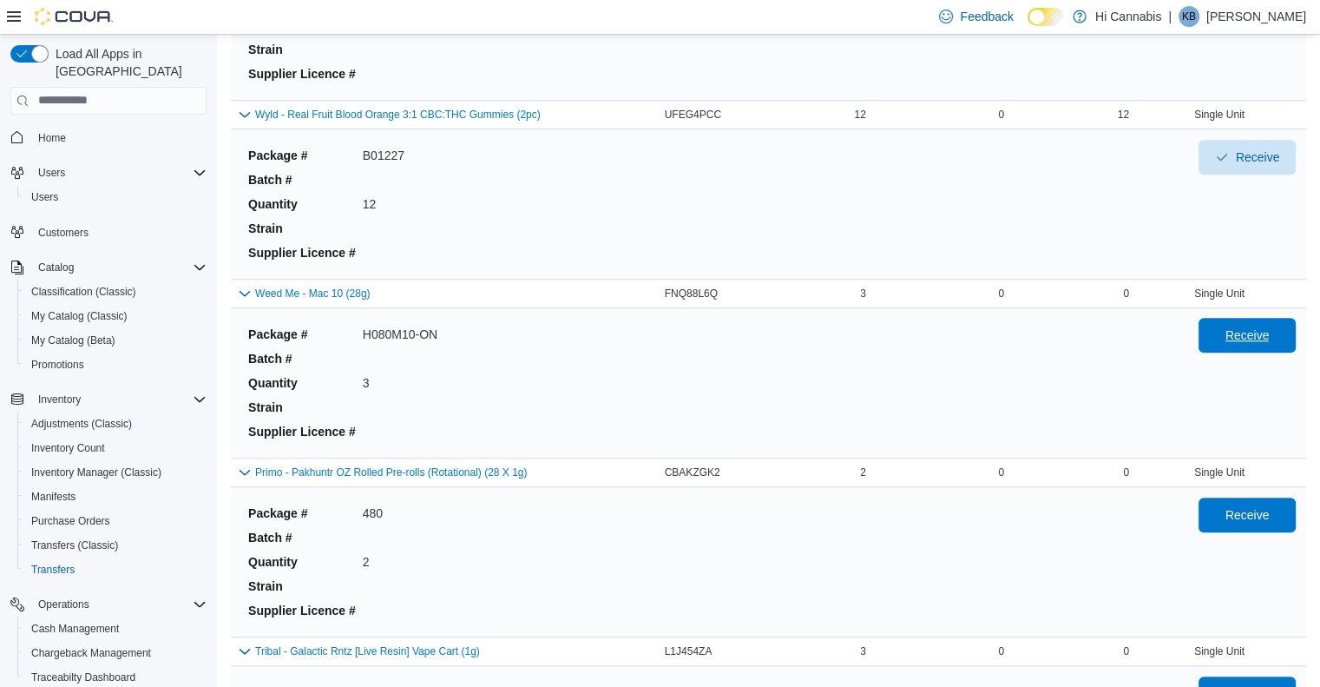
click at [1270, 332] on span "Receive" at bounding box center [1248, 334] width 44 height 17
click at [1262, 514] on span "Receive" at bounding box center [1248, 513] width 44 height 17
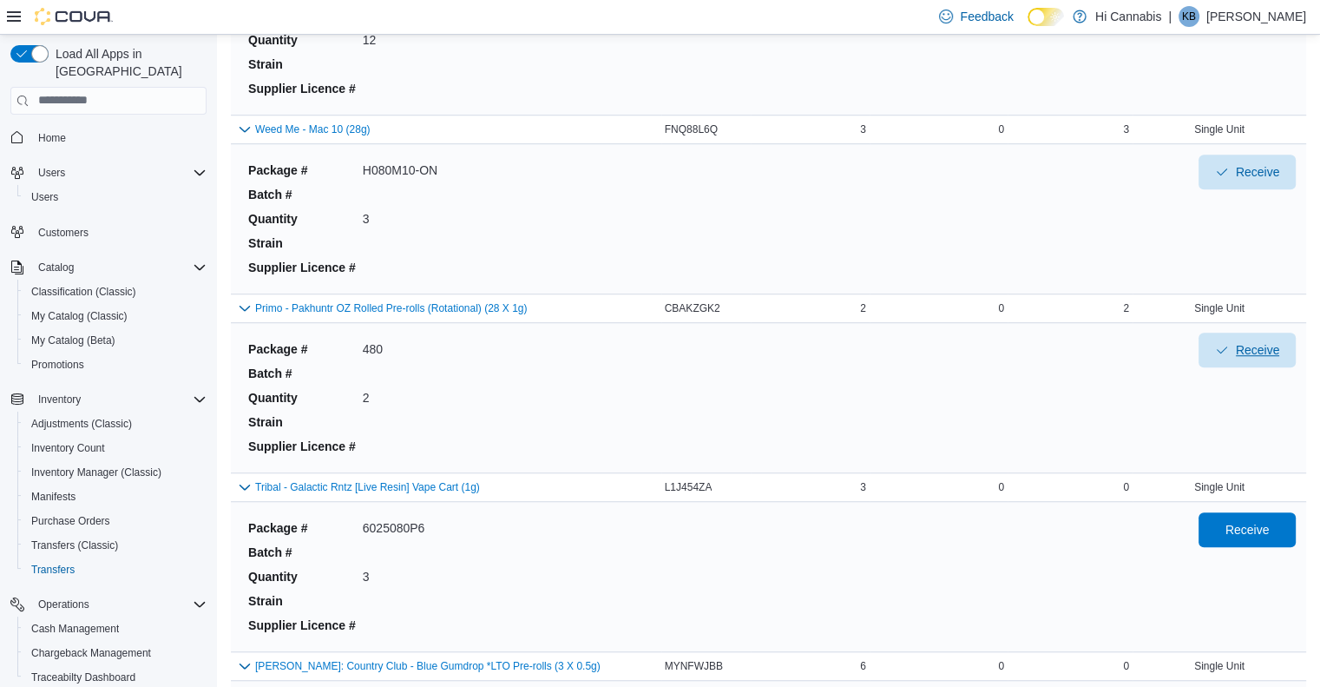
scroll to position [1389, 0]
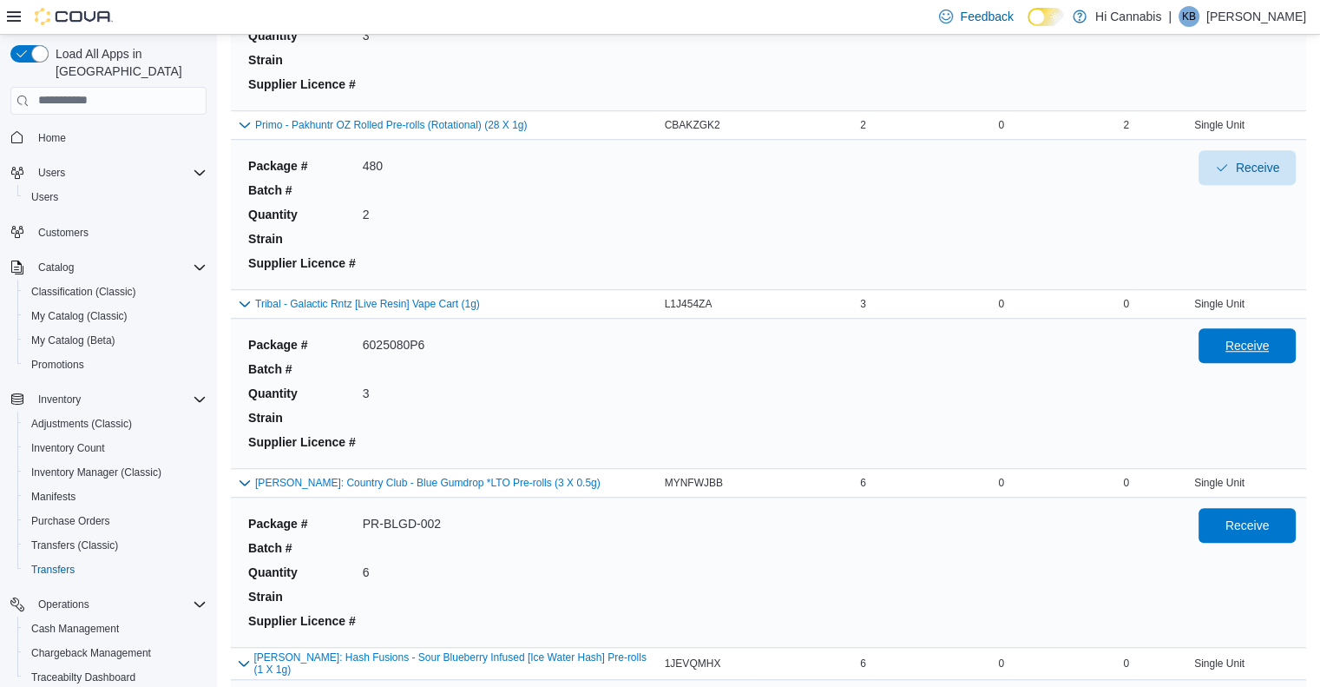
click at [1247, 344] on span "Receive" at bounding box center [1248, 345] width 44 height 17
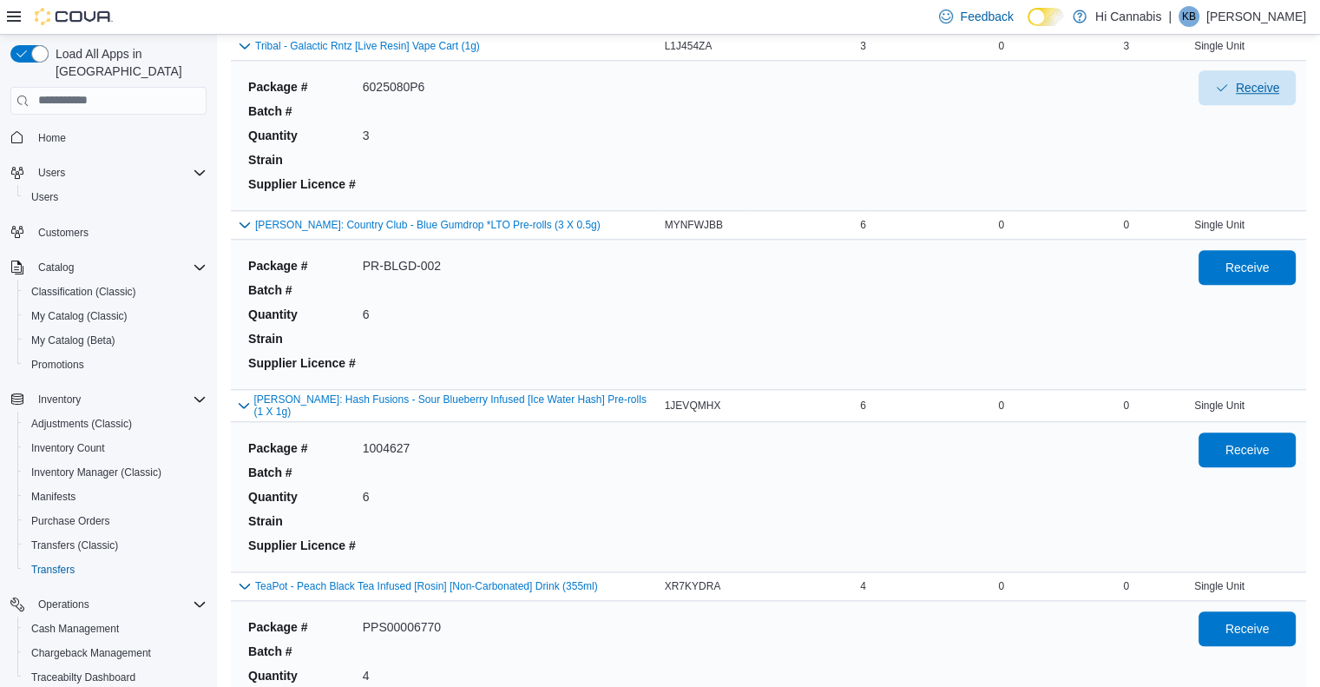
scroll to position [1649, 0]
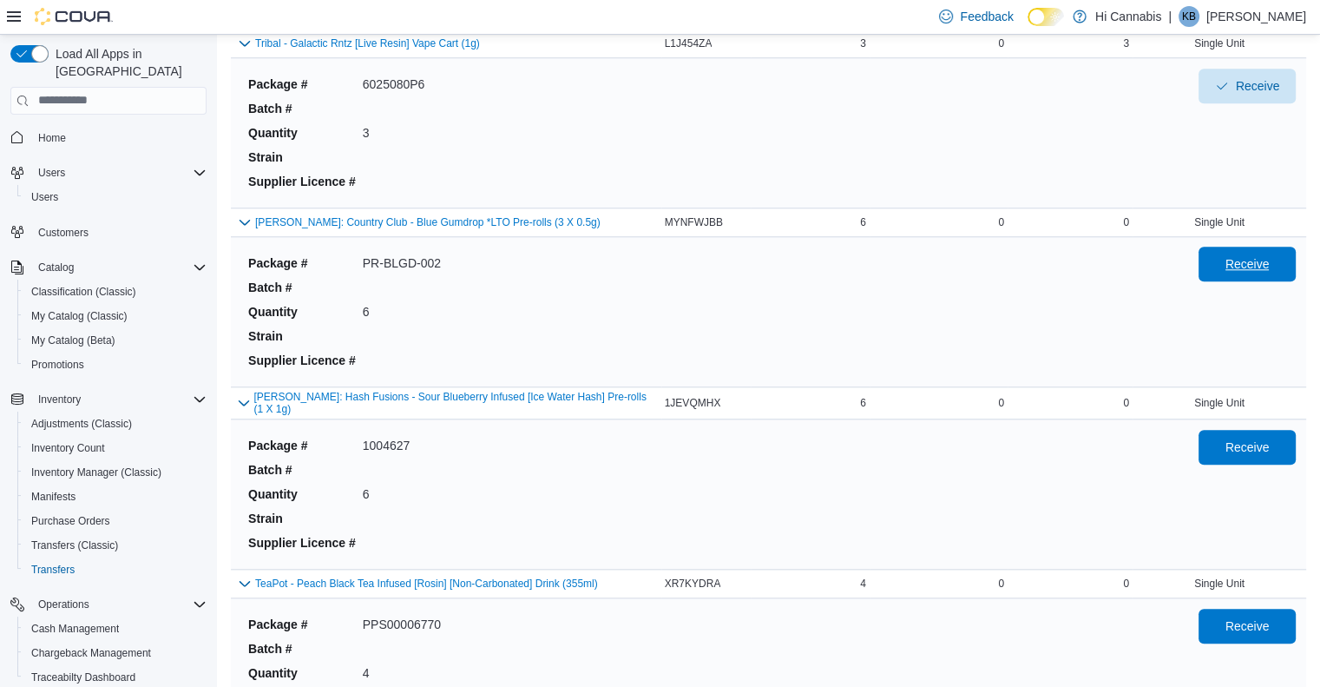
click at [1254, 263] on span "Receive" at bounding box center [1248, 263] width 44 height 17
click at [1254, 447] on span "Receive" at bounding box center [1247, 446] width 76 height 35
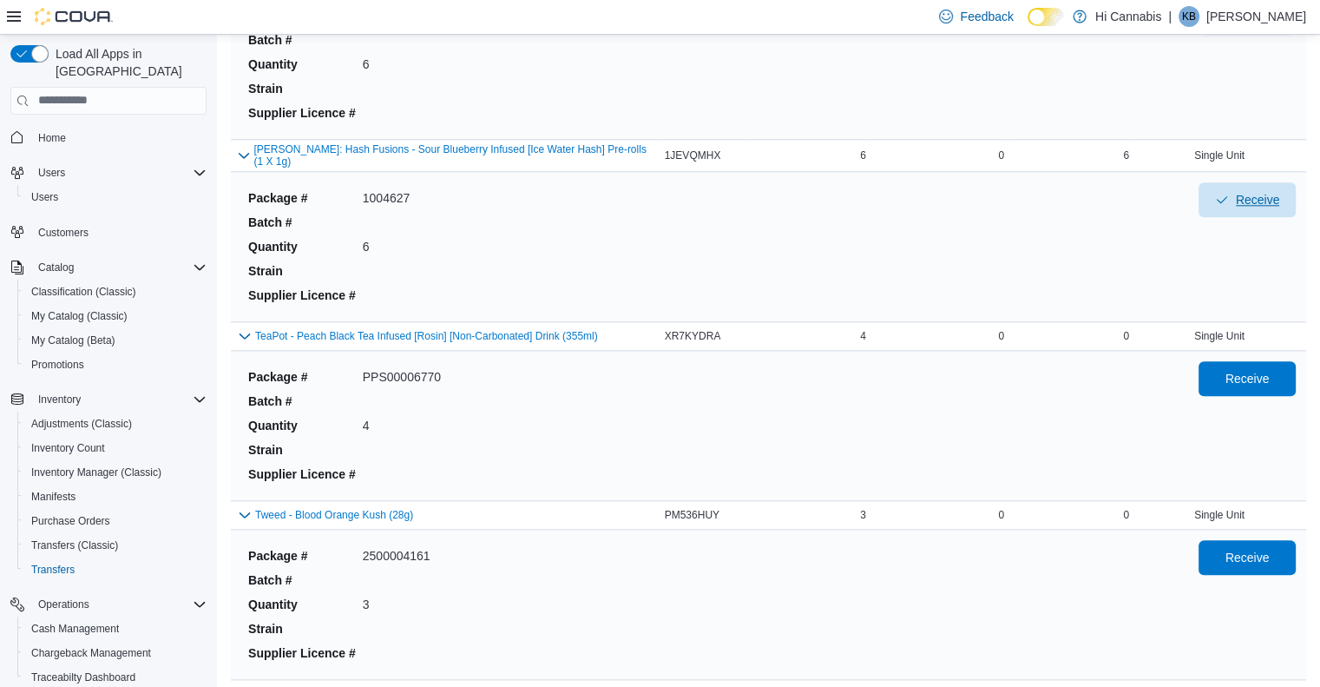
scroll to position [1910, 0]
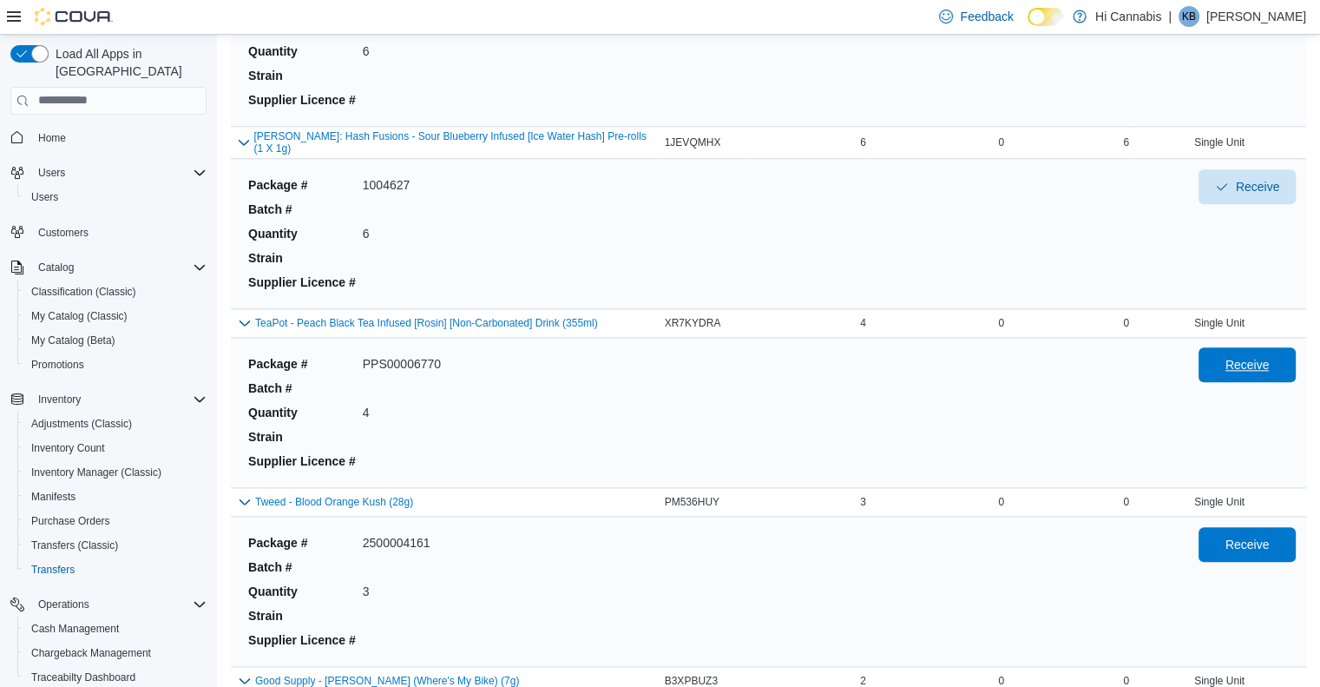
click at [1271, 366] on span "Receive" at bounding box center [1247, 364] width 76 height 35
click at [1270, 541] on span "Receive" at bounding box center [1248, 543] width 44 height 17
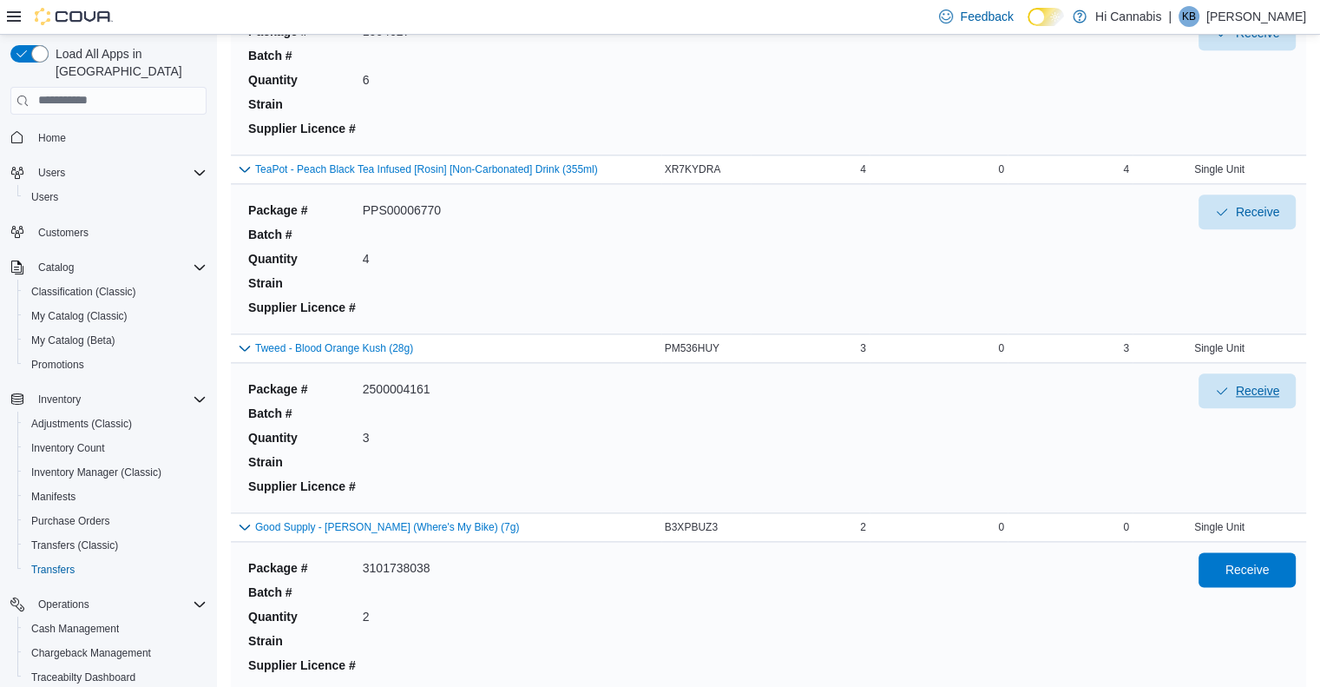
scroll to position [2257, 0]
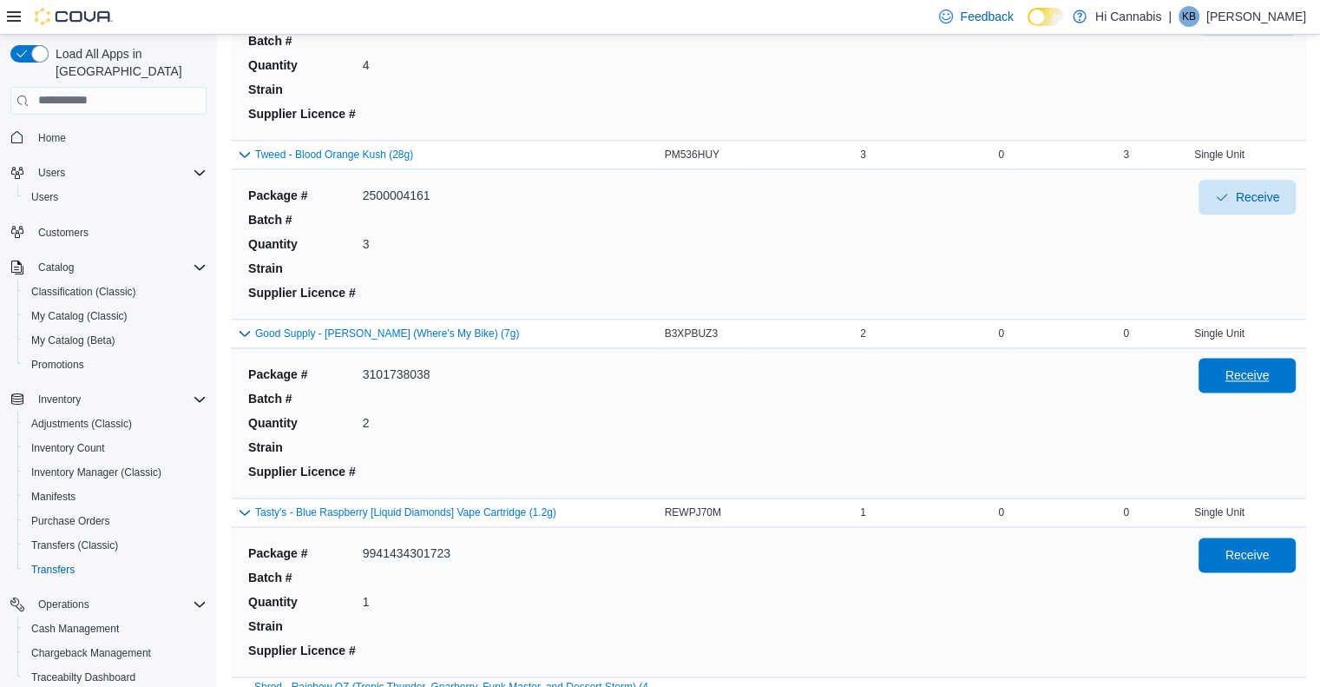
click at [1260, 366] on span "Receive" at bounding box center [1248, 374] width 44 height 17
click at [1270, 548] on span "Receive" at bounding box center [1248, 553] width 44 height 17
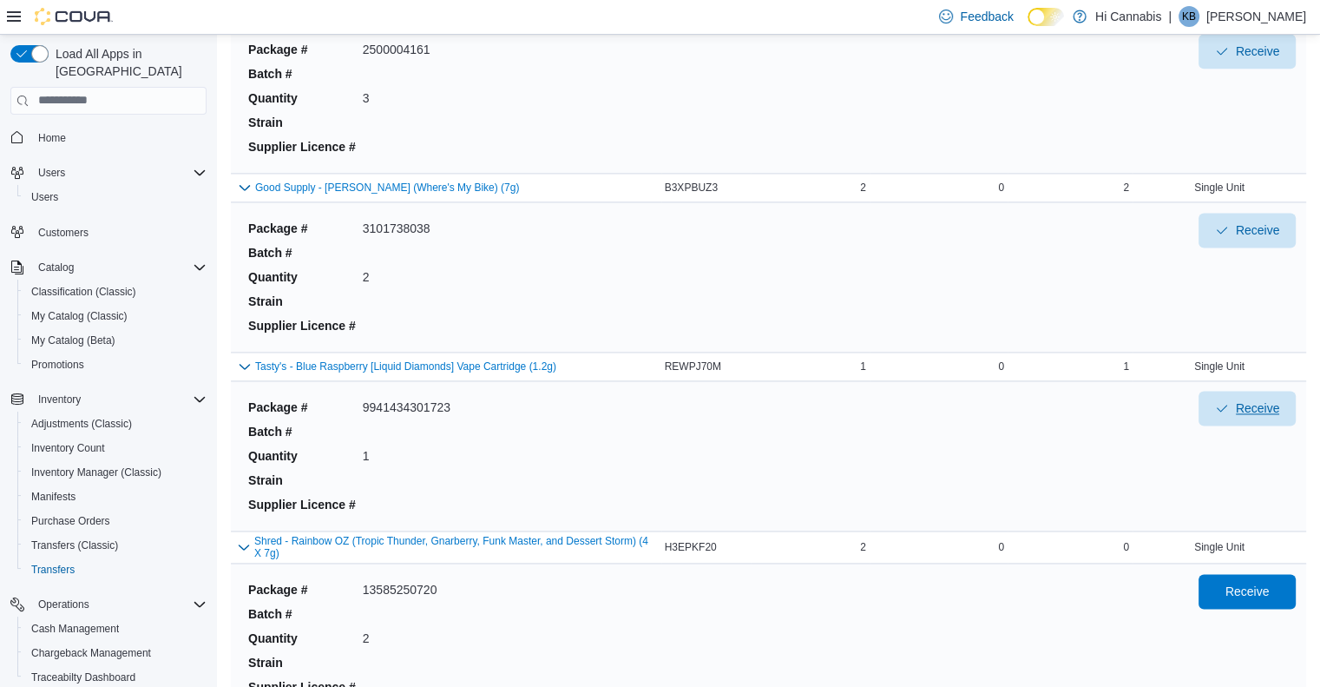
scroll to position [2604, 0]
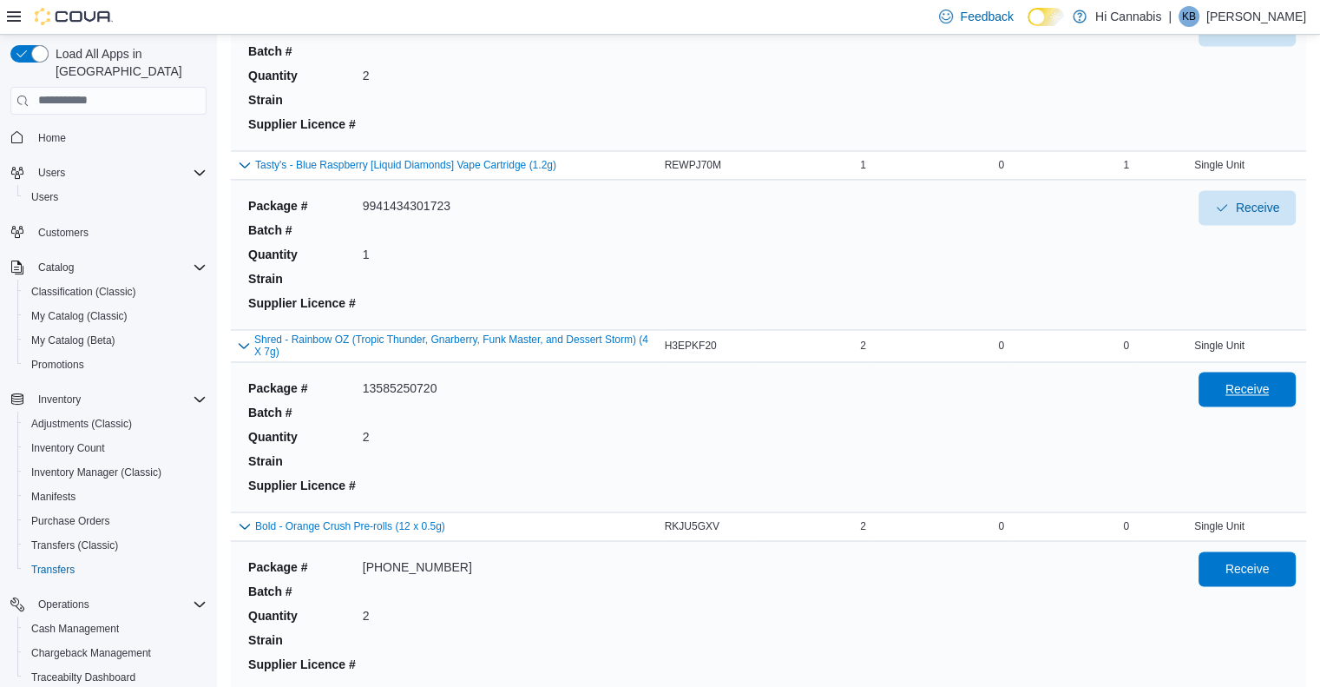
click at [1254, 380] on span "Receive" at bounding box center [1248, 388] width 44 height 17
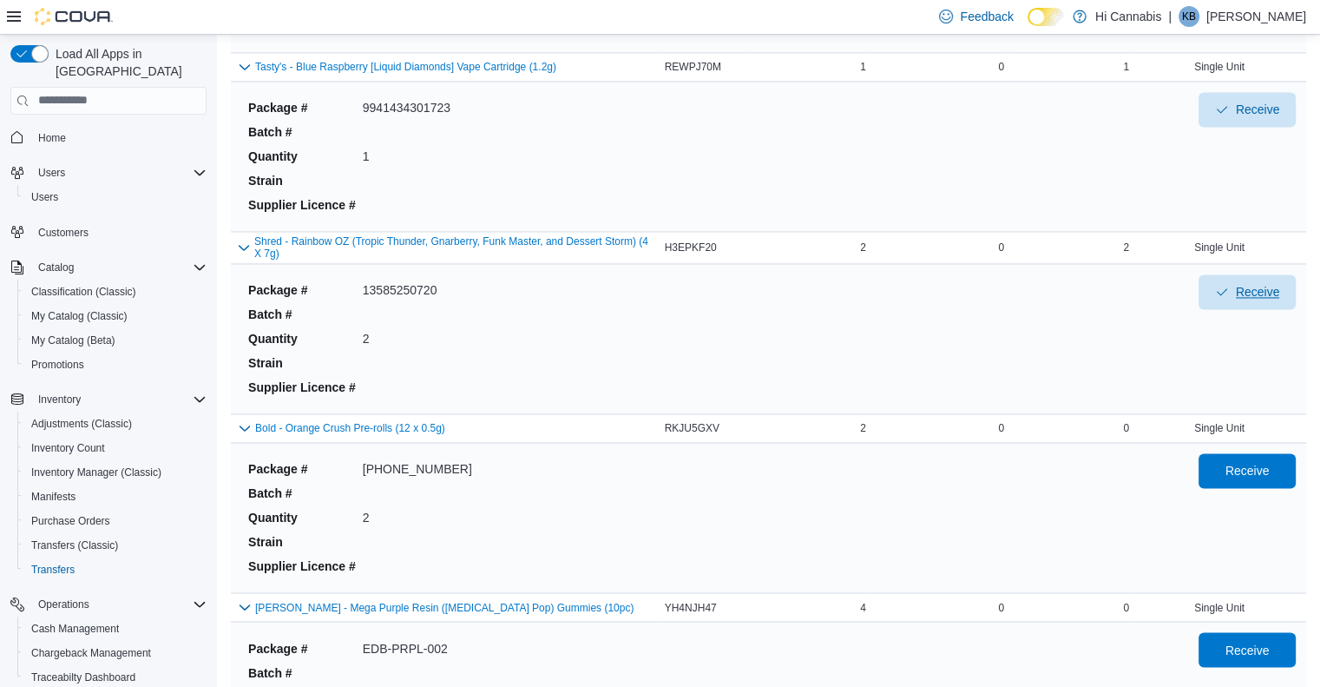
scroll to position [2778, 0]
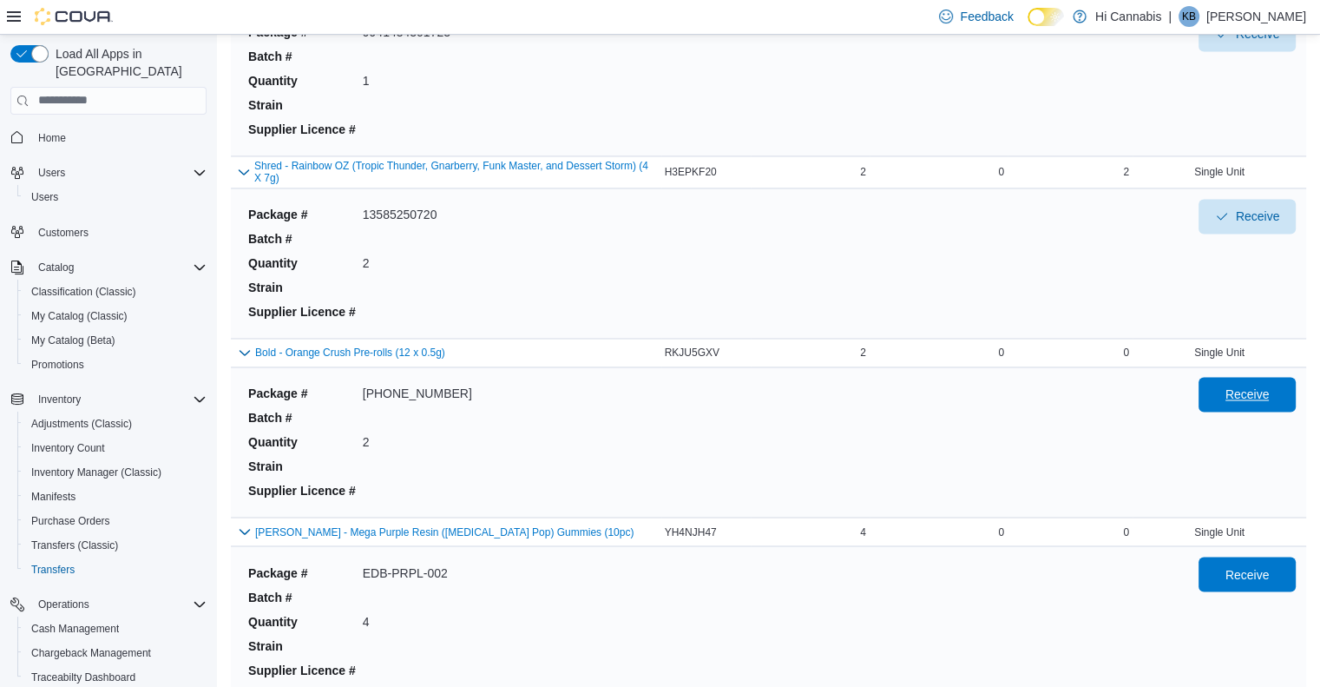
click at [1265, 385] on span "Receive" at bounding box center [1248, 393] width 44 height 17
click at [1280, 556] on span "Receive" at bounding box center [1247, 573] width 76 height 35
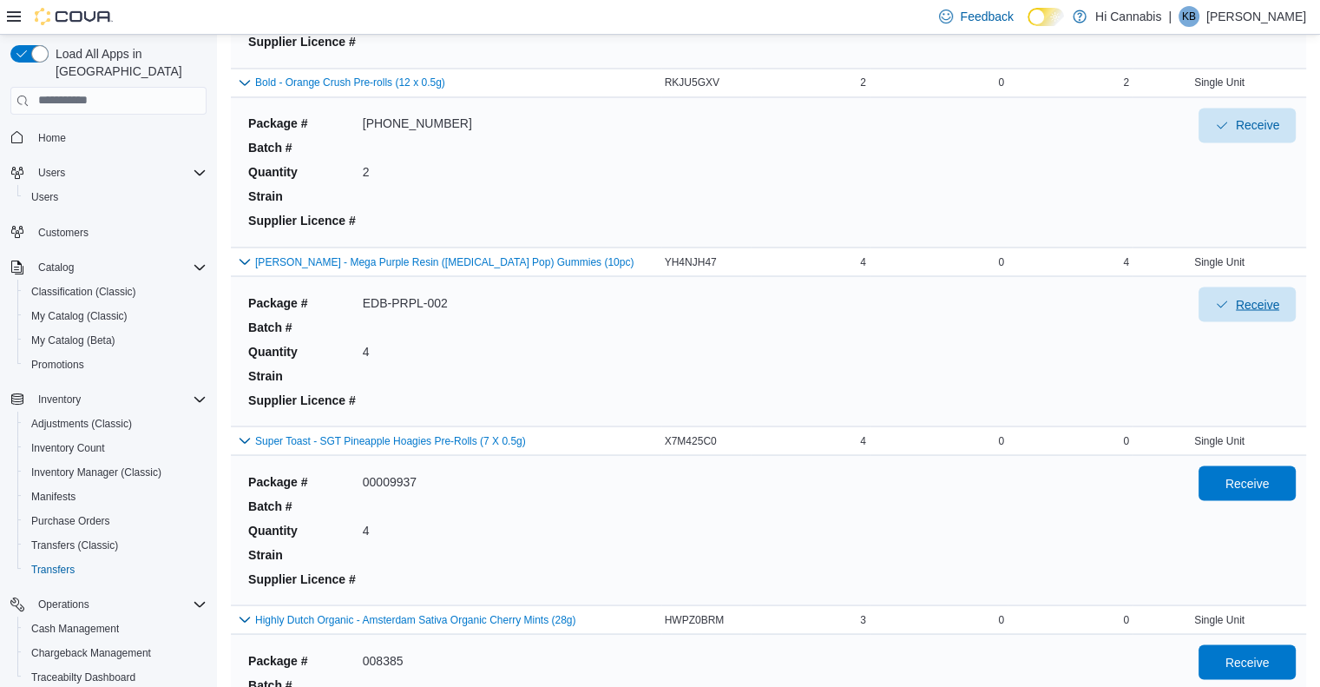
scroll to position [3038, 0]
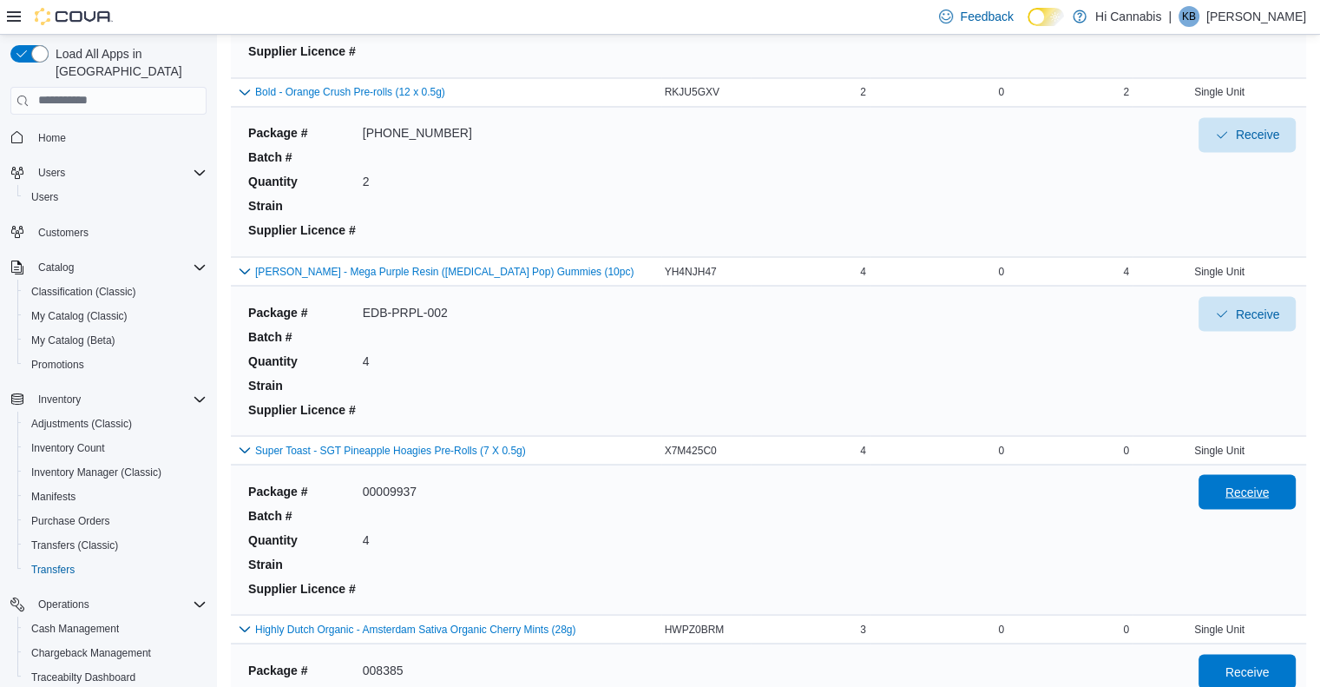
click at [1270, 483] on span "Receive" at bounding box center [1248, 491] width 44 height 17
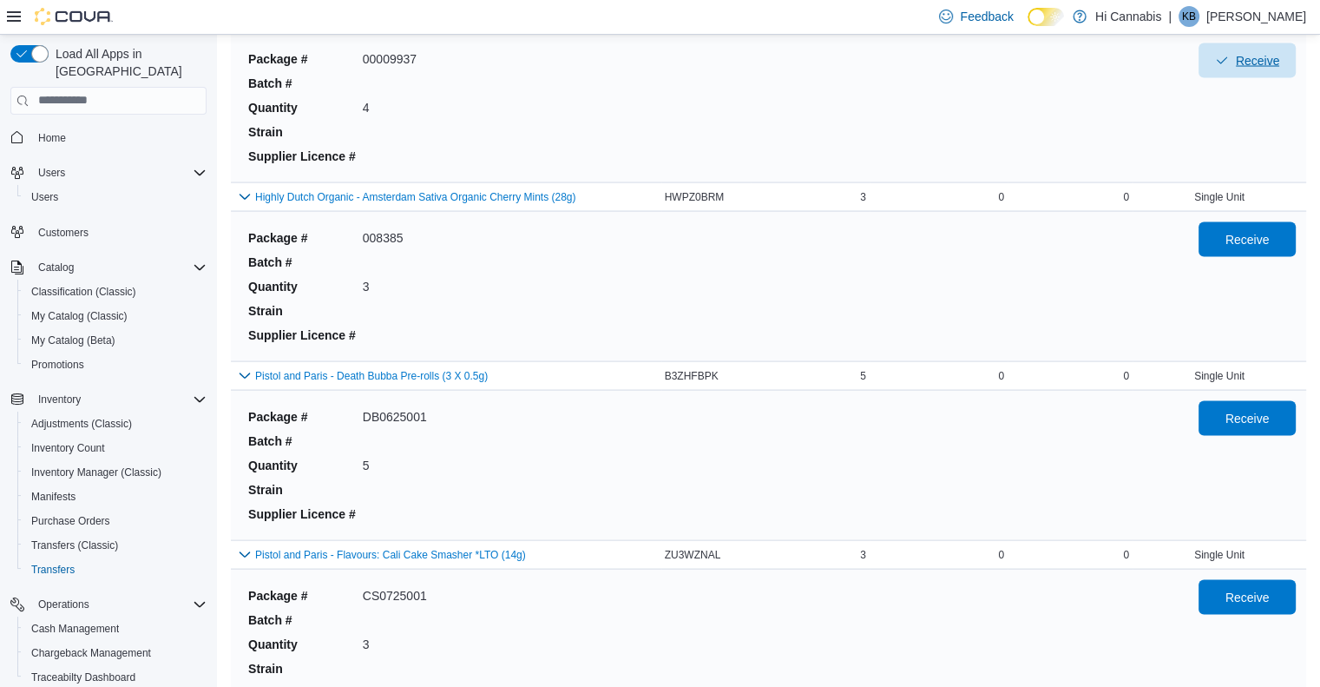
scroll to position [3472, 0]
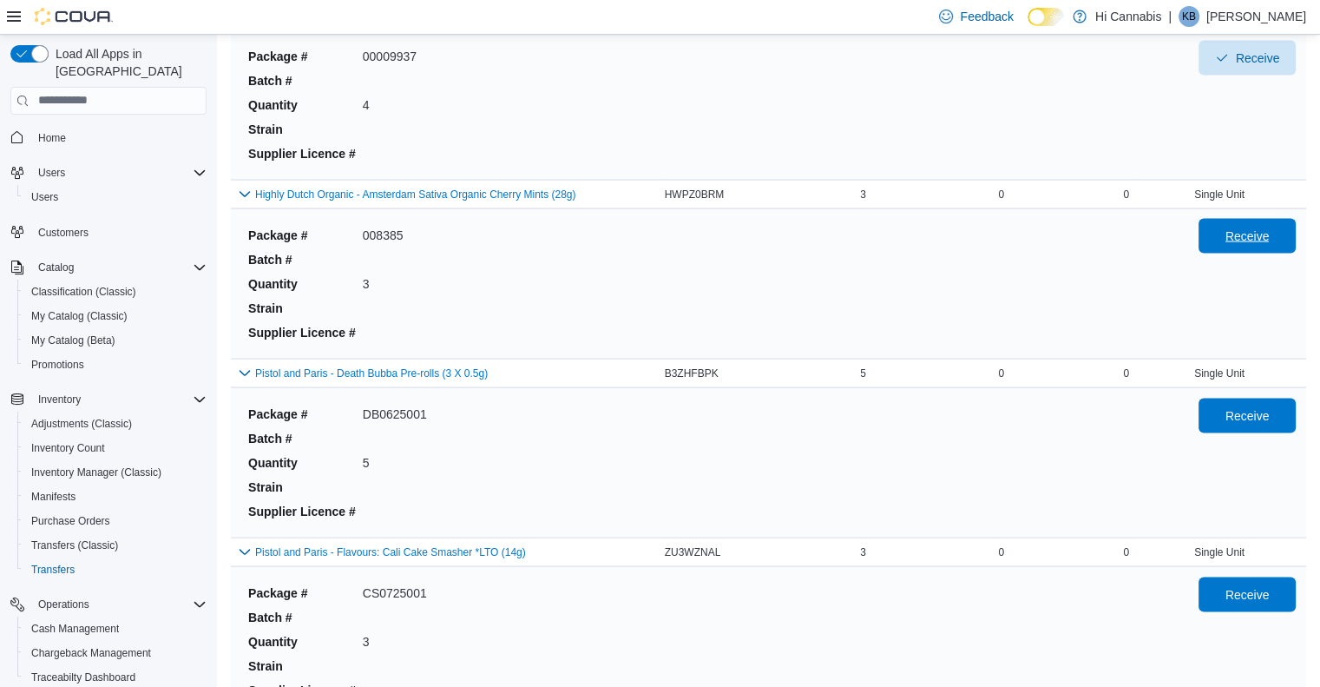
click at [1259, 227] on span "Receive" at bounding box center [1248, 235] width 44 height 17
click at [1270, 409] on span "Receive" at bounding box center [1248, 414] width 44 height 17
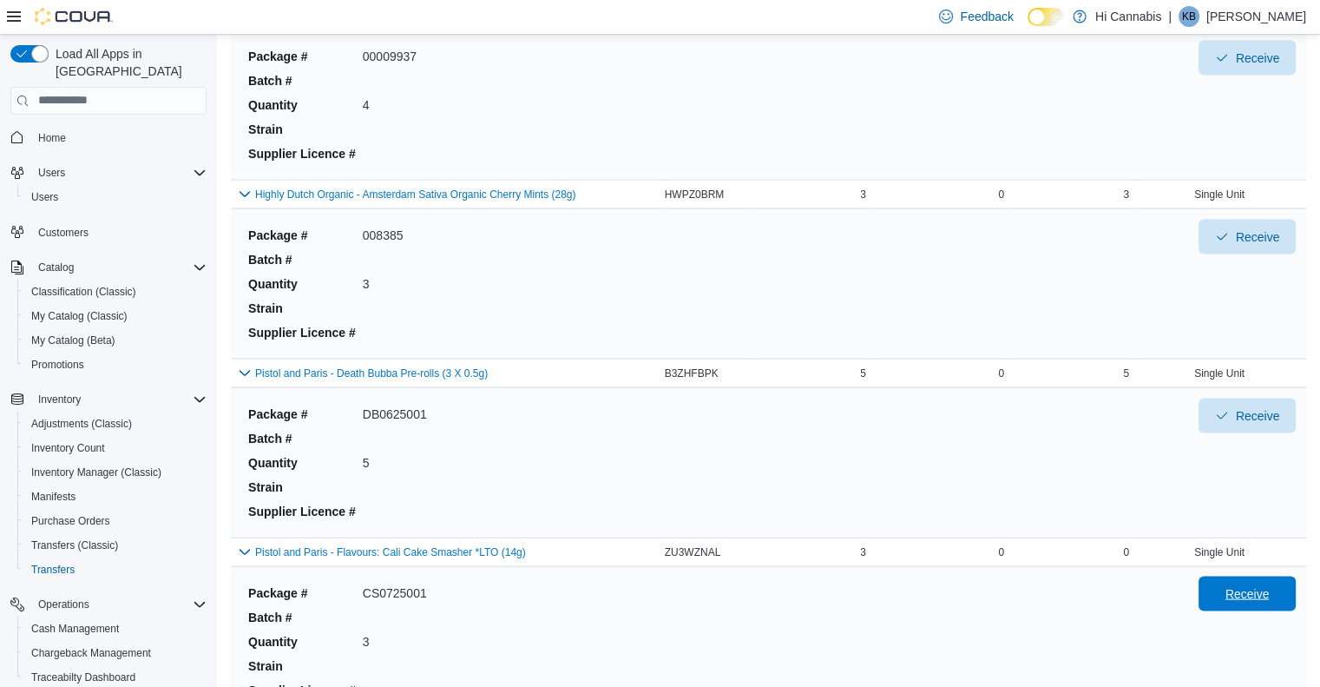
click at [1253, 596] on span "Receive" at bounding box center [1247, 593] width 76 height 35
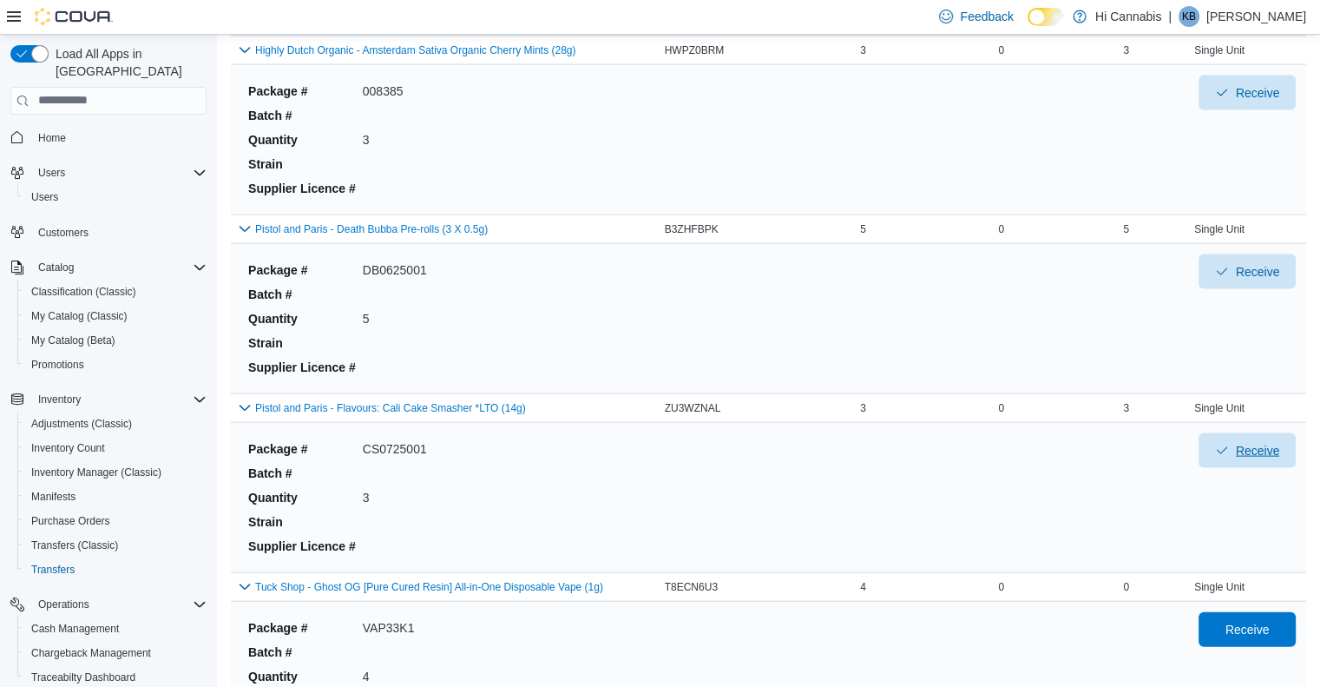
scroll to position [3820, 0]
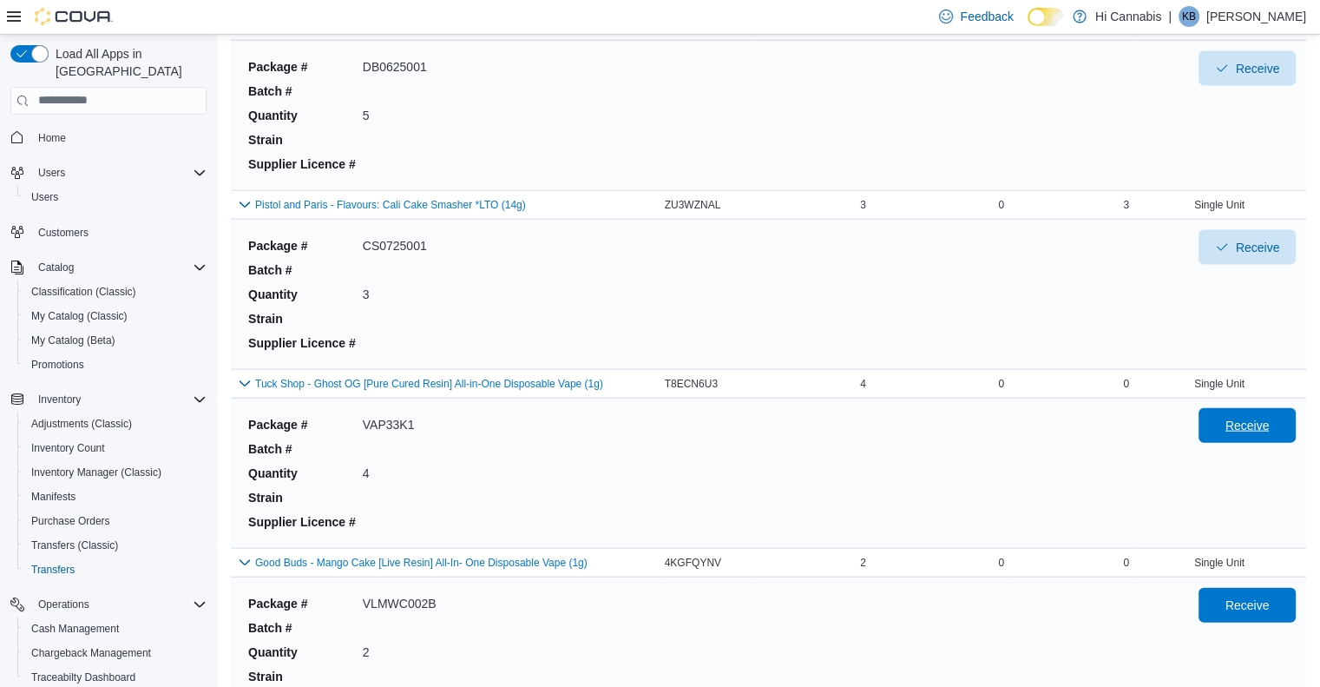
click at [1235, 408] on span "Receive" at bounding box center [1247, 425] width 76 height 35
click at [1254, 599] on span "Receive" at bounding box center [1248, 604] width 44 height 17
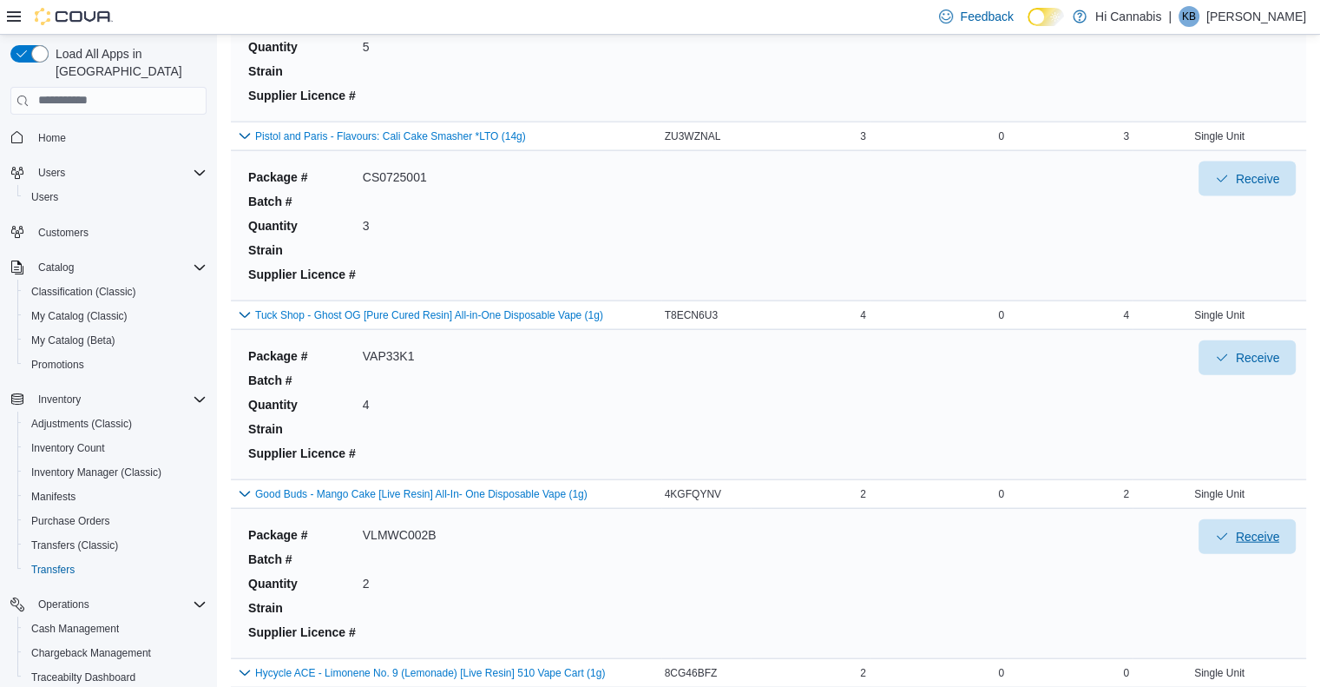
scroll to position [3993, 0]
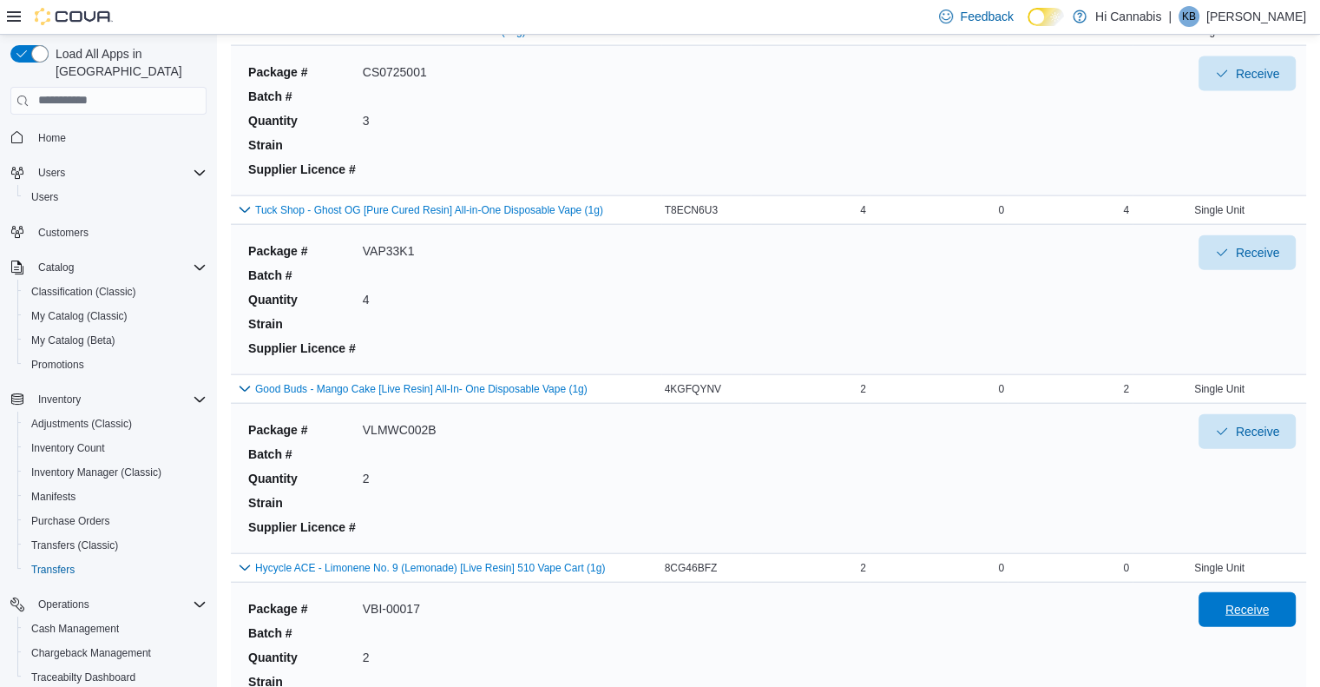
click at [1247, 601] on span "Receive" at bounding box center [1248, 609] width 44 height 17
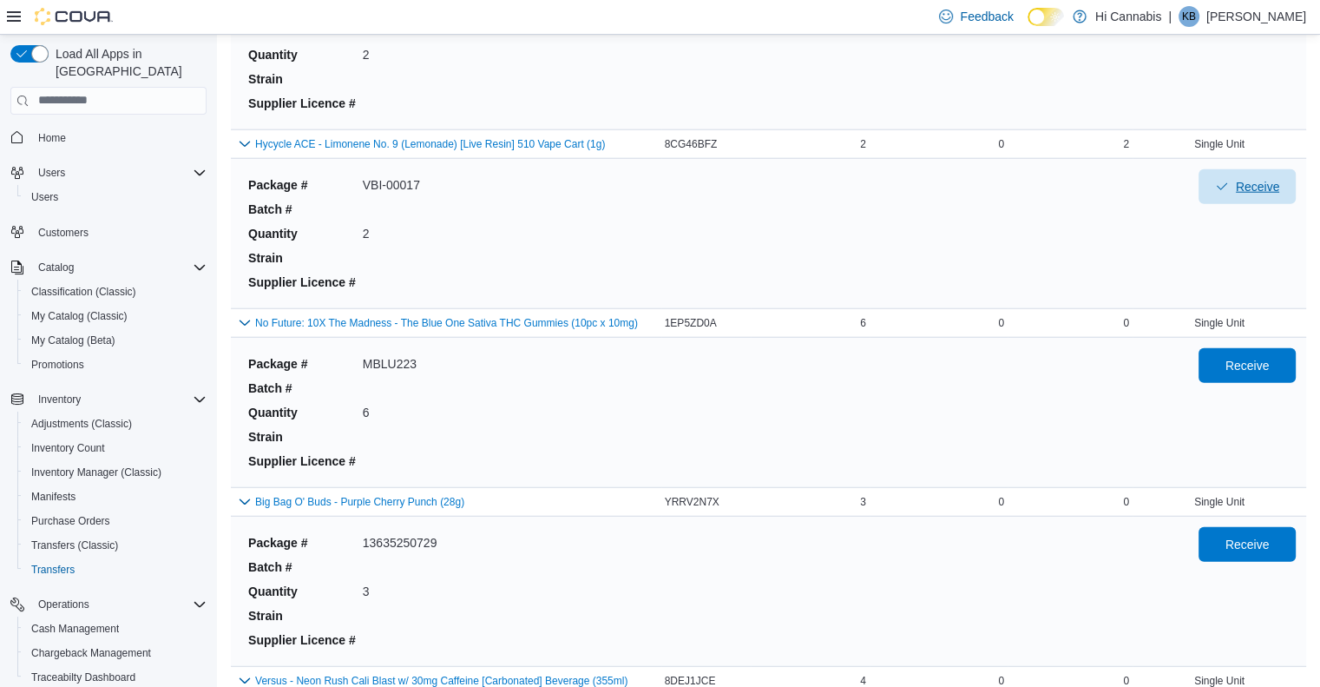
scroll to position [4427, 0]
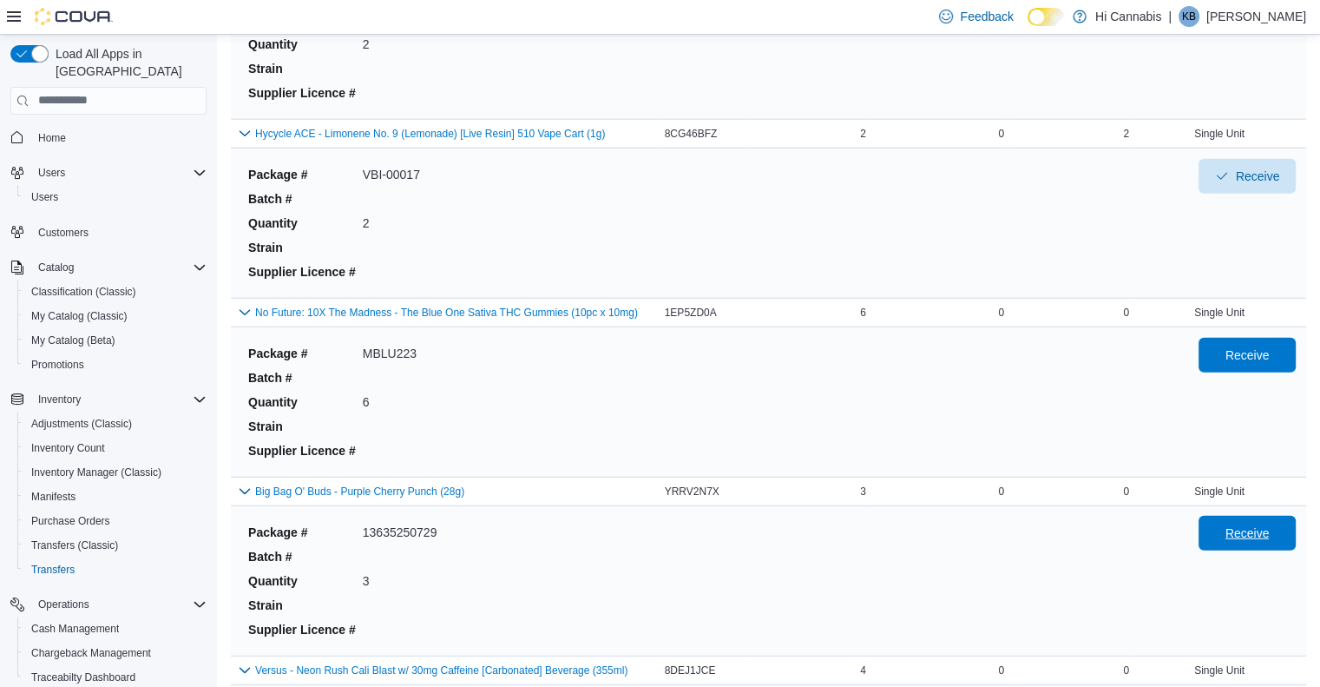
click at [1241, 524] on span "Receive" at bounding box center [1248, 532] width 44 height 17
click at [1261, 353] on span "Receive" at bounding box center [1247, 354] width 76 height 35
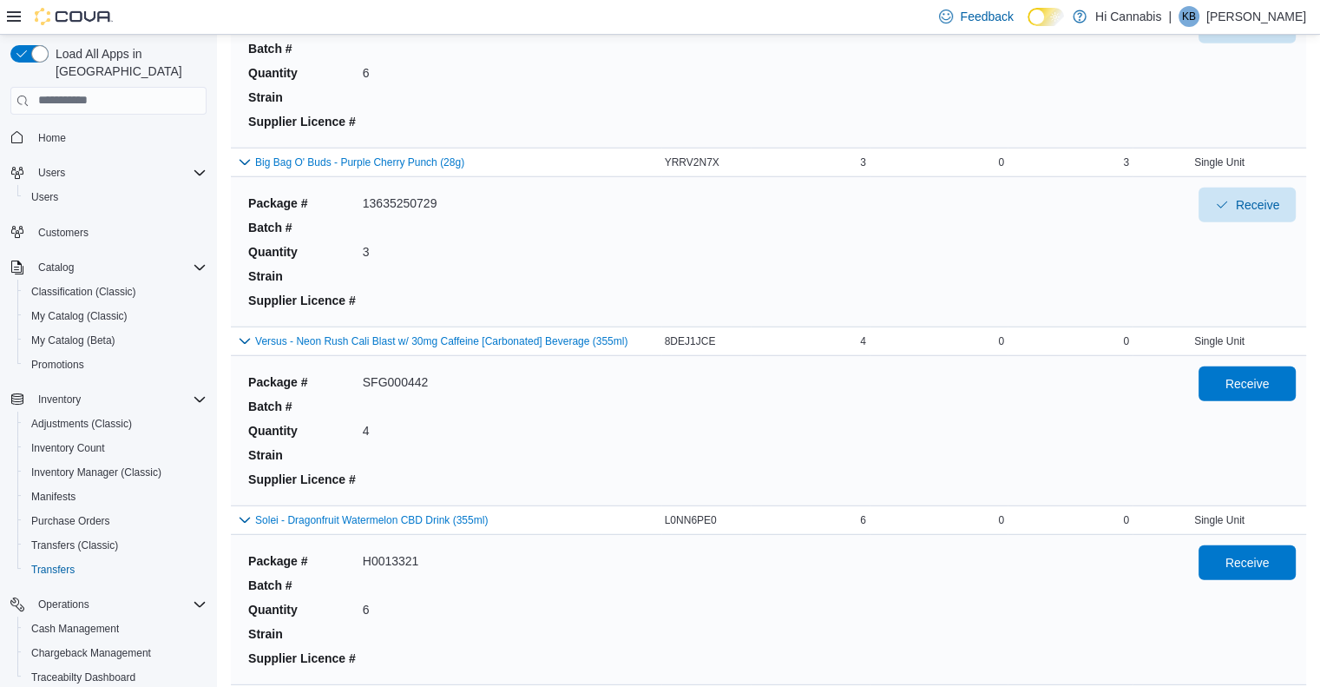
scroll to position [4775, 0]
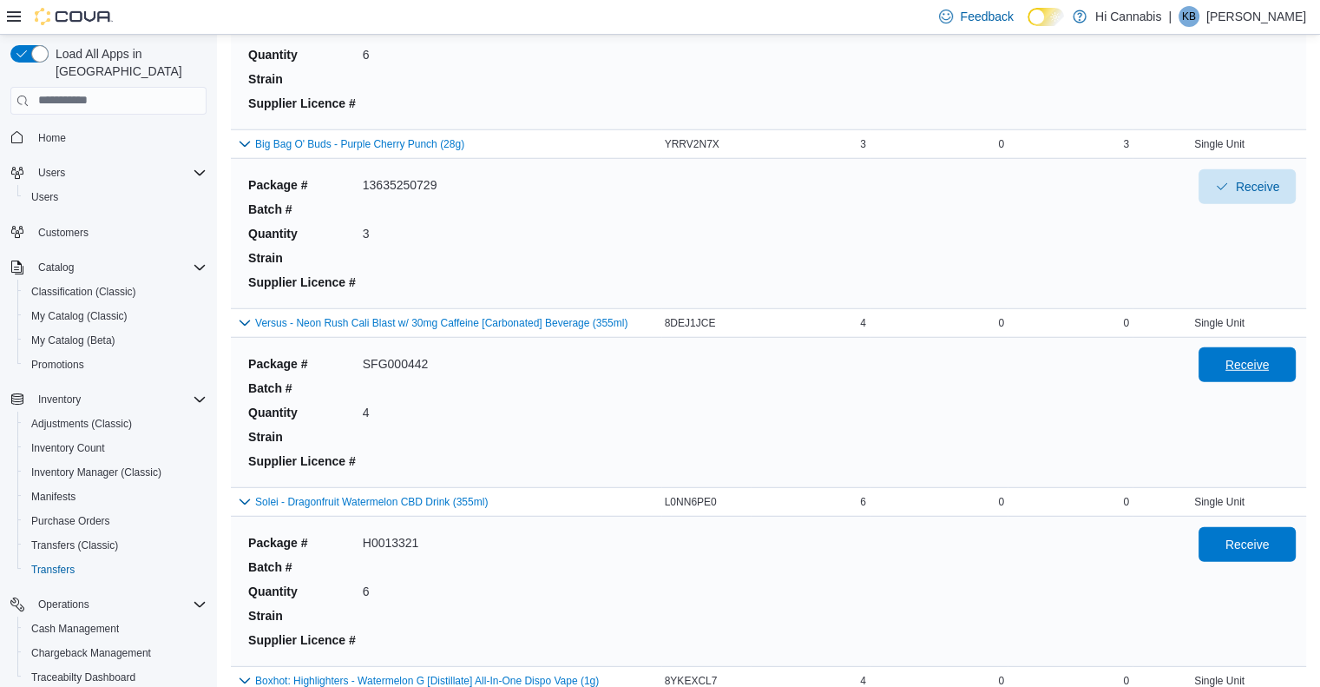
click at [1269, 356] on span "Receive" at bounding box center [1248, 364] width 44 height 17
click at [1267, 535] on span "Receive" at bounding box center [1248, 543] width 44 height 17
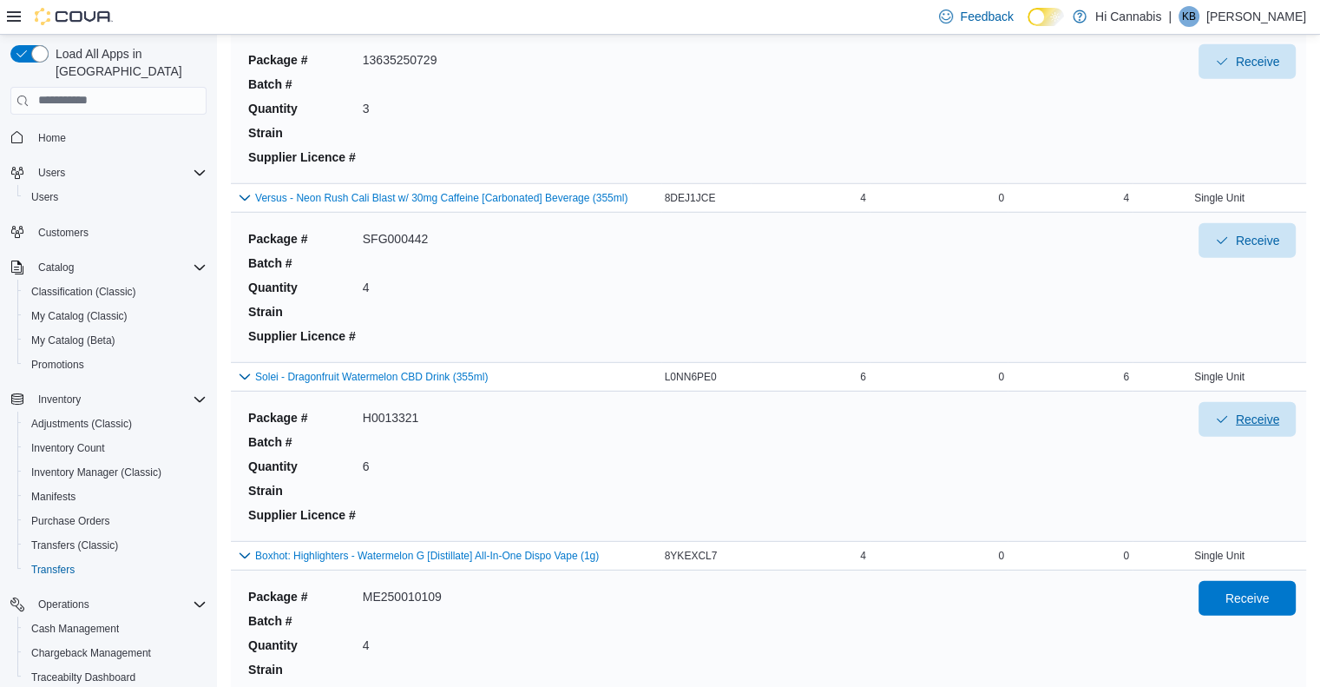
scroll to position [5122, 0]
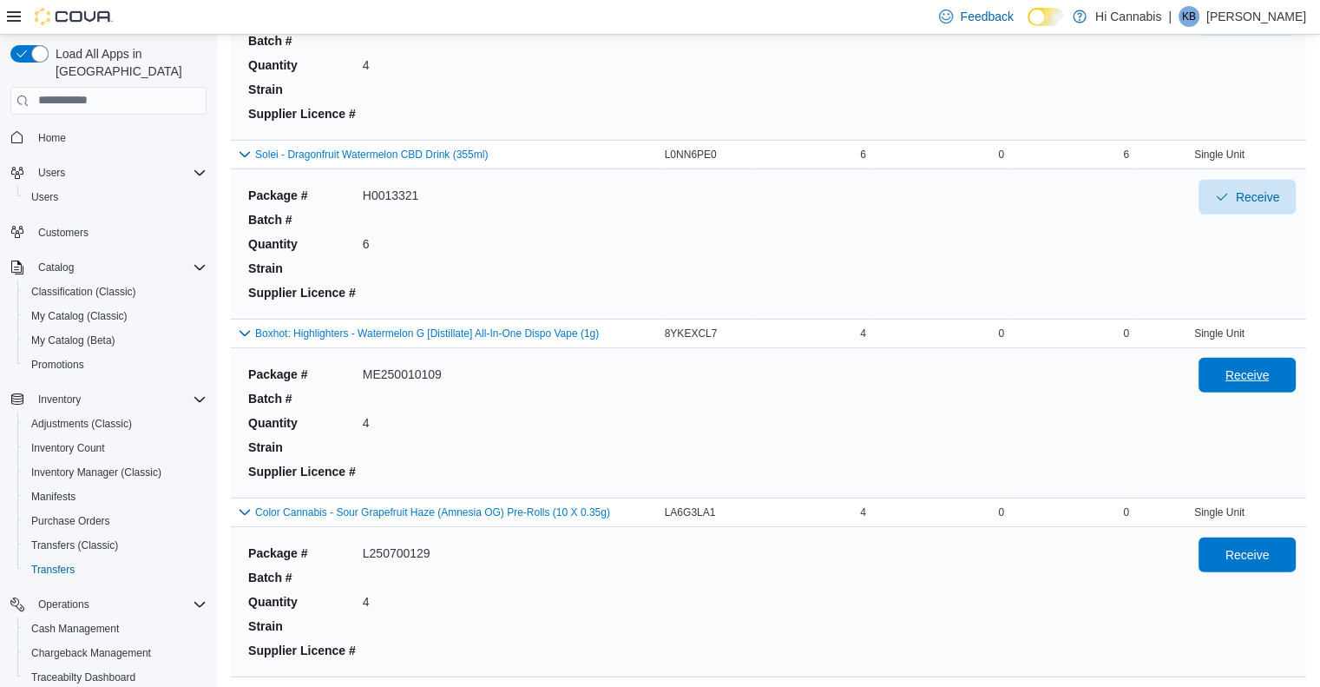
click at [1254, 367] on span "Receive" at bounding box center [1248, 374] width 44 height 17
click at [1262, 545] on span "Receive" at bounding box center [1248, 553] width 44 height 17
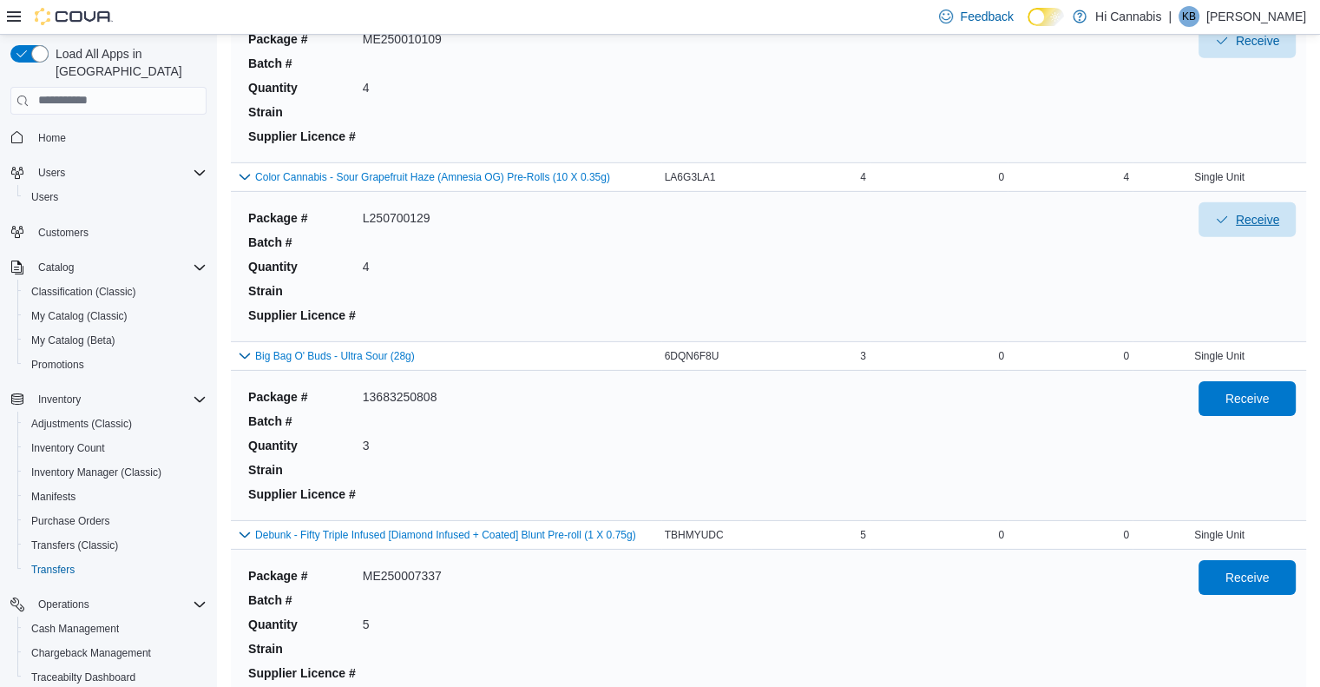
scroll to position [5469, 0]
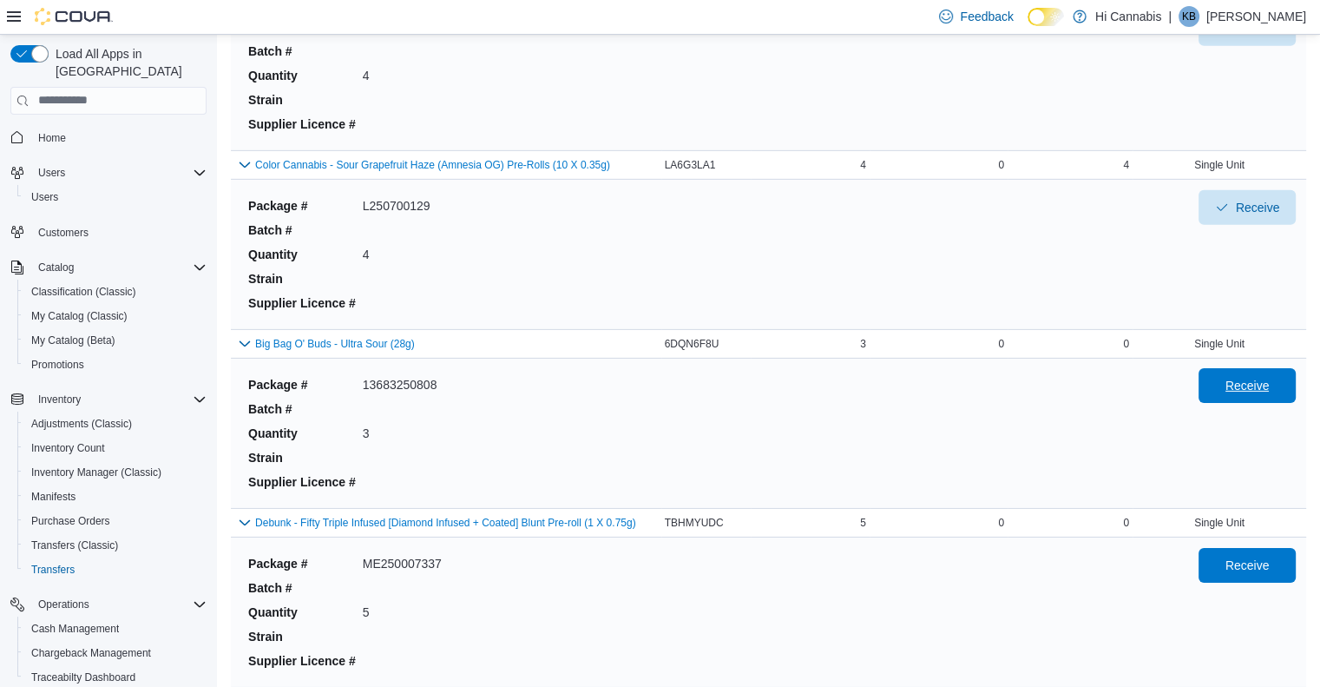
click at [1255, 381] on span "Receive" at bounding box center [1247, 385] width 76 height 35
click at [1264, 557] on span "Receive" at bounding box center [1247, 564] width 76 height 35
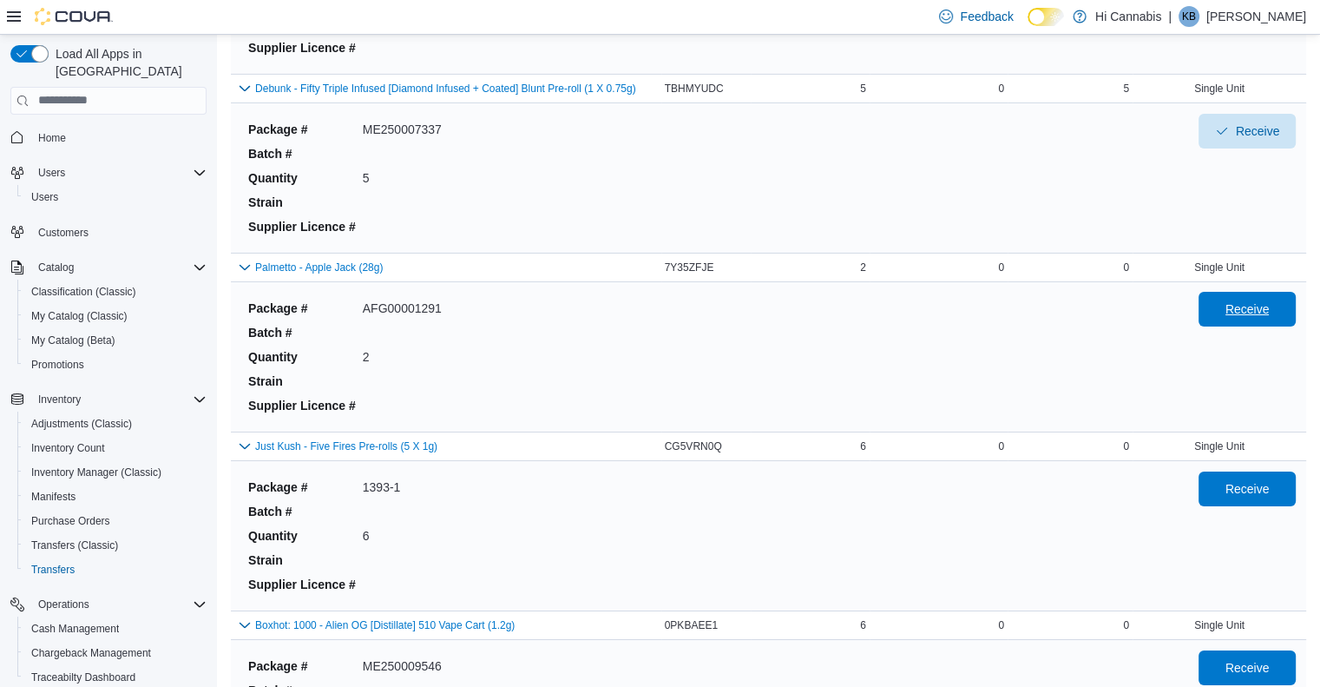
click at [1257, 305] on span "Receive" at bounding box center [1247, 309] width 76 height 35
click at [1264, 479] on span "Receive" at bounding box center [1248, 487] width 44 height 17
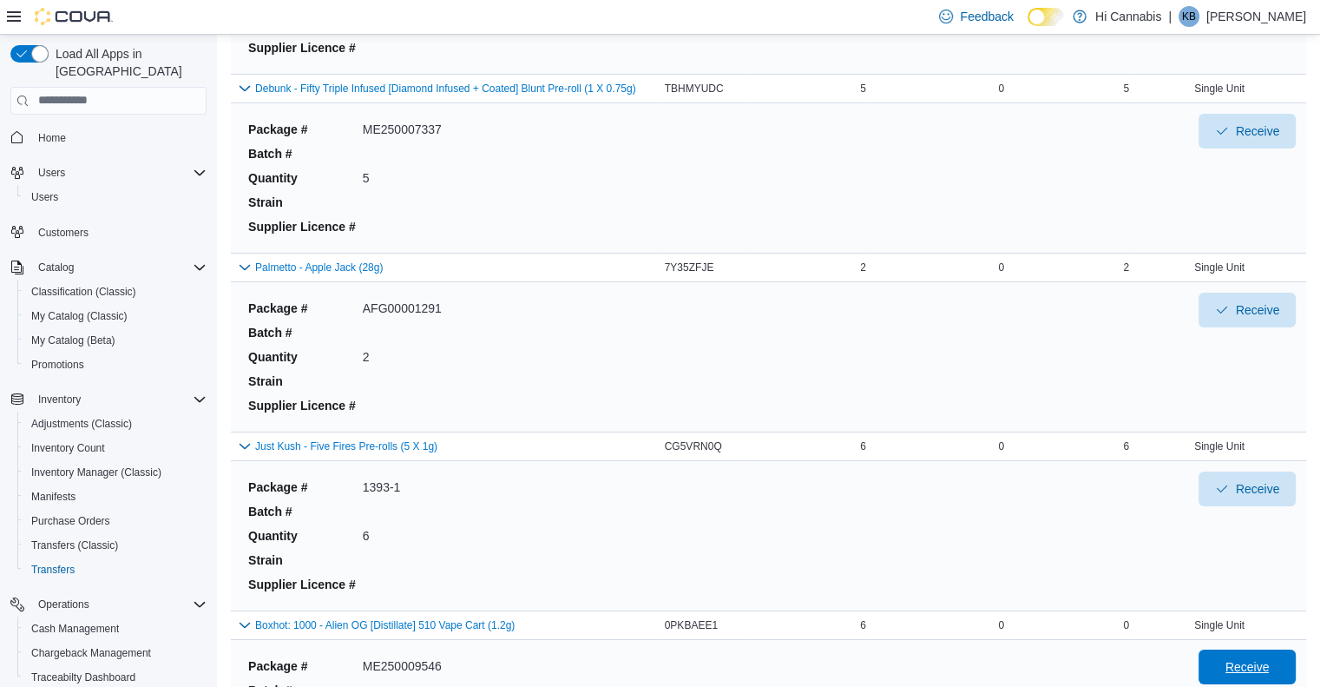
click at [1234, 649] on span "Receive" at bounding box center [1247, 666] width 76 height 35
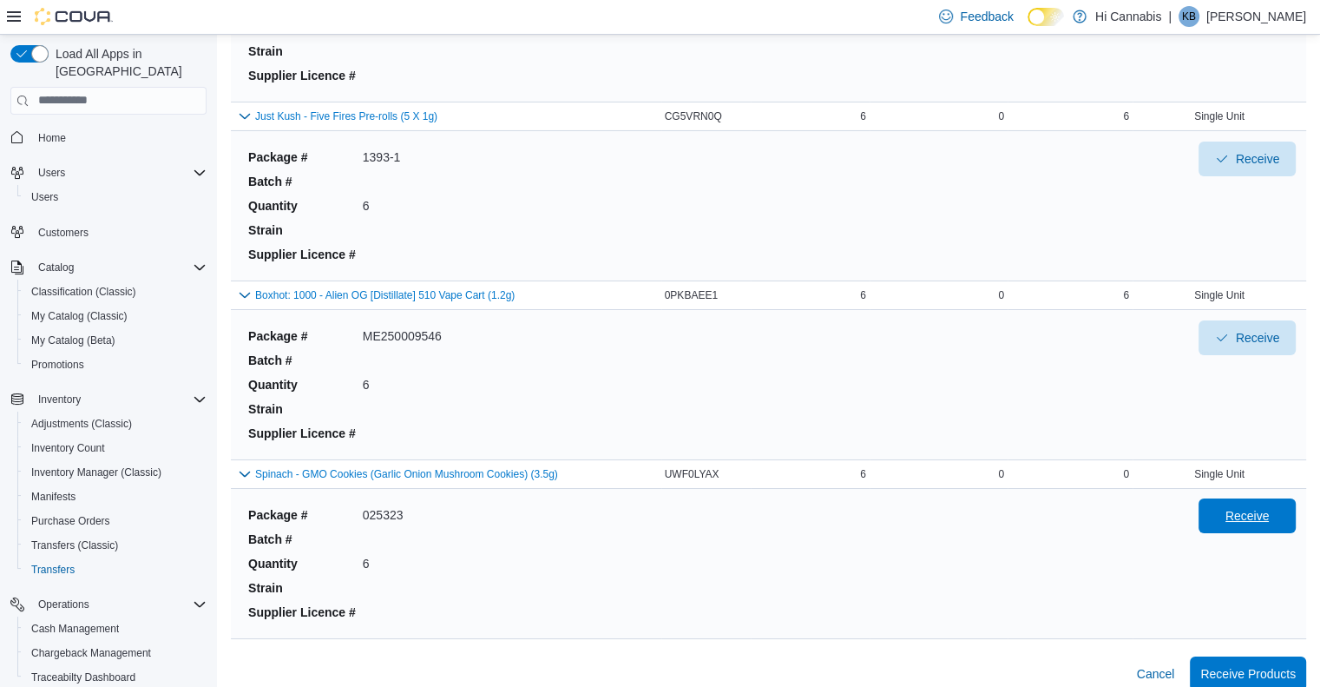
click at [1254, 507] on span "Receive" at bounding box center [1248, 515] width 44 height 17
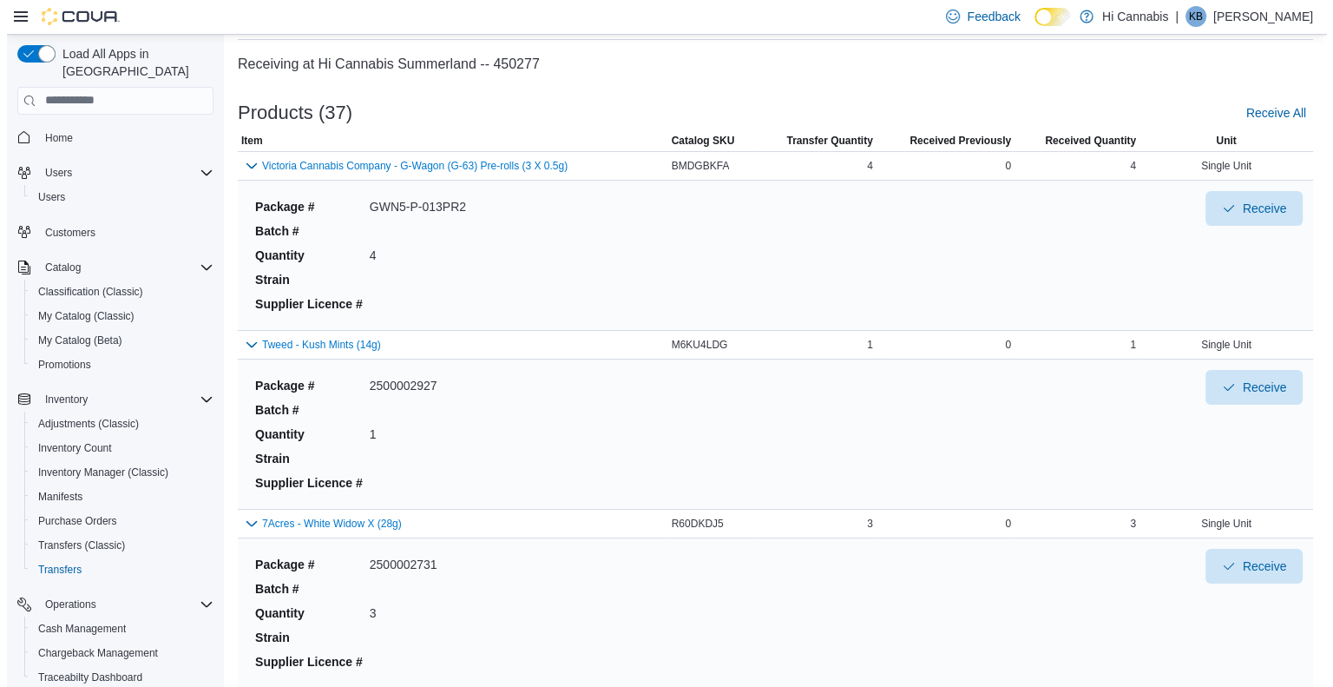
scroll to position [0, 0]
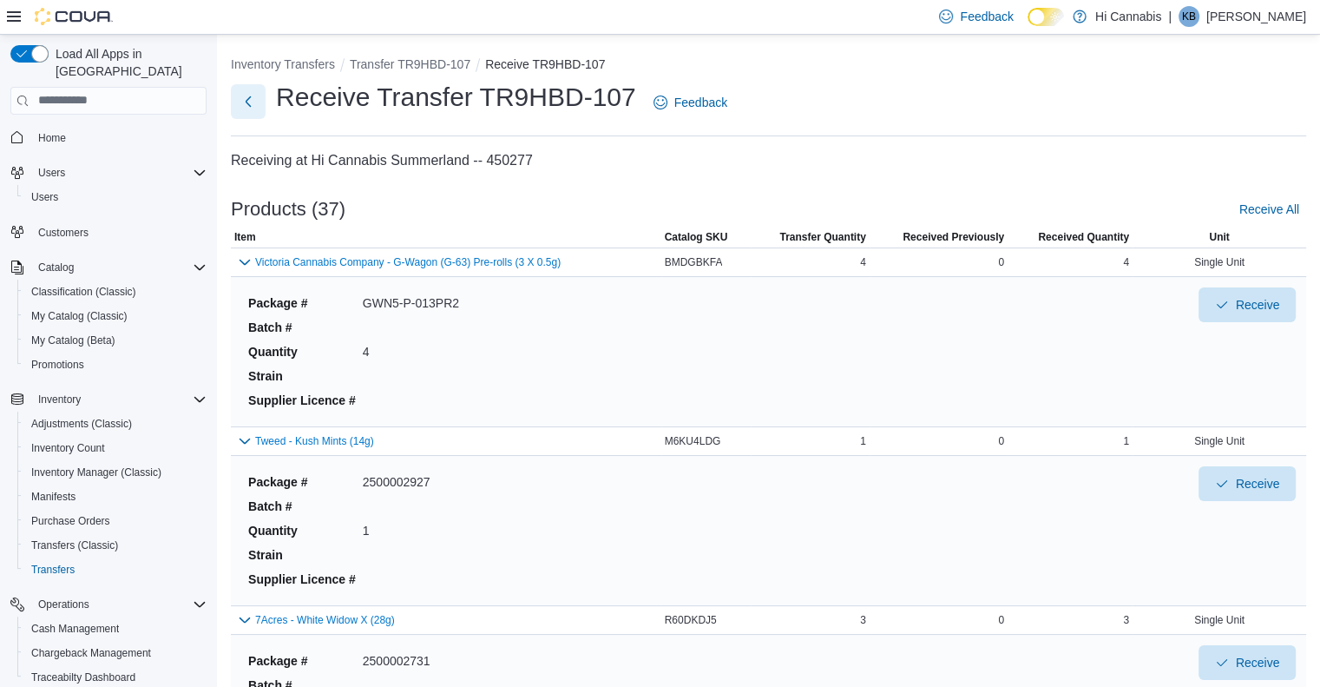
click at [241, 109] on button "Next" at bounding box center [248, 101] width 35 height 35
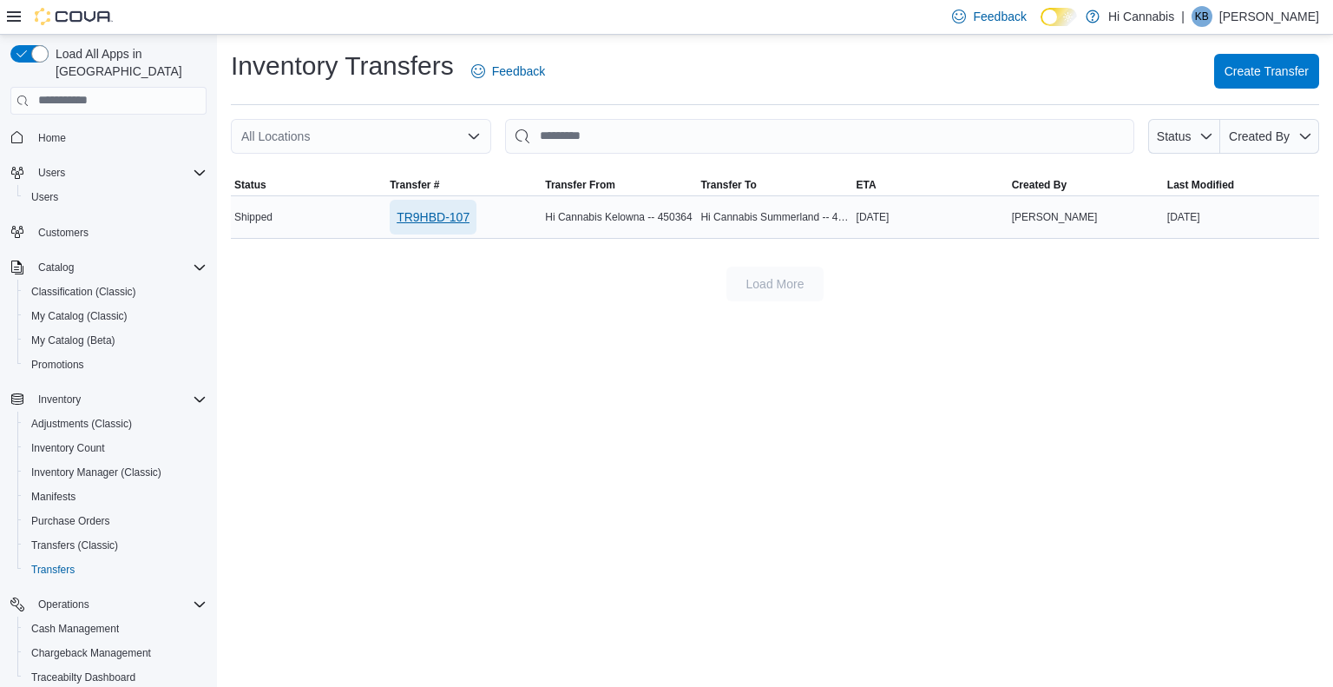
click at [431, 211] on span "TR9HBD-107" at bounding box center [433, 216] width 73 height 17
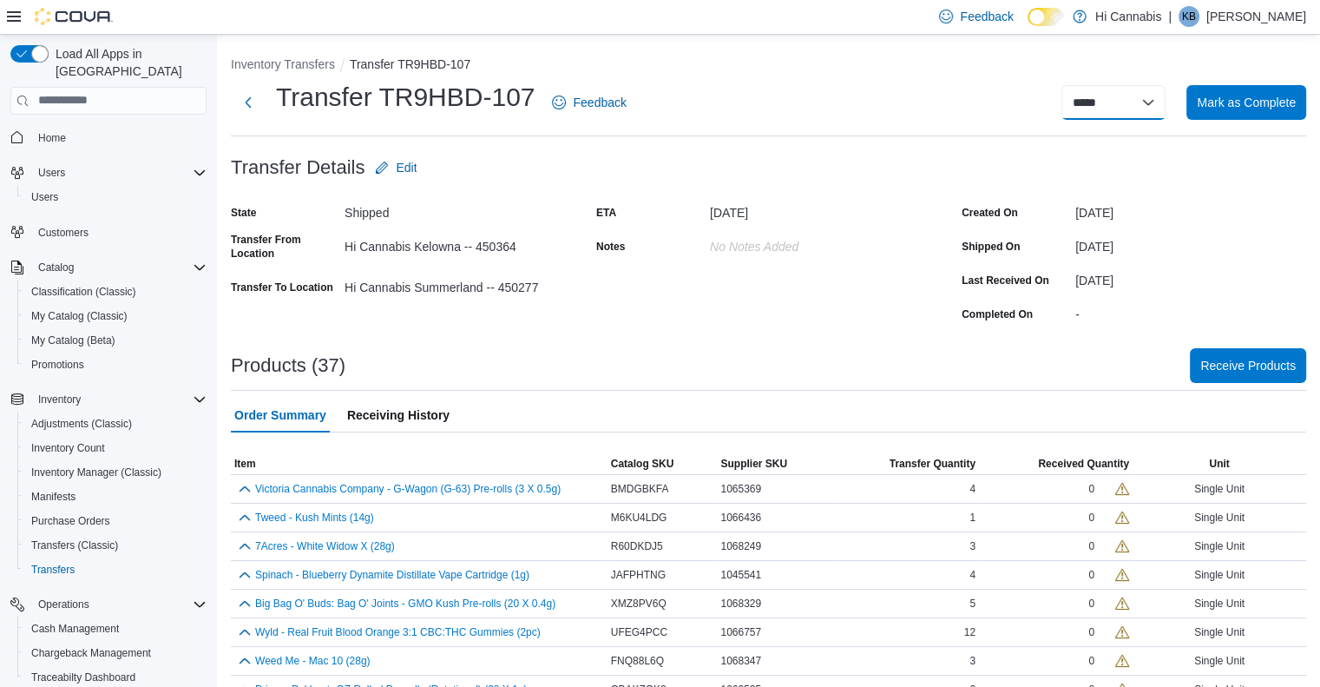
click at [1142, 109] on select "**********" at bounding box center [1114, 102] width 104 height 35
select select "**********"
click at [1075, 85] on select "**********" at bounding box center [1114, 102] width 104 height 35
click at [1150, 103] on select "**********" at bounding box center [1114, 102] width 104 height 35
select select "**********"
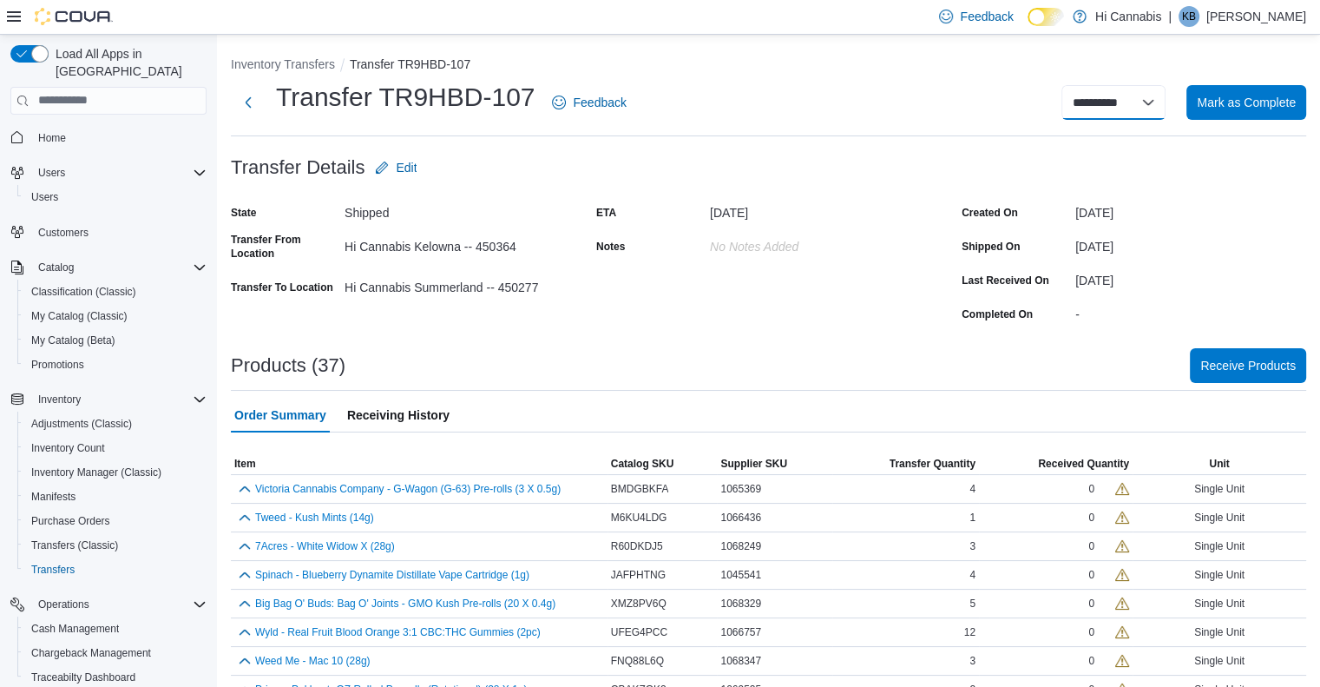
click at [1075, 85] on select "**********" at bounding box center [1114, 102] width 104 height 35
select select
click at [681, 346] on div at bounding box center [769, 337] width 1076 height 21
click at [1235, 365] on span "Receive Products" at bounding box center [1248, 364] width 95 height 17
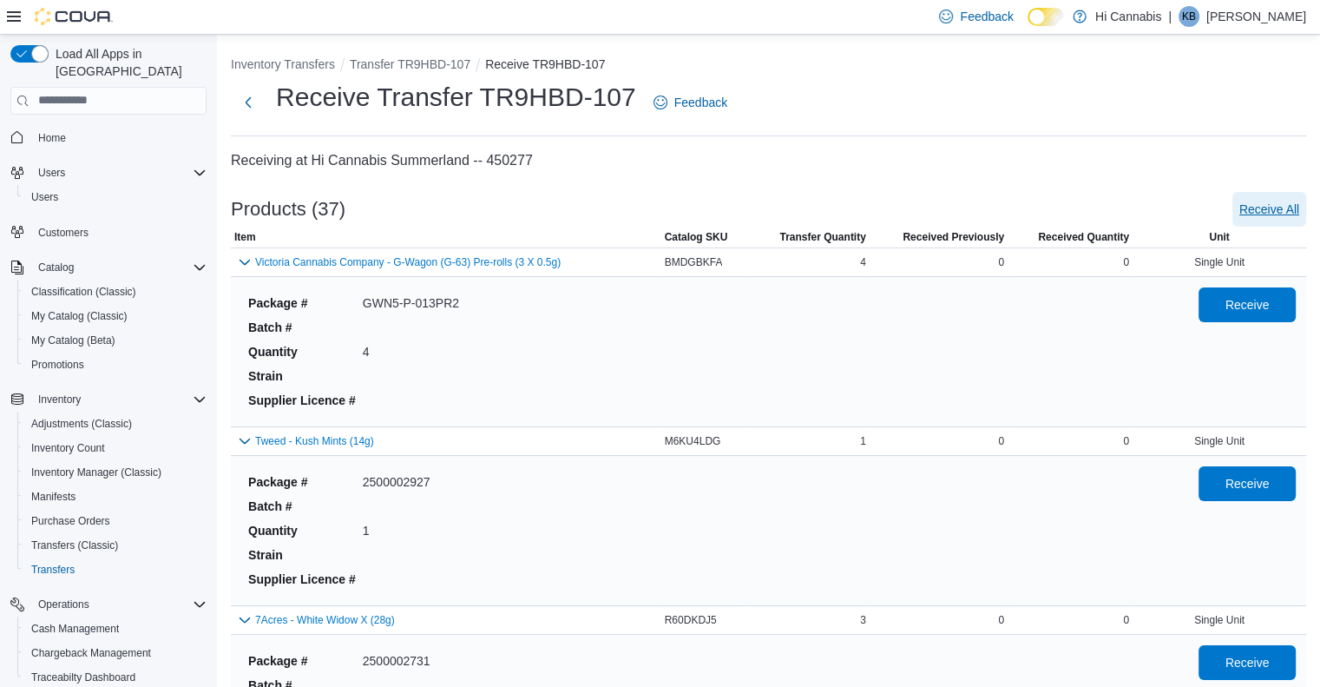
click at [1268, 207] on span "Receive All" at bounding box center [1270, 209] width 60 height 17
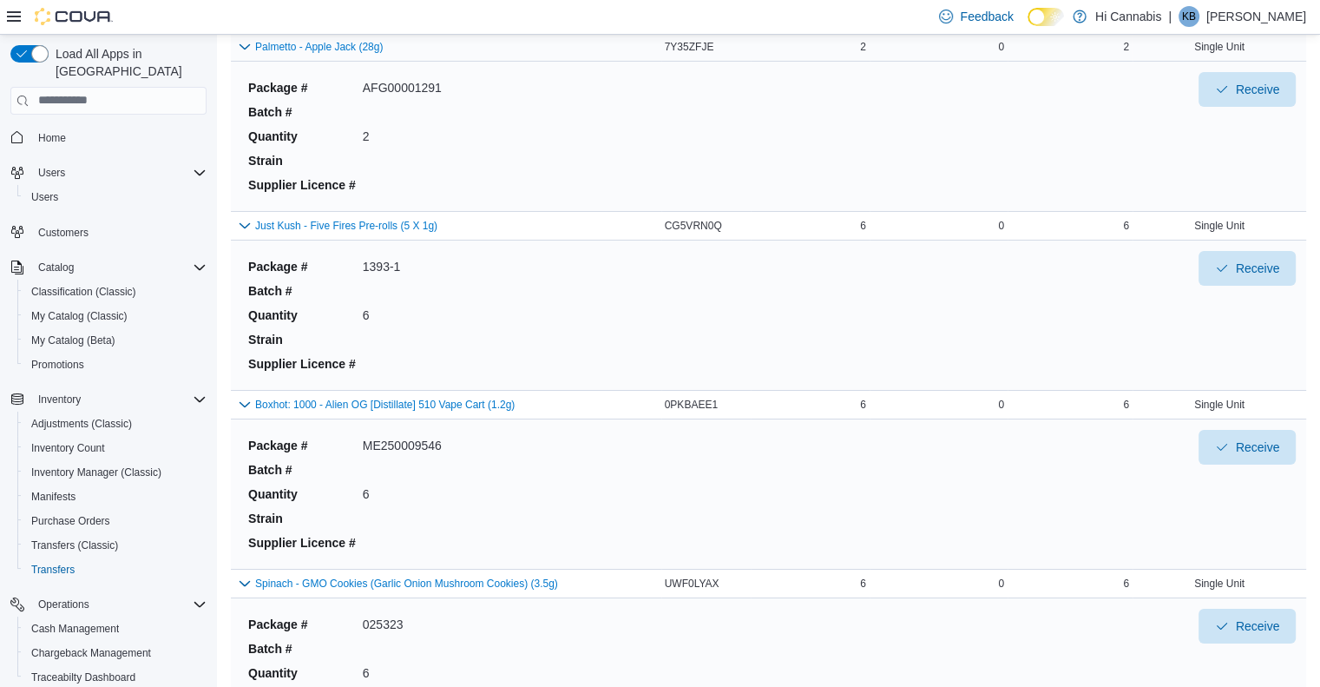
scroll to position [6233, 0]
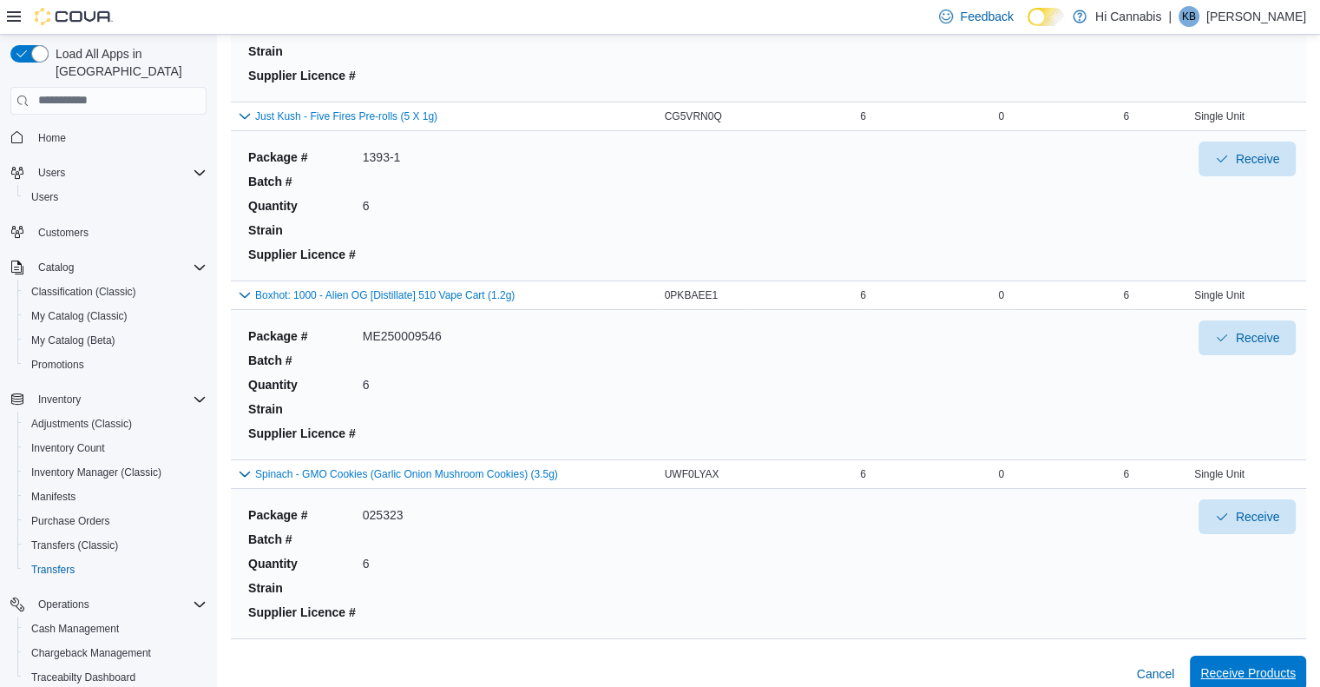
click at [1236, 655] on span "Receive Products" at bounding box center [1248, 672] width 95 height 35
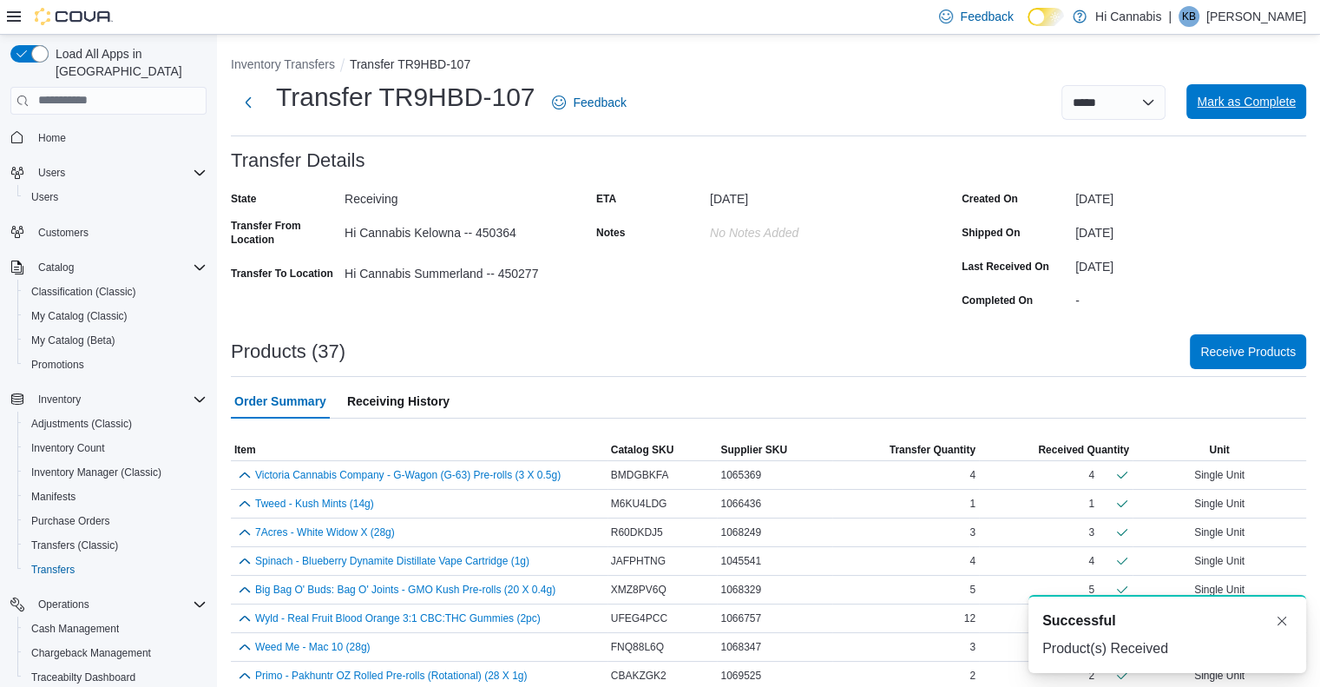
click at [1274, 95] on span "Mark as Complete" at bounding box center [1246, 101] width 99 height 17
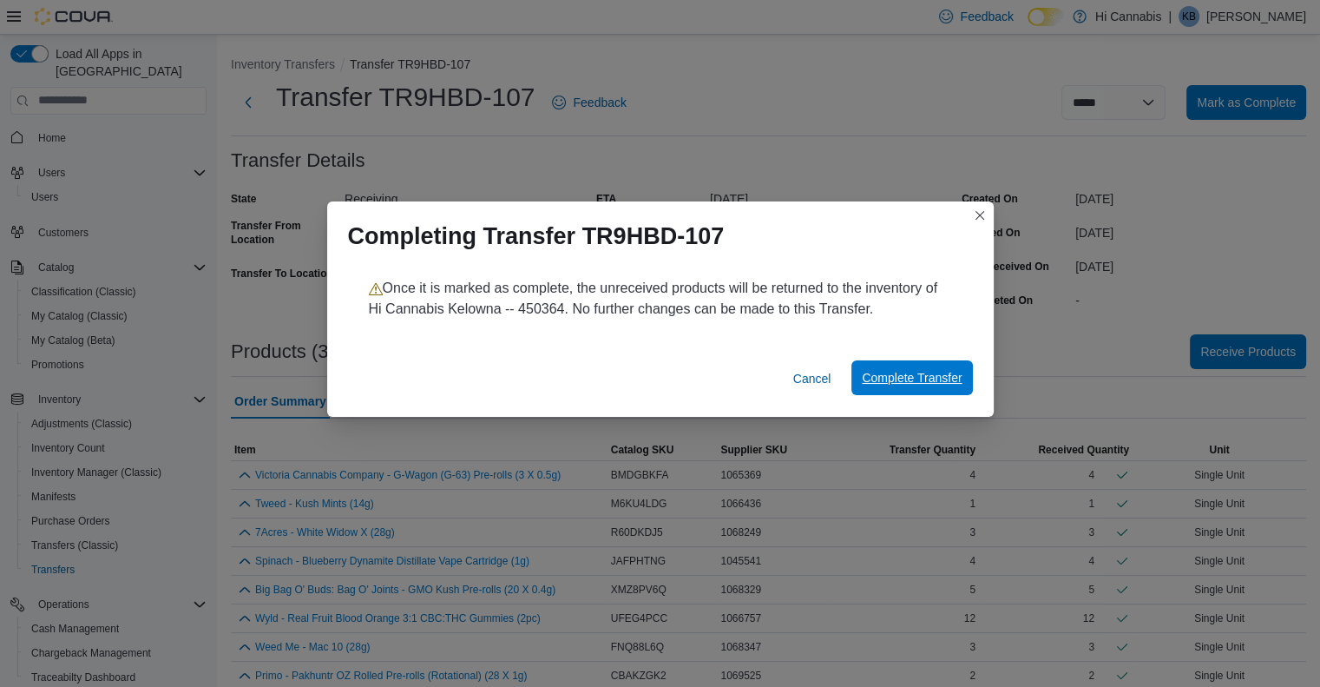
click at [917, 390] on span "Complete Transfer" at bounding box center [912, 377] width 100 height 35
